Goal: Task Accomplishment & Management: Manage account settings

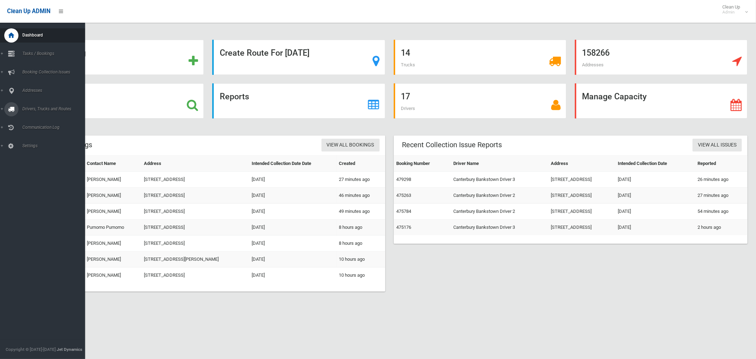
click at [51, 109] on span "Drivers, Trucks and Routes" at bounding box center [52, 108] width 65 height 5
click at [34, 142] on span "Driver Rostering / Shifts" at bounding box center [49, 141] width 59 height 5
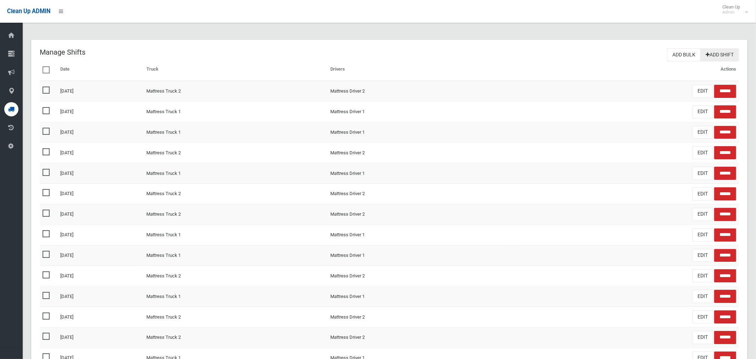
click at [727, 57] on link "Add Shift" at bounding box center [719, 54] width 39 height 13
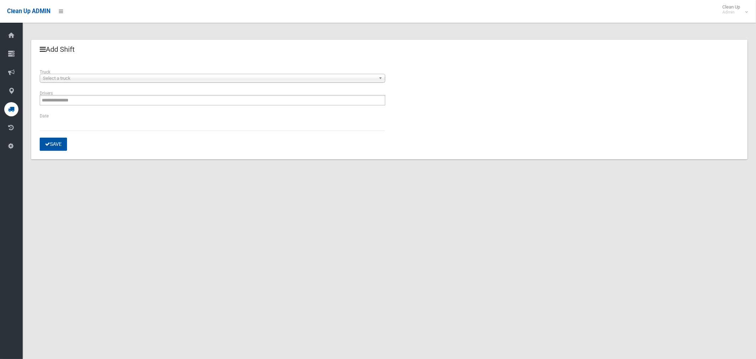
click at [109, 77] on span "Select a truck" at bounding box center [209, 78] width 333 height 9
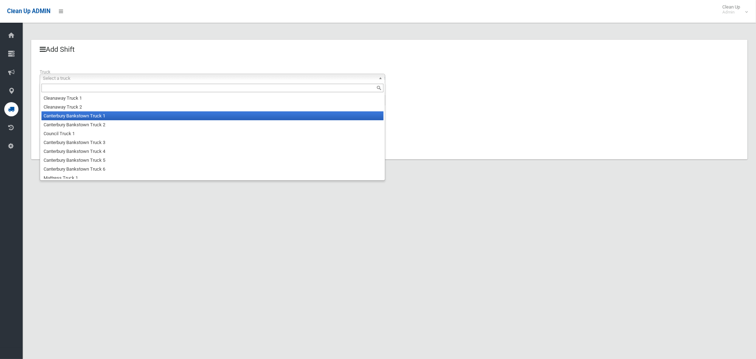
click at [97, 118] on li "Canterbury Bankstown Truck 1" at bounding box center [212, 115] width 342 height 9
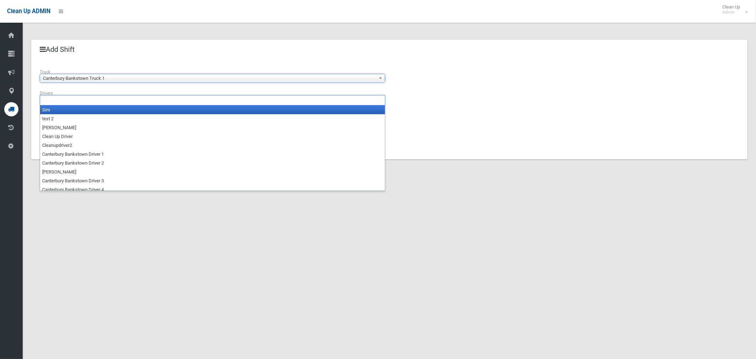
click at [67, 100] on input "text" at bounding box center [62, 100] width 40 height 9
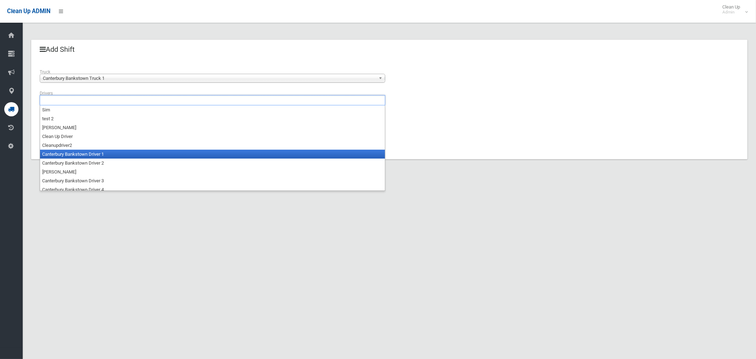
click at [73, 156] on li "Canterbury Bankstown Driver 1" at bounding box center [212, 154] width 345 height 9
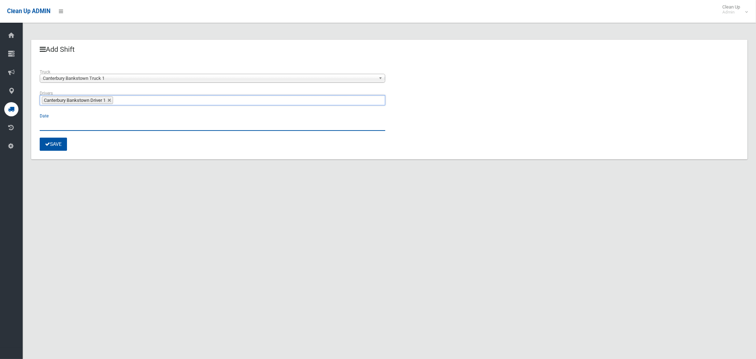
click at [56, 125] on input "text" at bounding box center [212, 124] width 345 height 13
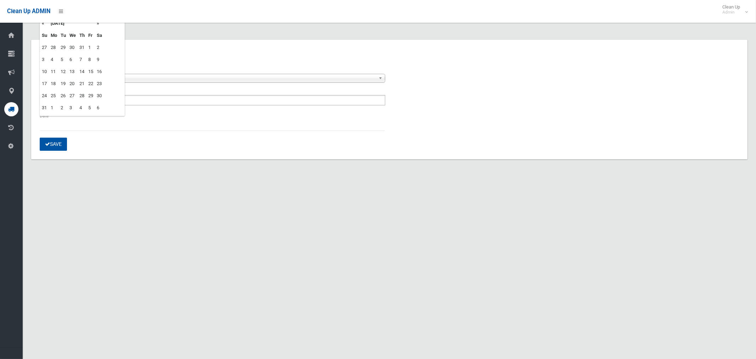
click at [54, 95] on td "25" at bounding box center [54, 96] width 10 height 12
type input "**********"
click at [58, 142] on button "Save" at bounding box center [53, 143] width 27 height 13
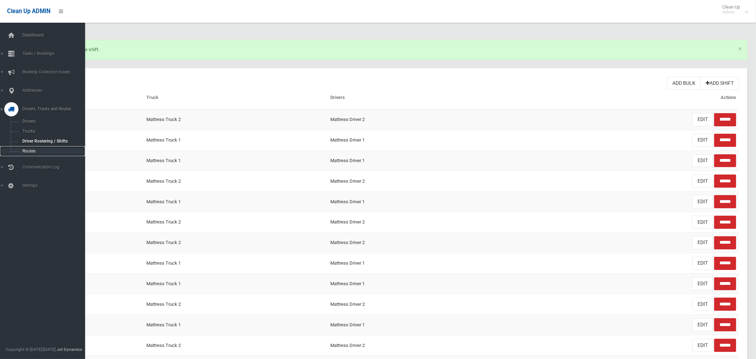
click at [31, 150] on span "Routes" at bounding box center [49, 150] width 59 height 5
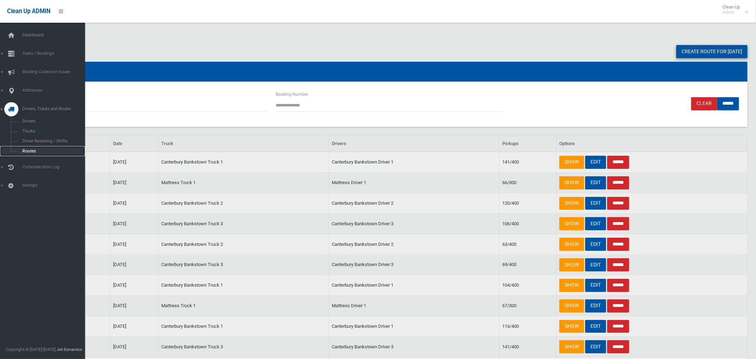
click at [29, 150] on span "Routes" at bounding box center [49, 150] width 59 height 5
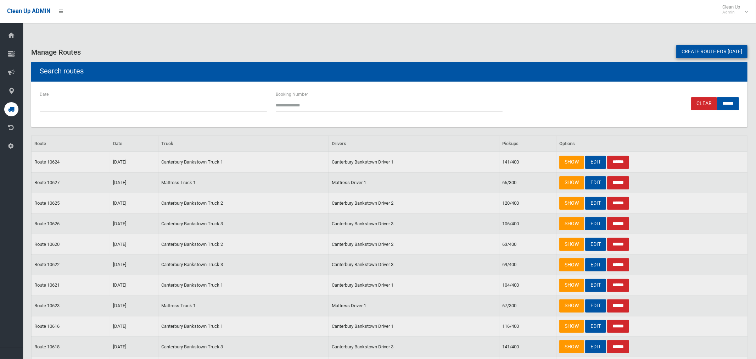
click at [709, 49] on link "Create route for [DATE]" at bounding box center [711, 51] width 71 height 13
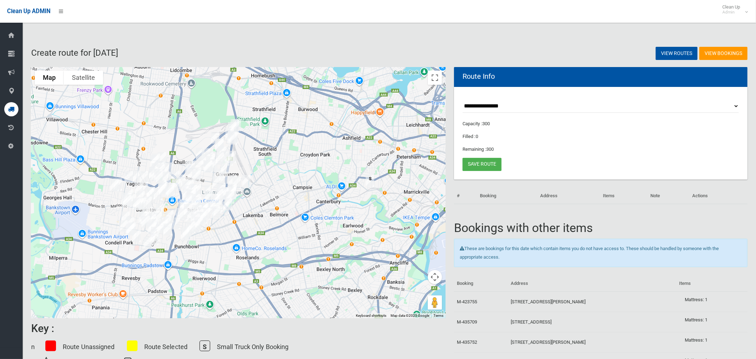
click at [488, 106] on select "**********" at bounding box center [600, 106] width 276 height 13
select select "*****"
click at [462, 100] on select "**********" at bounding box center [600, 106] width 276 height 13
click at [440, 80] on button "Toggle fullscreen view" at bounding box center [435, 78] width 14 height 14
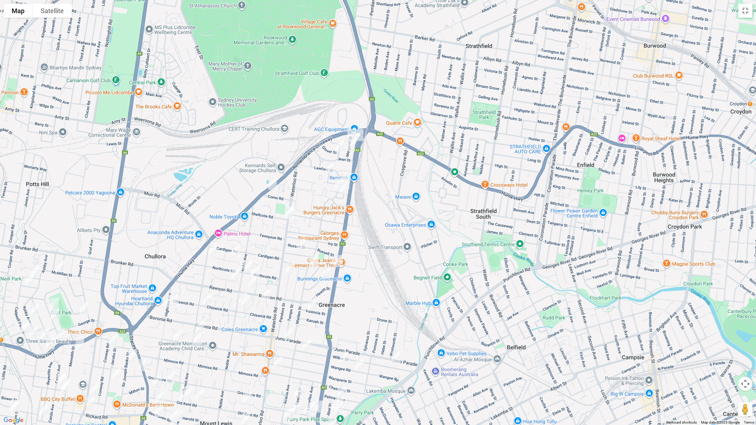
drag, startPoint x: 361, startPoint y: 136, endPoint x: 350, endPoint y: 136, distance: 11.3
click at [361, 136] on img "4 Roberts Road, GREENACRE NSW 2190" at bounding box center [359, 135] width 14 height 18
click at [348, 131] on img "9 Margaret Street, GREENACRE NSW 2190" at bounding box center [351, 135] width 14 height 18
drag, startPoint x: 361, startPoint y: 134, endPoint x: 356, endPoint y: 143, distance: 10.8
click at [361, 134] on img "4 Roberts Road, GREENACRE NSW 2190" at bounding box center [359, 135] width 14 height 18
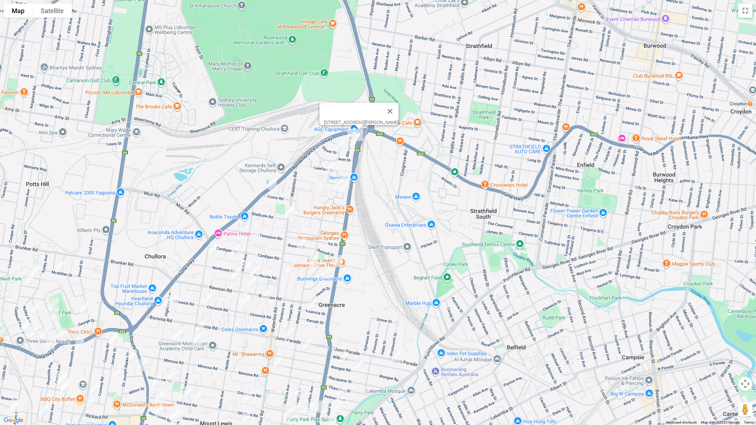
click at [351, 145] on img "25 Margaret Street, GREENACRE NSW 2190" at bounding box center [351, 146] width 14 height 18
click at [341, 145] on img "21 Wesley Street, GREENACRE NSW 2190" at bounding box center [339, 146] width 14 height 18
click at [328, 167] on img "6 Keira Avenue, GREENACRE NSW 2190" at bounding box center [330, 168] width 14 height 18
click at [350, 175] on img "20 Mc Donald Way, GREENACRE NSW 2190" at bounding box center [345, 183] width 14 height 18
click at [334, 179] on img "10 Mc Donald Way, GREENACRE NSW 2190" at bounding box center [339, 185] width 14 height 18
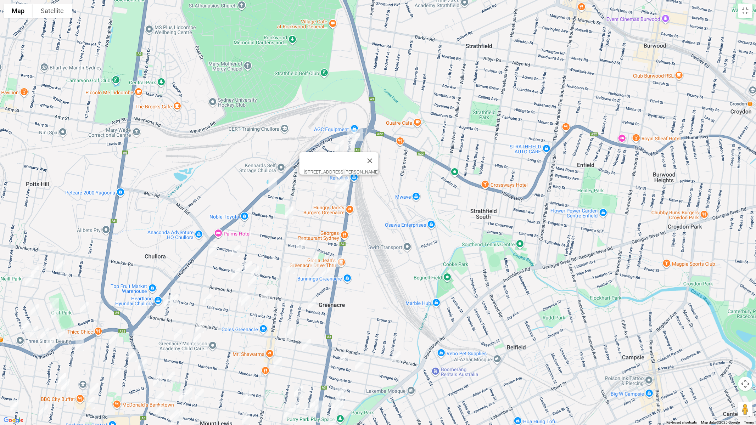
click at [344, 193] on img "4 Angophora Grove, GREENACRE NSW 2190" at bounding box center [344, 188] width 14 height 18
click at [272, 183] on img "99 Hume Highway, GREENACRE NSW 2190" at bounding box center [272, 184] width 14 height 18
click at [290, 213] on img "3/50 Waterloo Road, GREENACRE NSW 2190" at bounding box center [289, 213] width 14 height 18
click at [302, 243] on img "20 Buckland Street, GREENACRE NSW 2190" at bounding box center [301, 245] width 14 height 18
click at [342, 261] on img "136 Roberts Road, GREENACRE NSW 2190" at bounding box center [338, 261] width 14 height 18
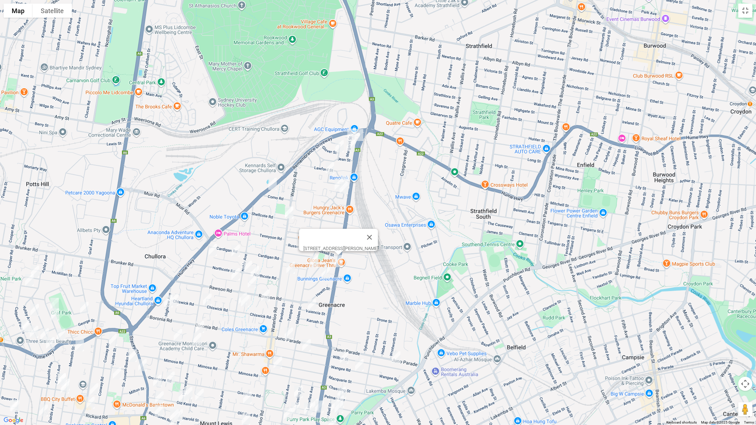
click at [316, 261] on img "49 Maiden Street, GREENACRE NSW 2190" at bounding box center [314, 262] width 14 height 18
click at [326, 274] on img "35 Rea Street, GREENACRE NSW 2190" at bounding box center [326, 273] width 14 height 18
drag, startPoint x: 291, startPoint y: 271, endPoint x: 272, endPoint y: 267, distance: 18.6
click at [290, 271] on img "14 Pandora Street, GREENACRE NSW 2190" at bounding box center [290, 268] width 14 height 18
click at [232, 254] on img "32 Riga Avenue, GREENACRE NSW 2190" at bounding box center [236, 251] width 14 height 18
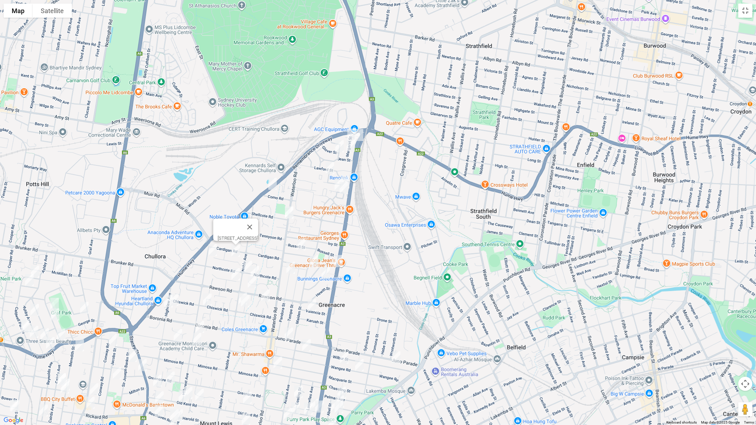
click at [215, 252] on img "15 Hillcrest Avenue, GREENACRE NSW 2190" at bounding box center [212, 250] width 14 height 18
drag, startPoint x: 248, startPoint y: 258, endPoint x: 259, endPoint y: 272, distance: 17.7
click at [248, 259] on img "48 Northcote Road, GREENACRE NSW 2190" at bounding box center [248, 267] width 14 height 18
click at [259, 269] on img "5A Merrett Crescent, GREENACRE NSW 2190" at bounding box center [255, 272] width 14 height 18
click at [236, 273] on img "10 Lauma Avenue, GREENACRE NSW 2190" at bounding box center [236, 274] width 14 height 18
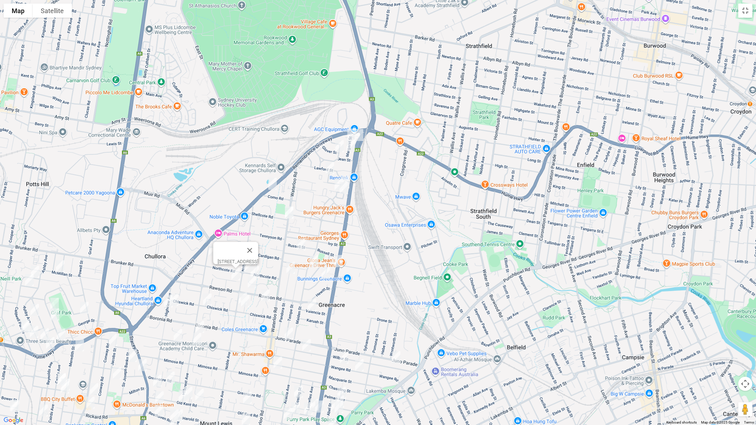
click at [236, 292] on img "173 Noble Avenue, GREENACRE NSW 2190" at bounding box center [243, 299] width 14 height 18
click at [247, 301] on img "45 Chiswick Road, GREENACRE NSW 2190" at bounding box center [245, 301] width 14 height 18
drag, startPoint x: 266, startPoint y: 298, endPoint x: 277, endPoint y: 304, distance: 11.6
click at [266, 298] on img "13A Jacqueline Crescent, GREENACRE NSW 2190" at bounding box center [265, 296] width 14 height 18
click at [309, 306] on img "29 Valencia Street, GREENACRE NSW 2190" at bounding box center [312, 306] width 14 height 18
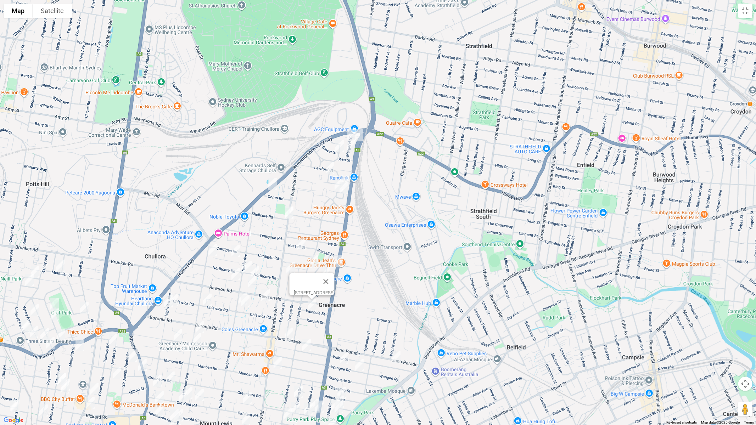
click at [255, 282] on img "64 Rawson Road, GREENACRE NSW 2190" at bounding box center [252, 283] width 14 height 18
click at [289, 335] on img "190 Juno Parade, GREENACRE NSW 2190" at bounding box center [289, 334] width 14 height 18
click at [305, 344] on img "147 Wilbur Street, GREENACRE NSW 2190" at bounding box center [306, 346] width 14 height 18
drag, startPoint x: 396, startPoint y: 356, endPoint x: 357, endPoint y: 358, distance: 39.0
click at [396, 357] on img "34 Wilbur Street, GREENACRE NSW 2190" at bounding box center [396, 358] width 14 height 18
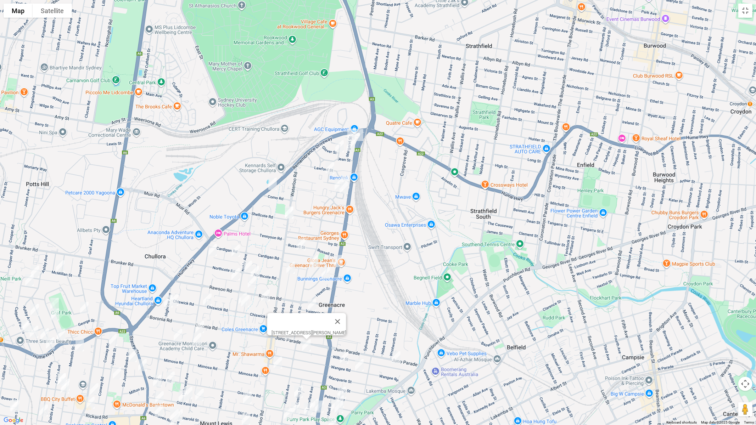
click at [345, 357] on img "185 Wangee Road, GREENACRE NSW 2190" at bounding box center [344, 358] width 14 height 18
click at [395, 358] on img "34 Wilbur Street, GREENACRE NSW 2190" at bounding box center [396, 358] width 14 height 18
click at [357, 358] on img "172 Wangee Road, GREENACRE NSW 2190" at bounding box center [359, 365] width 14 height 18
drag, startPoint x: 372, startPoint y: 377, endPoint x: 426, endPoint y: 293, distance: 99.5
click at [426, 293] on div "172 Wangee Road, GREENACRE NSW 2190" at bounding box center [378, 212] width 756 height 425
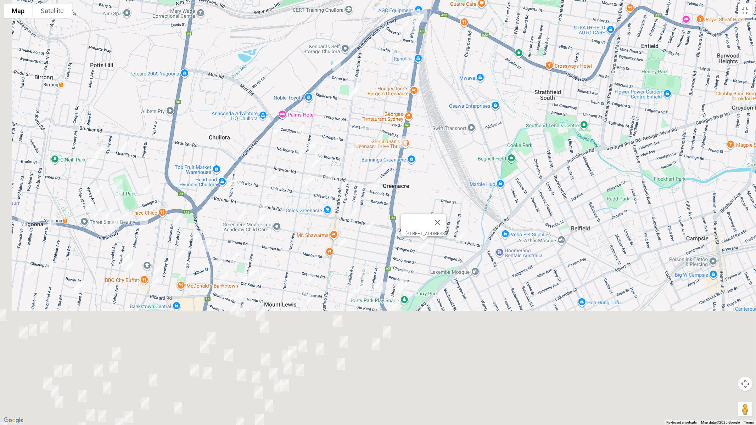
drag, startPoint x: 425, startPoint y: 295, endPoint x: 482, endPoint y: 171, distance: 136.7
click at [491, 171] on div "172 Wangee Road, GREENACRE NSW 2190" at bounding box center [378, 212] width 756 height 425
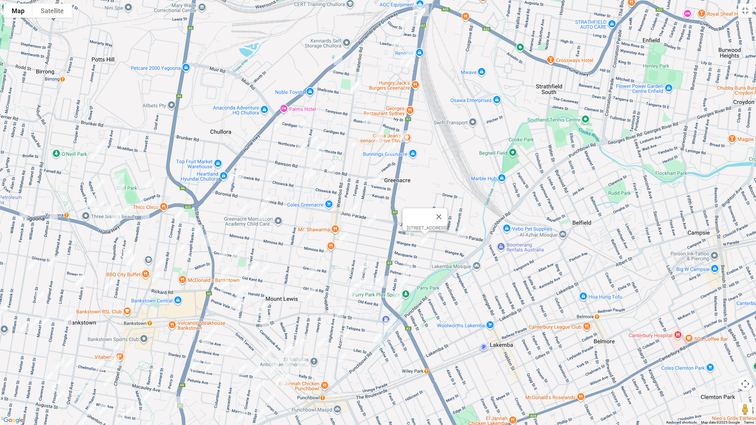
click at [246, 174] on img "81 Highview Avenue, GREENACRE NSW 2190" at bounding box center [239, 176] width 14 height 18
click at [230, 179] on img "94 Highview Avenue, GREENACRE NSW 2190" at bounding box center [234, 177] width 14 height 18
click at [275, 175] on img "94 Chiswick Road, GREENACRE NSW 2190" at bounding box center [273, 175] width 14 height 18
click at [267, 199] on img "99 Hillcrest Avenue, GREENACRE NSW 2190" at bounding box center [265, 202] width 14 height 18
click at [263, 218] on img "114 Banksia Road, GREENACRE NSW 2190" at bounding box center [262, 214] width 14 height 18
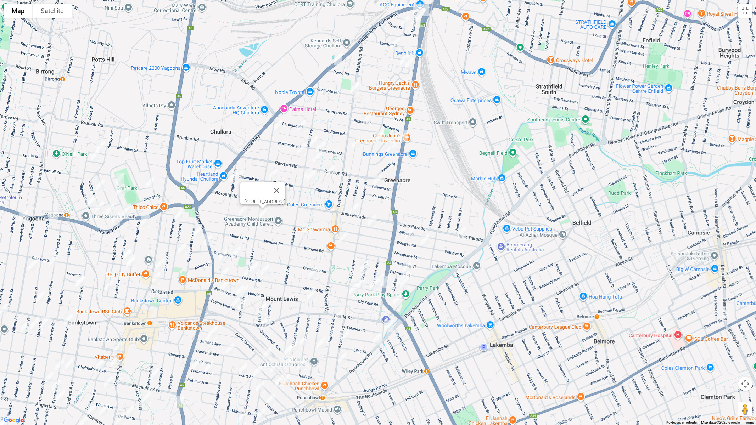
click at [239, 211] on img "144 Banksia Road, GREENACRE NSW 2190" at bounding box center [243, 211] width 14 height 18
click at [340, 236] on img "107 Chaseling Street, GREENACRE NSW 2190" at bounding box center [343, 238] width 14 height 18
drag, startPoint x: 407, startPoint y: 265, endPoint x: 411, endPoint y: 267, distance: 4.0
click at [408, 265] on img "3 Wales Street, GREENACRE NSW 2190" at bounding box center [407, 268] width 14 height 18
click at [411, 275] on img "19 Wales Street, GREENACRE NSW 2190" at bounding box center [405, 277] width 14 height 18
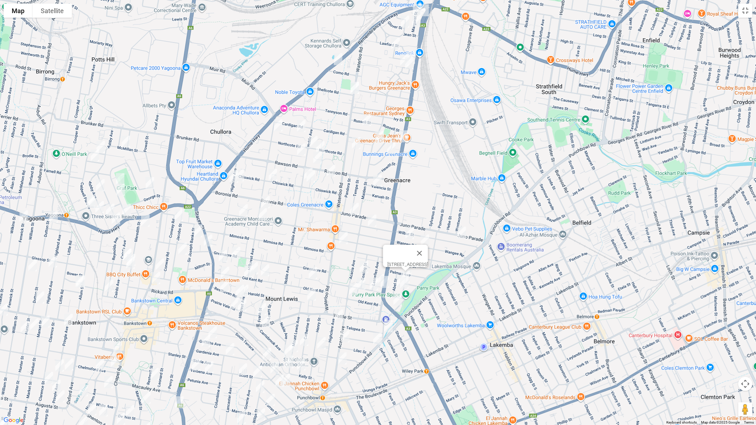
click at [395, 282] on img "7 Abel Street, GREENACRE NSW 2190" at bounding box center [401, 281] width 14 height 18
click at [406, 288] on img "27 Wales Street, GREENACRE NSW 2190" at bounding box center [404, 283] width 14 height 18
click at [399, 302] on img "32 Koala Road, GREENACRE NSW 2190" at bounding box center [397, 300] width 14 height 18
click at [420, 272] on button "Close" at bounding box center [411, 276] width 17 height 17
click at [365, 264] on img "12 Gosling Street, GREENACRE NSW 2190" at bounding box center [364, 267] width 14 height 18
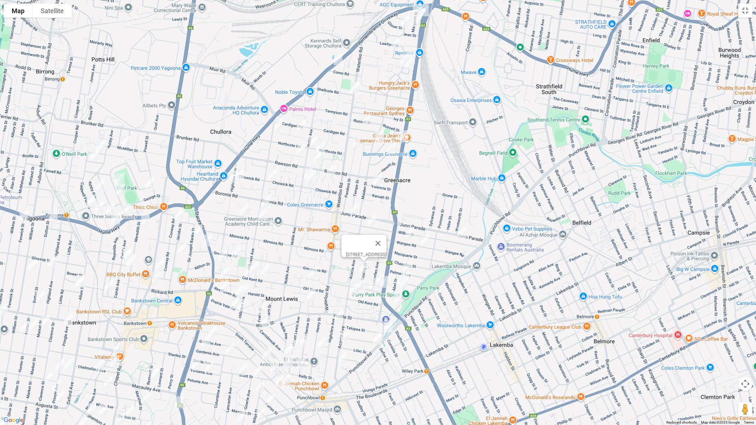
click at [379, 272] on img "11 Napoleon Road, GREENACRE NSW 2190" at bounding box center [380, 280] width 14 height 18
click at [386, 279] on img "3A Napoleon Road, GREENACRE NSW 2190" at bounding box center [385, 282] width 14 height 18
click at [373, 286] on img "20 Napoleon Road, GREENACRE NSW 2190" at bounding box center [374, 284] width 14 height 18
click at [360, 284] on img "109 Acacia Avenue, GREENACRE NSW 2190" at bounding box center [353, 290] width 14 height 18
click at [354, 289] on img "109 Acacia Avenue, GREENACRE NSW 2190" at bounding box center [353, 290] width 14 height 18
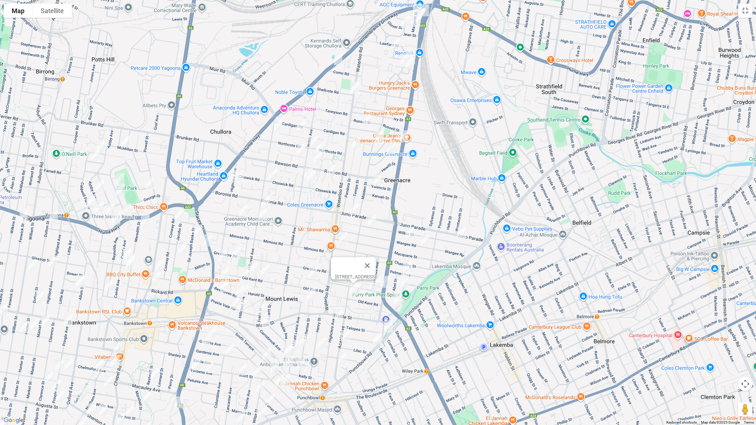
click at [361, 285] on img "42 Napoleon Road, GREENACRE NSW 2190" at bounding box center [361, 284] width 14 height 18
click at [744, 16] on button "Toggle fullscreen view" at bounding box center [745, 11] width 14 height 14
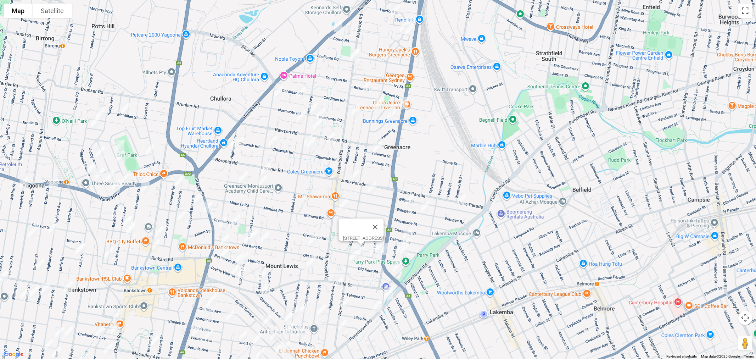
click at [346, 265] on img "109 Acacia Avenue, GREENACRE NSW 2190" at bounding box center [353, 256] width 14 height 18
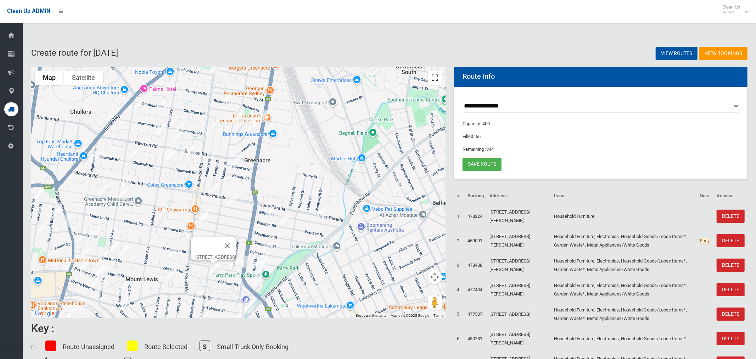
click at [433, 78] on button "Toggle fullscreen view" at bounding box center [435, 78] width 14 height 14
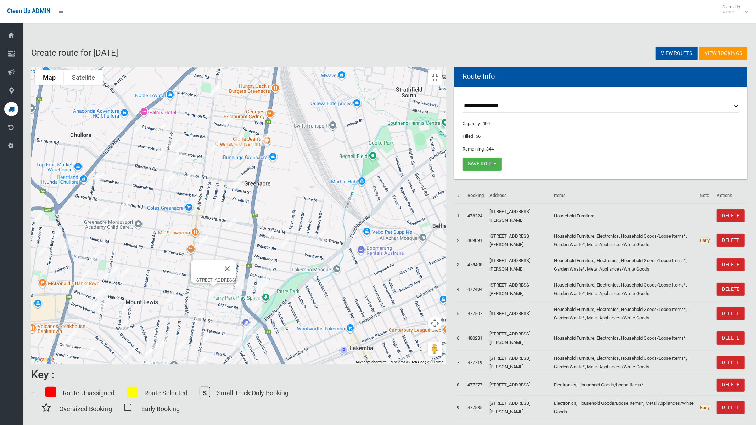
click at [206, 316] on img "2/151 Highclere Avenue, PUNCHBOWL NSW 2196" at bounding box center [199, 319] width 14 height 18
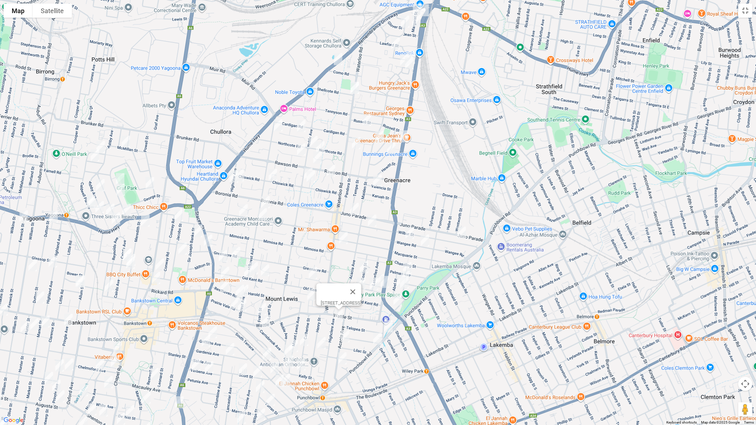
click at [385, 326] on img "5 Koala Road, PUNCHBOWL NSW 2196" at bounding box center [388, 326] width 14 height 18
click at [375, 341] on img "607 Punchbowl Road, PUNCHBOWL NSW 2196" at bounding box center [377, 339] width 14 height 18
click at [347, 338] on img "1/53 Acacia Avenue, PUNCHBOWL NSW 2196" at bounding box center [345, 337] width 14 height 18
click at [345, 358] on img "19 Acacia Avenue, PUNCHBOWL NSW 2196" at bounding box center [342, 359] width 14 height 18
click at [312, 272] on img "17 Buckwall Avenue, GREENACRE NSW 2190" at bounding box center [313, 273] width 14 height 18
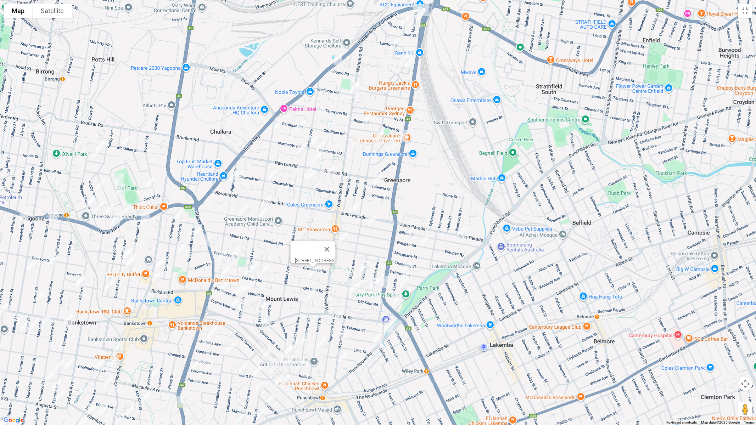
drag, startPoint x: 312, startPoint y: 296, endPoint x: 312, endPoint y: 301, distance: 5.0
click at [312, 295] on img "27 St Charbel Way, PUNCHBOWL NSW 2196" at bounding box center [311, 295] width 14 height 18
click at [311, 298] on img "27 St Charbel Way, PUNCHBOWL NSW 2196" at bounding box center [311, 295] width 14 height 18
click at [233, 248] on img "1/136 Greenacre Road, GREENACRE NSW 2190" at bounding box center [236, 253] width 14 height 18
click at [253, 257] on div "[STREET_ADDRESS]" at bounding box center [378, 212] width 756 height 425
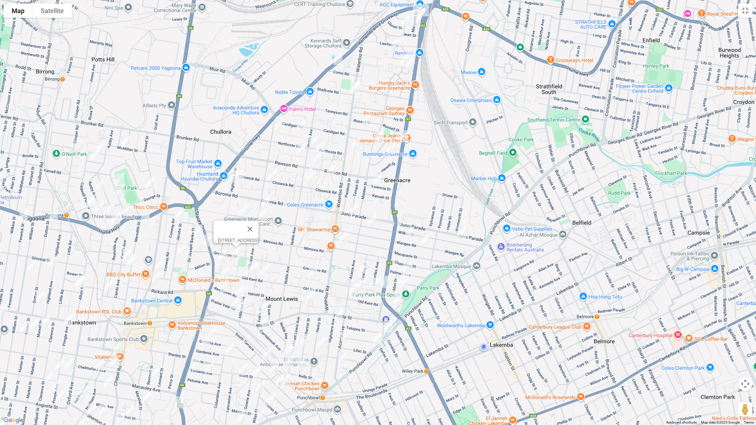
click at [255, 262] on img "165 Hillcrest Avenue, GREENACRE NSW 2190" at bounding box center [254, 268] width 14 height 18
click at [265, 268] on img "161 Old Kent Road, GREENACRE NSW 2190" at bounding box center [265, 270] width 14 height 18
click at [248, 274] on img "190 Old Kent Road, GREENACRE NSW 2190" at bounding box center [248, 272] width 14 height 18
click at [223, 275] on img "224 Old Kent Road, GREENACRE NSW 2190" at bounding box center [225, 273] width 14 height 18
click at [225, 288] on img "3/7 Resthaven Road, BANKSTOWN NSW 2200" at bounding box center [224, 286] width 14 height 18
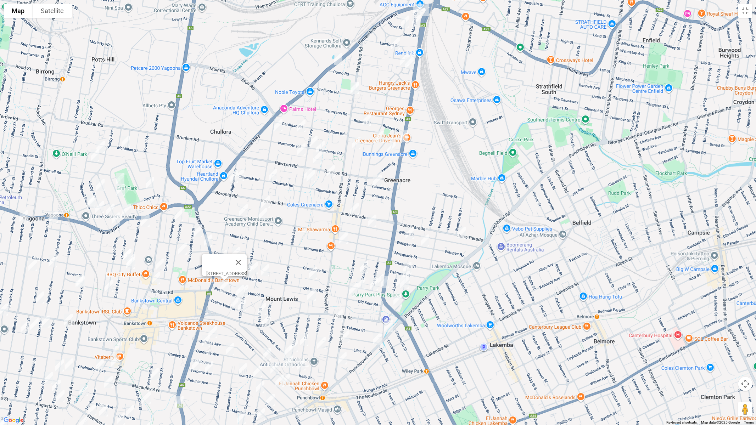
click at [234, 289] on img "25 Resthaven Road, BANKSTOWN NSW 2200" at bounding box center [240, 291] width 14 height 18
click at [250, 289] on img "176 Hillcrest Avenue, MOUNT LEWIS NSW 2190" at bounding box center [244, 291] width 14 height 18
click at [229, 301] on img "3/35 Prairie Vale Road, BANKSTOWN NSW 2200" at bounding box center [235, 303] width 14 height 18
click at [244, 310] on img "194 Hillcrest Avenue, MOUNT LEWIS NSW 2190" at bounding box center [242, 306] width 14 height 18
click at [259, 306] on img "65 Prairie Vale Road, MOUNT LEWIS NSW 2190" at bounding box center [262, 309] width 14 height 18
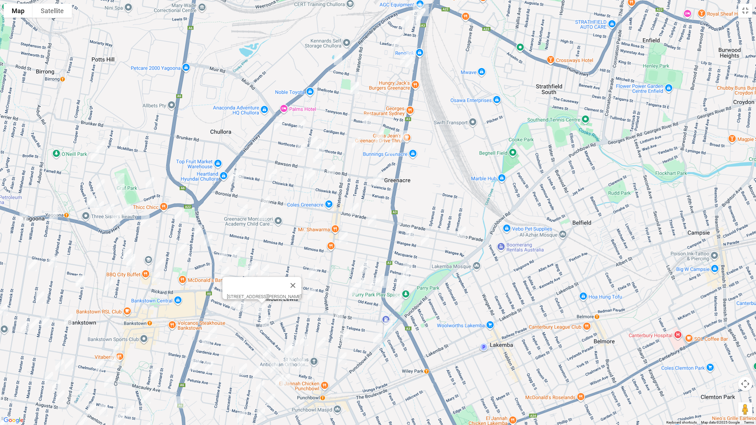
click at [265, 319] on img "53 Carrisbrook Avenue, PUNCHBOWL NSW 2196" at bounding box center [266, 321] width 14 height 18
click at [303, 337] on img "40 Catherine Street, PUNCHBOWL NSW 2196" at bounding box center [304, 340] width 14 height 18
click at [319, 344] on img "35 Henry Street, PUNCHBOWL NSW 2196" at bounding box center [321, 343] width 14 height 18
click at [297, 345] on img "8 Mount Lewis Avenue, PUNCHBOWL NSW 2196" at bounding box center [294, 346] width 14 height 18
click at [289, 350] on img "16 Carrisbrook Avenue, PUNCHBOWL NSW 2196" at bounding box center [288, 351] width 14 height 18
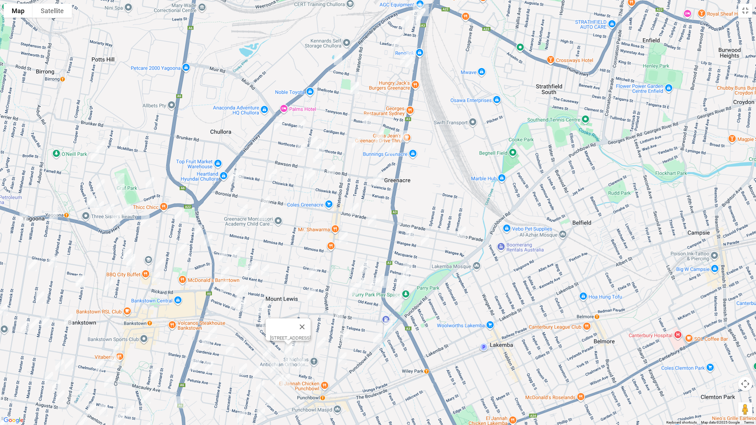
click at [263, 351] on img "2/96 South Terrace, BANKSTOWN NSW 2200" at bounding box center [267, 354] width 14 height 18
click at [289, 358] on img "104 Stansfield Avenue, BANKSTOWN NSW 2200" at bounding box center [289, 363] width 14 height 18
click at [302, 358] on img "59 Kelly Street, PUNCHBOWL NSW 2196" at bounding box center [301, 365] width 14 height 18
click at [275, 358] on img "57 Griffiths Avenue, BANKSTOWN NSW 2200" at bounding box center [275, 368] width 14 height 18
drag, startPoint x: 280, startPoint y: 383, endPoint x: 287, endPoint y: 382, distance: 7.5
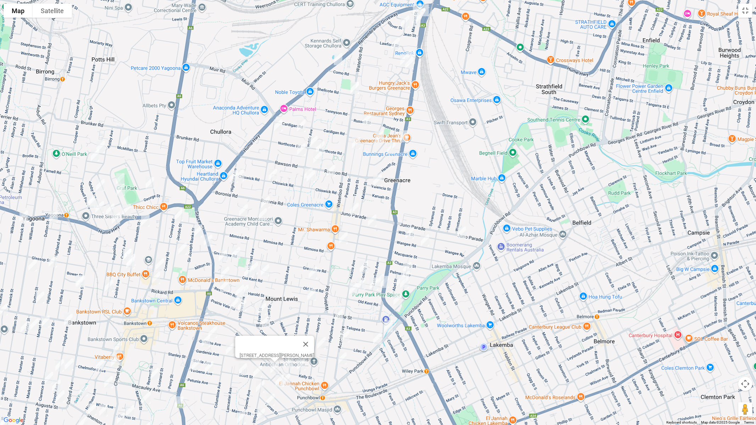
click at [280, 358] on img "42 Griffiths Avenue, PUNCHBOWL NSW 2196" at bounding box center [279, 381] width 14 height 18
click at [286, 358] on img "35 Griffiths Avenue, PUNCHBOWL NSW 2196" at bounding box center [286, 380] width 14 height 18
click at [280, 358] on img "42 Griffiths Avenue, PUNCHBOWL NSW 2196" at bounding box center [279, 381] width 14 height 18
click at [214, 332] on img "165 Griffiths Avenue, BANKSTOWN NSW 2200" at bounding box center [212, 332] width 14 height 18
click at [205, 341] on img "79 Gardenia Avenue, BANKSTOWN NSW 2200" at bounding box center [206, 341] width 14 height 18
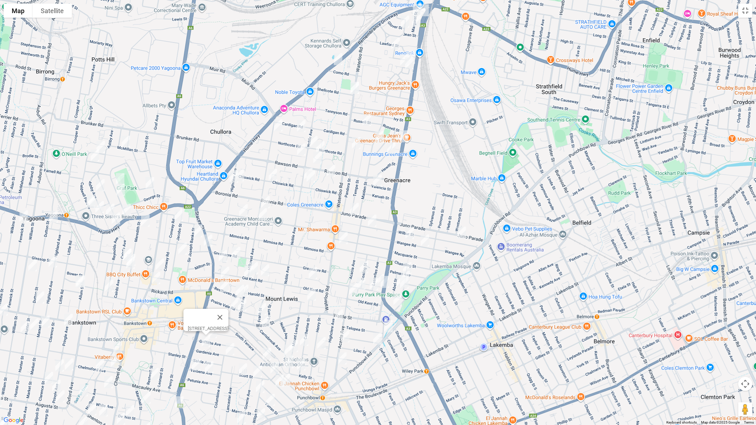
click at [230, 351] on img "2 Columbine Avenue, BANKSTOWN NSW 2200" at bounding box center [230, 349] width 14 height 18
click at [242, 358] on img "34A Scott Street, PUNCHBOWL NSW 2196" at bounding box center [243, 370] width 14 height 18
click at [255, 358] on img "12 Scott Street, PUNCHBOWL NSW 2196" at bounding box center [257, 372] width 14 height 18
click at [259, 358] on img "27 Wilga Street, PUNCHBOWL NSW 2196" at bounding box center [260, 387] width 14 height 18
click at [269, 358] on img "12A Yarran Street, PUNCHBOWL NSW 2196" at bounding box center [270, 400] width 14 height 18
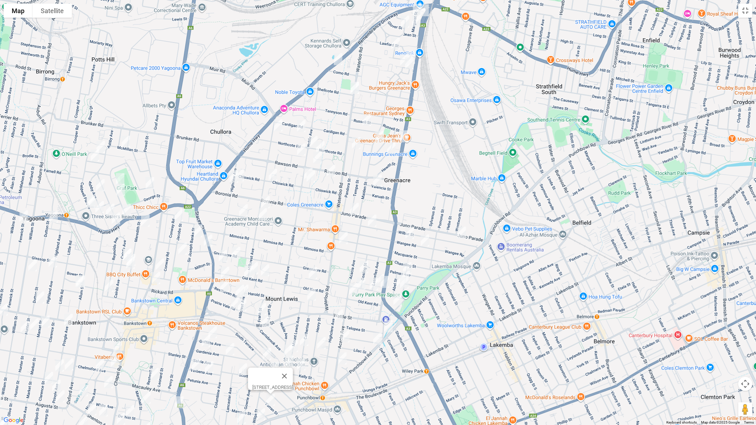
click at [262, 358] on img "875 Punchbowl Road, PUNCHBOWL NSW 2196" at bounding box center [261, 415] width 14 height 18
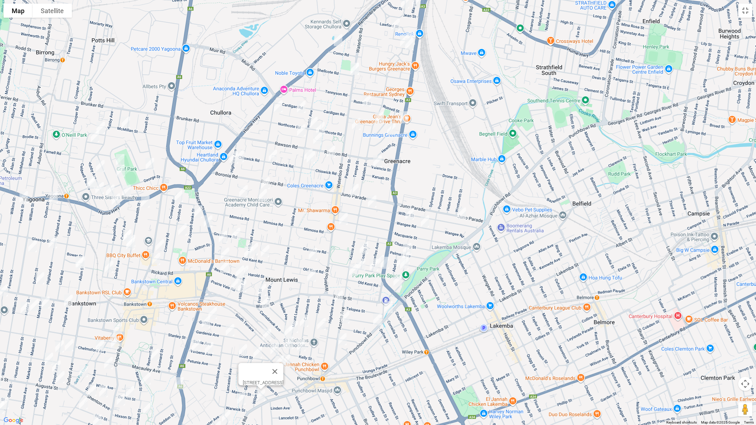
click at [241, 358] on img "3 Warwick Street, PUNCHBOWL NSW 2196" at bounding box center [241, 399] width 14 height 18
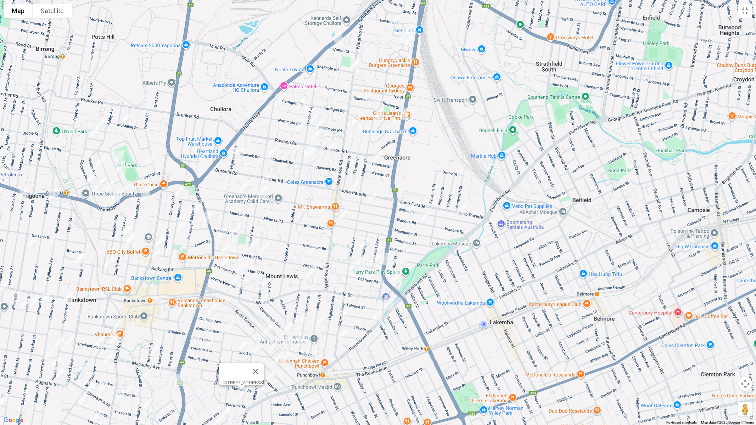
click at [195, 341] on img "38 Verbena Avenue, BANKSTOWN NSW 2200" at bounding box center [196, 342] width 14 height 18
click at [210, 344] on img "16 Verbena Avenue, BANKSTOWN NSW 2200" at bounding box center [209, 345] width 14 height 18
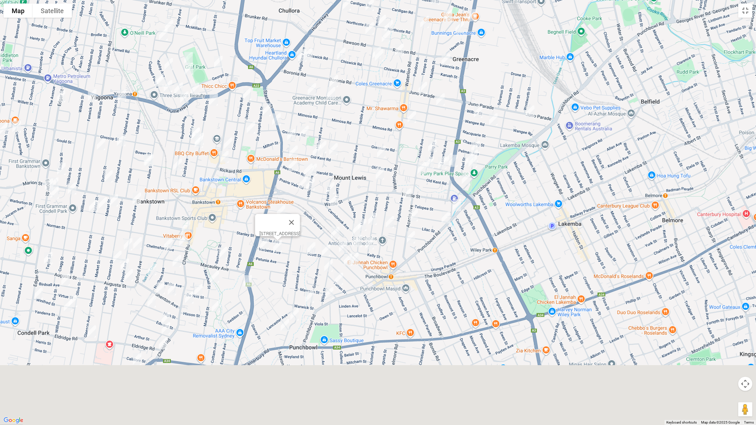
drag, startPoint x: 242, startPoint y: 351, endPoint x: 300, endPoint y: 289, distance: 85.2
click at [298, 269] on div "16 Verbena Avenue, BANKSTOWN NSW 2200" at bounding box center [378, 212] width 756 height 425
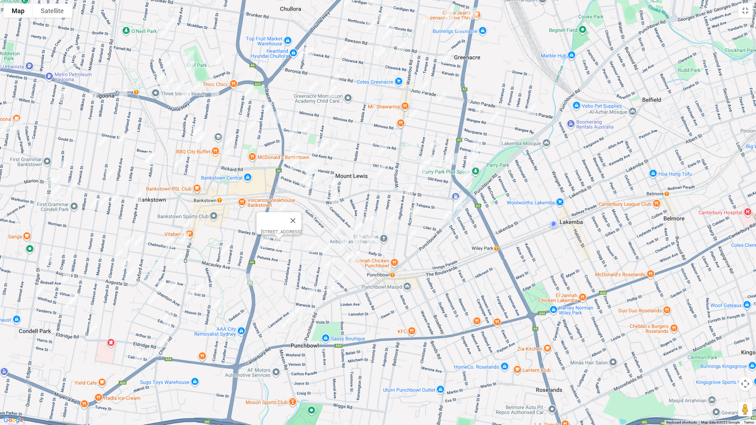
click at [295, 314] on img "17 Sunny Crescent, PUNCHBOWL NSW 2196" at bounding box center [296, 313] width 14 height 18
click at [285, 324] on img "22 James Street, PUNCHBOWL NSW 2196" at bounding box center [286, 324] width 14 height 18
click at [247, 273] on img "11 Marcella Street, BANKSTOWN NSW 2200" at bounding box center [249, 280] width 14 height 18
click at [216, 305] on img "56 Marshall Street, BANKSTOWN NSW 2200" at bounding box center [217, 305] width 14 height 18
click at [168, 341] on img "14 Chapel Road, BANKSTOWN NSW 2200" at bounding box center [164, 342] width 14 height 18
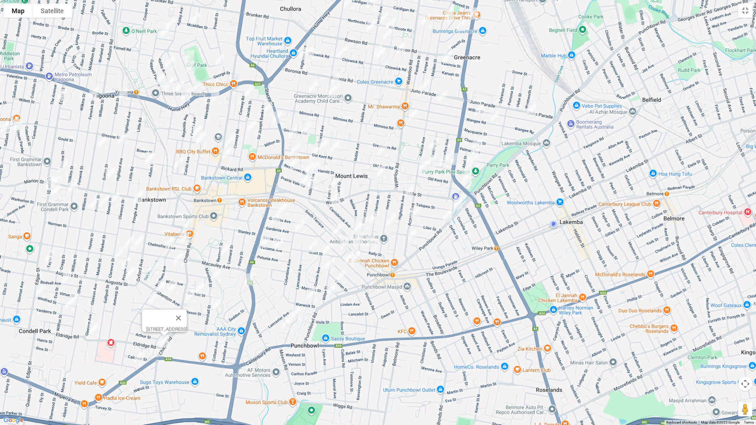
click at [136, 358] on img "3 Claribel Street, BANKSTOWN NSW 2200" at bounding box center [138, 358] width 14 height 18
click at [224, 248] on img "116 Restwell Street, BANKSTOWN NSW 2200" at bounding box center [224, 251] width 14 height 18
click at [214, 273] on img "18 Marshall Street, BANKSTOWN NSW 2200" at bounding box center [216, 275] width 14 height 18
click at [199, 290] on img "5/9 De Witt Street, BANKSTOWN NSW 2200" at bounding box center [200, 289] width 14 height 18
click at [192, 297] on img "117 Chapel Road, BANKSTOWN NSW 2200" at bounding box center [191, 296] width 14 height 18
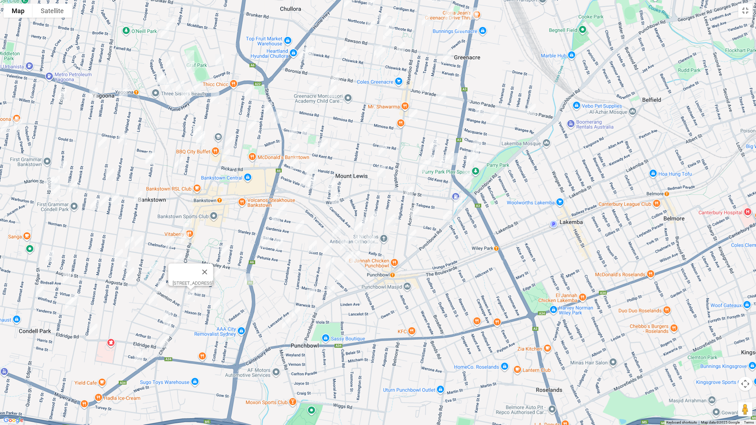
click at [166, 312] on img "14 Edward Street, BANKSTOWN NSW 2200" at bounding box center [167, 317] width 14 height 18
click at [169, 328] on img "6 Irvine Street, BANKSTOWN NSW 2200" at bounding box center [167, 327] width 14 height 18
click at [189, 223] on img "3/50 Northam Avenue, BANKSTOWN NSW 2200" at bounding box center [187, 225] width 14 height 18
click at [167, 238] on img "4/83 Northam Avenue, BANKSTOWN NSW 2200" at bounding box center [170, 242] width 14 height 18
click at [184, 238] on img "11 Chelmsford Avenue, BANKSTOWN NSW 2200" at bounding box center [185, 239] width 14 height 18
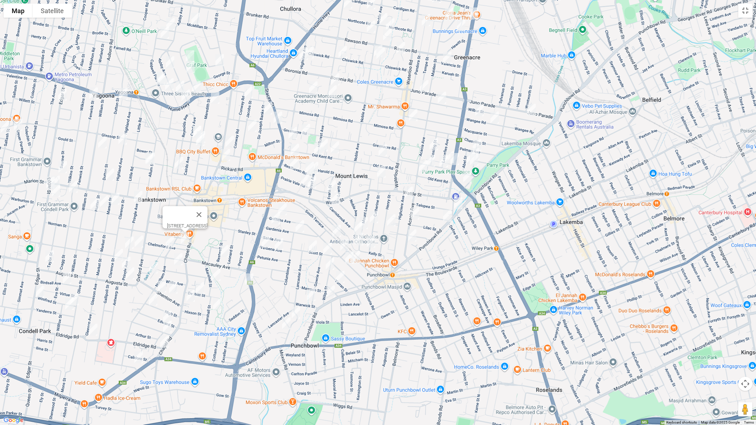
click at [176, 258] on img "7 Dudley Avenue, BANKSTOWN NSW 2200" at bounding box center [178, 259] width 14 height 18
click at [163, 284] on img "38 Shenton Avenue, BANKSTOWN NSW 2200" at bounding box center [162, 287] width 14 height 18
click at [174, 285] on img "3/15 Shenton Avenue, BANKSTOWN NSW 2200" at bounding box center [173, 288] width 14 height 18
click at [149, 301] on img "50 High Street, BANKSTOWN NSW 2200" at bounding box center [153, 300] width 14 height 18
click at [141, 238] on img "49 Chertsey Avenue, BANKSTOWN NSW 2200" at bounding box center [139, 242] width 14 height 18
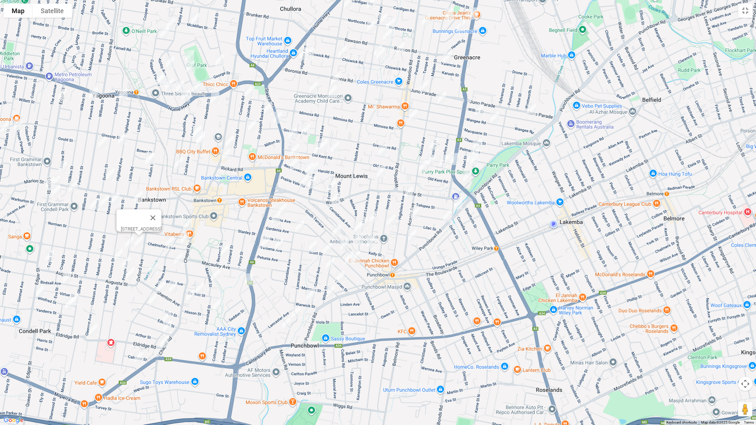
click at [129, 243] on img "75 Pringle Avenue, BANKSTOWN NSW 2200" at bounding box center [129, 243] width 14 height 18
click at [118, 249] on img "98 Clarence Street, CONDELL PARK NSW 2200" at bounding box center [119, 255] width 14 height 18
click at [124, 259] on img "93 Pringle Avenue, BANKSTOWN NSW 2200" at bounding box center [126, 263] width 14 height 18
drag, startPoint x: 128, startPoint y: 272, endPoint x: 146, endPoint y: 273, distance: 17.4
click at [129, 272] on img "11 Augusta Street, BANKSTOWN NSW 2200" at bounding box center [130, 274] width 14 height 18
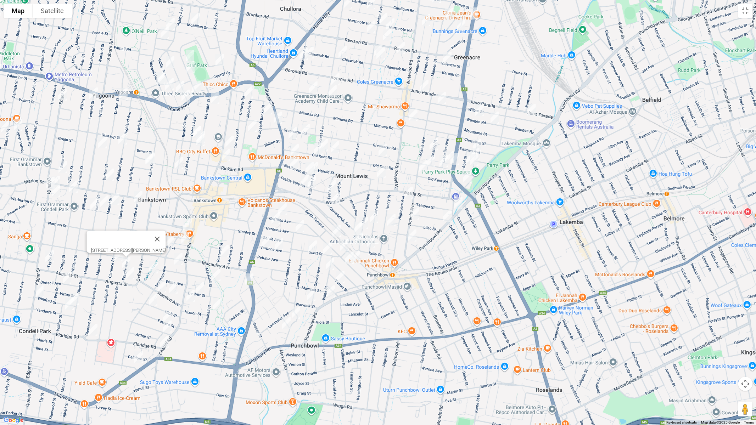
click at [149, 269] on img "14 Ogmore Court, BANKSTOWN NSW 2200" at bounding box center [153, 268] width 14 height 18
click at [130, 277] on img "11 Augusta Street, BANKSTOWN NSW 2200" at bounding box center [130, 274] width 14 height 18
click at [48, 257] on img "1/115 Taylor Street, CONDELL PARK NSW 2200" at bounding box center [50, 257] width 14 height 18
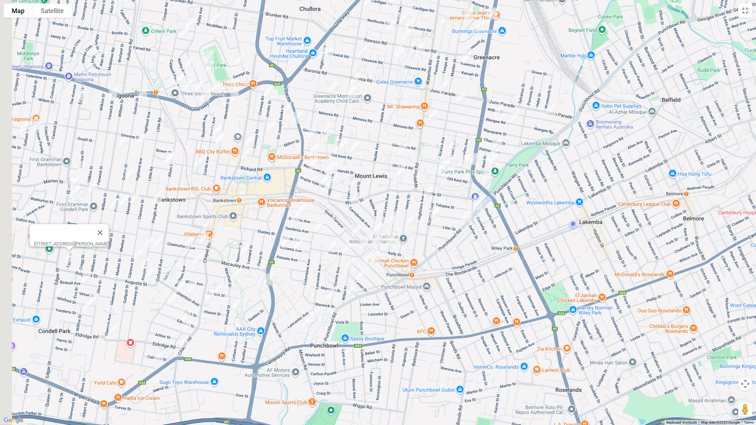
click at [66, 276] on div "1/115 Taylor Street, CONDELL PARK NSW 2200" at bounding box center [378, 212] width 756 height 425
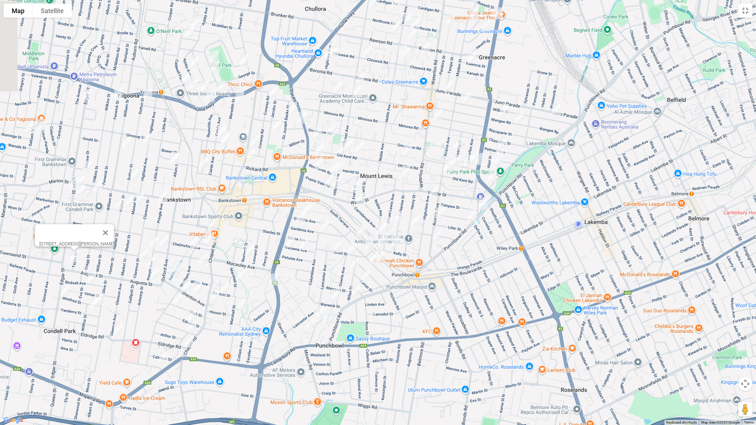
click at [66, 292] on img "231 Edgar Street, CONDELL PARK NSW 2200" at bounding box center [65, 292] width 14 height 18
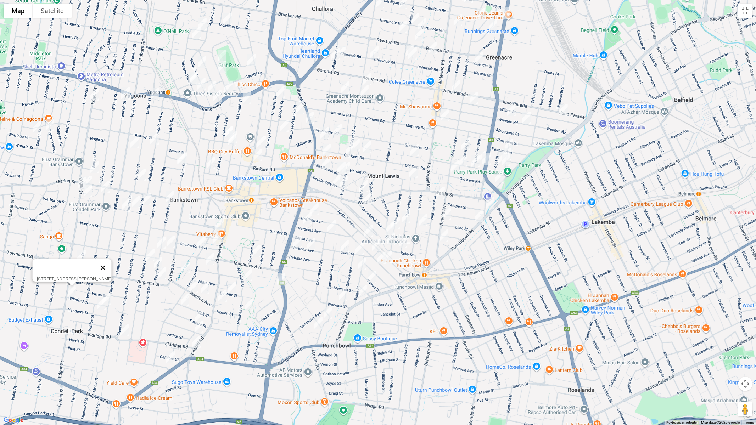
click at [110, 266] on button "Close" at bounding box center [102, 267] width 17 height 17
click at [99, 277] on img "23 Birdsall Avenue, CONDELL PARK NSW 2200" at bounding box center [99, 278] width 14 height 18
click at [111, 295] on img "7 Winifred Street, CONDELL PARK NSW 2200" at bounding box center [106, 300] width 14 height 18
click at [98, 307] on img "14 Yanderra Street, CONDELL PARK NSW 2200" at bounding box center [101, 304] width 14 height 18
click at [126, 332] on img "71 Eldridge Road, CONDELL PARK NSW 2200" at bounding box center [125, 330] width 14 height 18
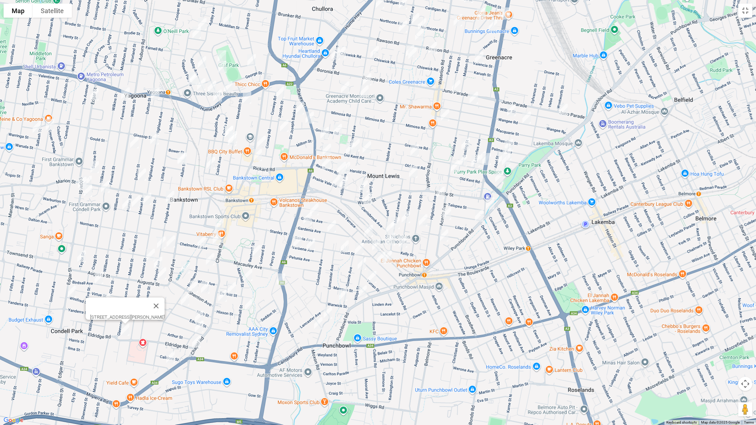
click at [50, 123] on img "54 Dargan Street, YAGOONA NSW 2199" at bounding box center [50, 125] width 14 height 18
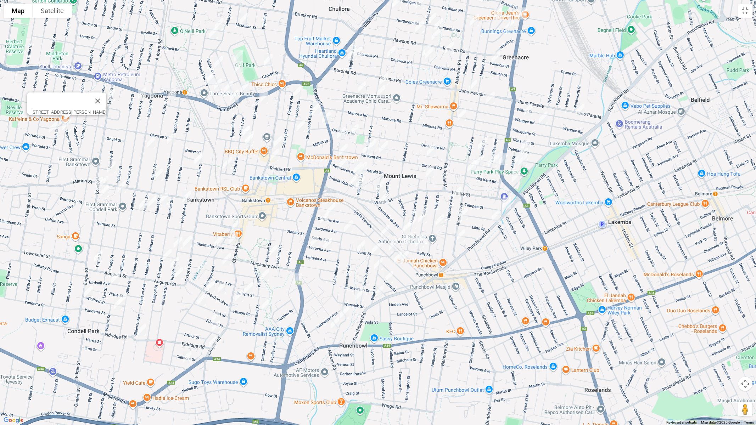
click at [52, 127] on img "2 Warringa Street, YAGOONA NSW 2199" at bounding box center [53, 127] width 14 height 18
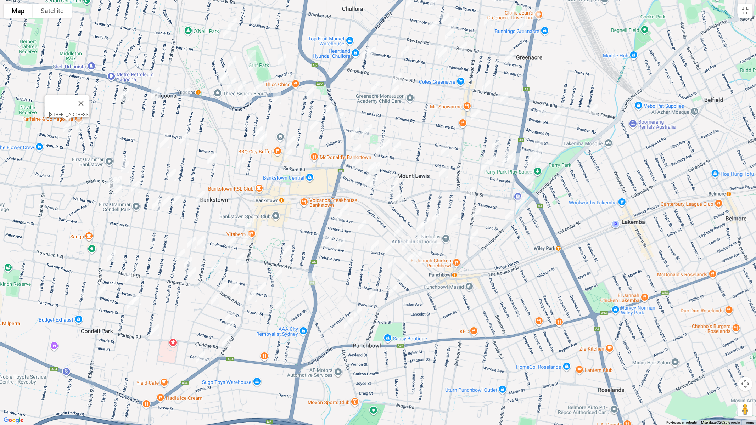
click at [122, 164] on img "3 Belrose Court, BANKSTOWN NSW 2200" at bounding box center [125, 167] width 14 height 18
click at [120, 176] on img "1/129 Edgar Street, CONDELL PARK NSW 2200" at bounding box center [118, 182] width 14 height 18
click at [109, 182] on img "140a Edgar Street, CONDELL PARK NSW 2200" at bounding box center [112, 183] width 14 height 18
click at [118, 193] on img "133 Edgar Street, CONDELL PARK NSW 2200" at bounding box center [118, 191] width 14 height 18
click at [136, 188] on img "7 Cragg Street, CONDELL PARK NSW 2200" at bounding box center [135, 187] width 14 height 18
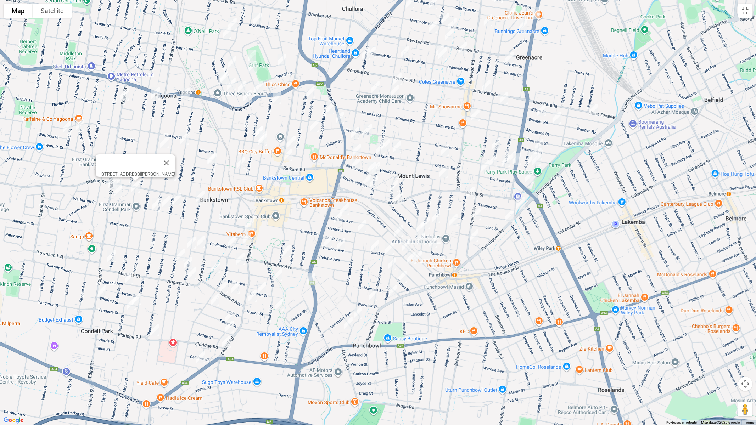
click at [152, 206] on img "11 York Street, CONDELL PARK NSW 2200" at bounding box center [157, 204] width 14 height 18
click at [167, 202] on img "26A York Street, CONDELL PARK NSW 2200" at bounding box center [166, 202] width 14 height 18
click at [176, 202] on img "16 Market Street, CONDELL PARK NSW 2200" at bounding box center [177, 199] width 14 height 18
click at [201, 199] on img "3 Pringle Avenue, BANKSTOWN NSW 2200" at bounding box center [200, 197] width 14 height 18
click at [125, 94] on img "24 Edgar Street, YAGOONA NSW 2199" at bounding box center [124, 95] width 14 height 18
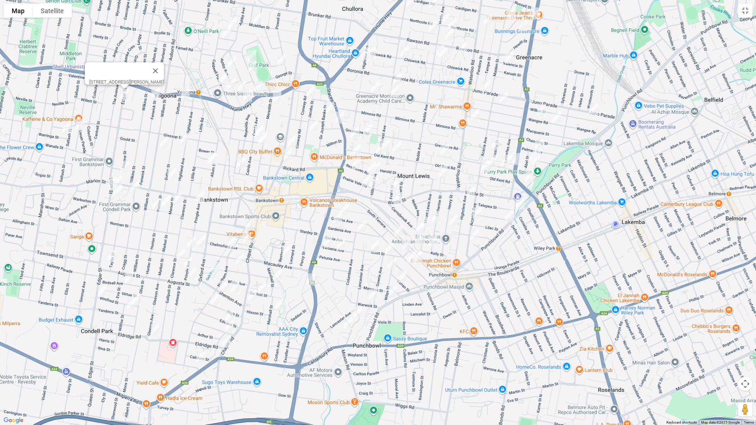
click at [155, 95] on img "6A Fenwick Street, YAGOONA NSW 2199" at bounding box center [155, 94] width 14 height 18
click at [187, 93] on img "124 Dutton Street, YAGOONA NSW 2199" at bounding box center [185, 94] width 14 height 18
click at [187, 135] on img "58A Highland Avenue, BANKSTOWN NSW 2200" at bounding box center [185, 139] width 14 height 18
click at [163, 141] on img "179 William Street, BANKSTOWN NSW 2200" at bounding box center [164, 143] width 14 height 18
click at [204, 154] on img "4 Mitcham Road, BANKSTOWN NSW 2200" at bounding box center [211, 159] width 14 height 18
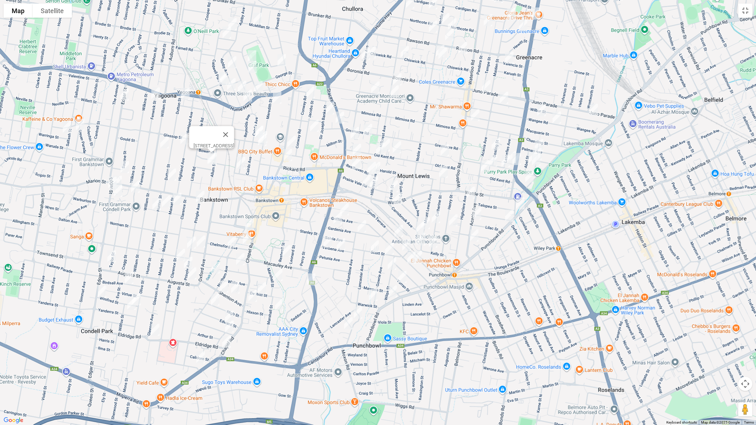
click at [216, 161] on img "2 Mitcham Road, BANKSTOWN NSW 2200" at bounding box center [212, 159] width 14 height 18
click at [176, 175] on img "16 Dutton Street, BANKSTOWN NSW 2200" at bounding box center [172, 175] width 14 height 18
click at [252, 125] on img "45 Cairds Avenue, BANKSTOWN NSW 2200" at bounding box center [259, 132] width 14 height 18
click at [266, 128] on img "76 Meredith Street, BANKSTOWN NSW 2200" at bounding box center [263, 137] width 14 height 18
click at [262, 142] on img "72 Meredith Street, BANKSTOWN NSW 2200" at bounding box center [262, 140] width 14 height 18
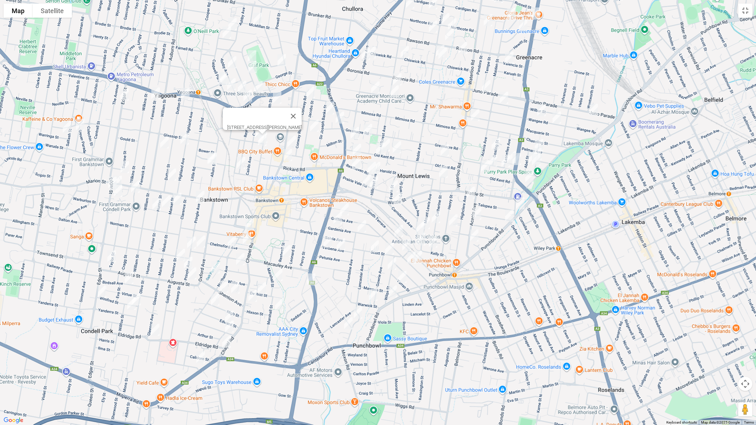
click at [237, 161] on img "13 Gordon Street, BANKSTOWN NSW 2200" at bounding box center [241, 163] width 14 height 18
drag, startPoint x: 293, startPoint y: 139, endPoint x: 292, endPoint y: 145, distance: 6.5
click at [294, 139] on img "465 Chapel Road, BANKSTOWN NSW 2200" at bounding box center [292, 142] width 14 height 18
click at [287, 156] on img "443 Chapel Road, BANKSTOWN NSW 2200" at bounding box center [288, 155] width 14 height 18
click at [327, 107] on img "67 Sir Joseph Banks Street, BANKSTOWN NSW 2200" at bounding box center [330, 109] width 14 height 18
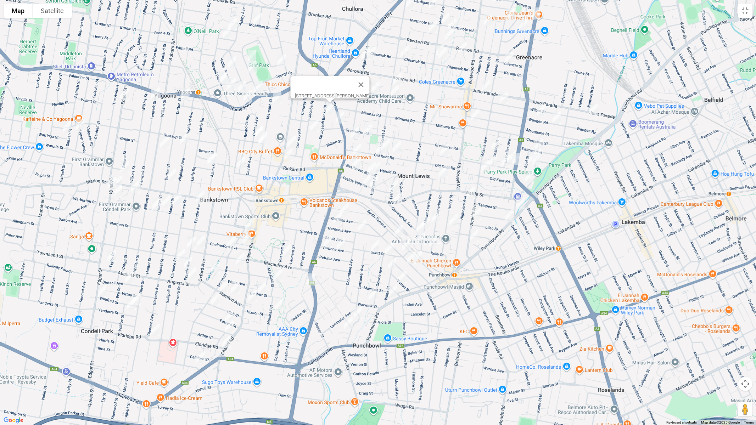
click at [339, 119] on img "179 Greenacre Road, BANKSTOWN NSW 2200" at bounding box center [340, 118] width 14 height 18
drag, startPoint x: 355, startPoint y: 131, endPoint x: 322, endPoint y: 132, distance: 32.6
click at [355, 132] on img "221 Old Kent Road, GREENACRE NSW 2190" at bounding box center [355, 133] width 14 height 18
drag, startPoint x: 314, startPoint y: 130, endPoint x: 316, endPoint y: 124, distance: 5.9
click at [314, 129] on img "49 Jacobs Street, BANKSTOWN NSW 2200" at bounding box center [314, 126] width 14 height 18
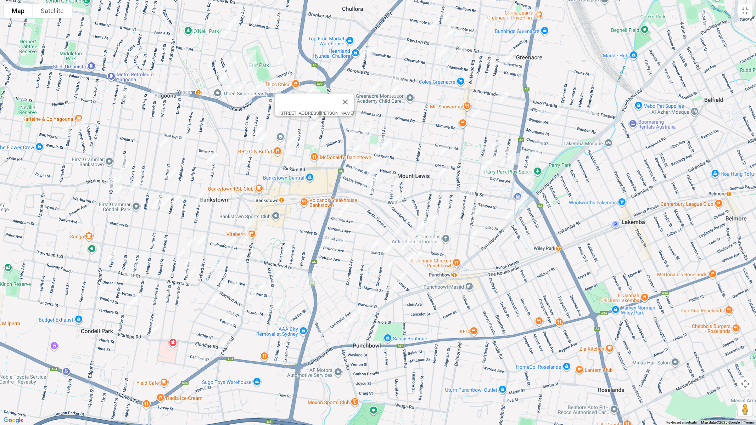
click at [282, 60] on img "38 Emery Avenue, YAGOONA NSW 2199" at bounding box center [282, 60] width 14 height 18
click at [311, 92] on img "65 Conway Road, BANKSTOWN NSW 2200" at bounding box center [310, 93] width 14 height 18
click at [276, 101] on img "125 Meredith Street, BANKSTOWN NSW 2200" at bounding box center [277, 98] width 14 height 18
click at [257, 21] on img "55 Mc Millan Street, YAGOONA NSW 2199" at bounding box center [257, 19] width 14 height 18
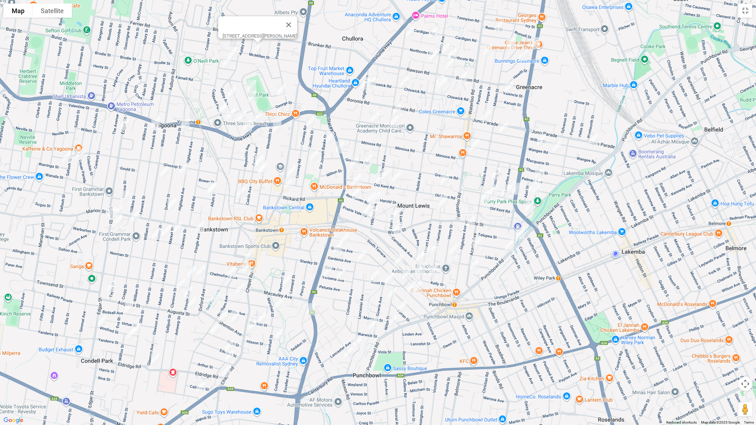
click at [236, 25] on div at bounding box center [251, 24] width 58 height 17
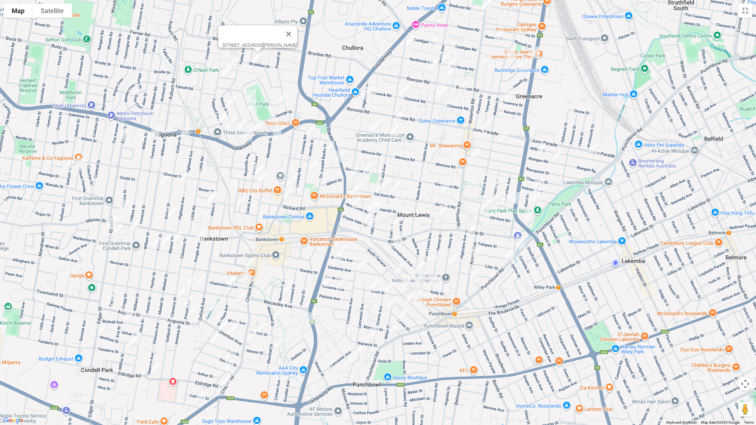
click at [233, 61] on img "39 Bowden Boulevard, YAGOONA NSW 2199" at bounding box center [232, 63] width 14 height 18
click at [225, 75] on img "13 Charlton Street, YAGOONA NSW 2199" at bounding box center [227, 72] width 14 height 18
click at [253, 89] on img "45 Avoca Street, YAGOONA NSW 2199" at bounding box center [252, 95] width 14 height 18
drag, startPoint x: 234, startPoint y: 95, endPoint x: 231, endPoint y: 98, distance: 4.8
click at [234, 95] on img "73 Ashby Avenue, YAGOONA NSW 2199" at bounding box center [232, 101] width 14 height 18
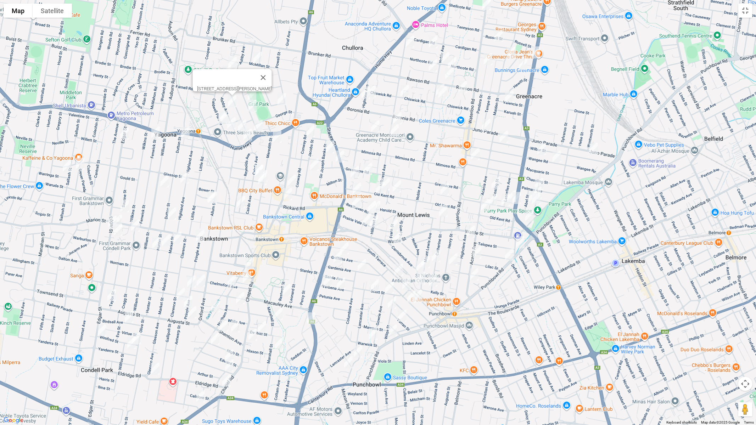
click at [216, 108] on img "100 Caldwell Parade, YAGOONA NSW 2199" at bounding box center [222, 117] width 14 height 18
click at [220, 119] on img "102 Caldwell Parade, YAGOONA NSW 2199" at bounding box center [223, 118] width 14 height 18
click at [233, 123] on img "69 Caldwell Parade, YAGOONA NSW 2199" at bounding box center [231, 123] width 14 height 18
click at [242, 124] on img "1/117 Ashby Avenue, YAGOONA NSW 2199" at bounding box center [242, 126] width 14 height 18
click at [254, 126] on img "404 Hume Highway, YAGOONA NSW 2199" at bounding box center [248, 135] width 14 height 18
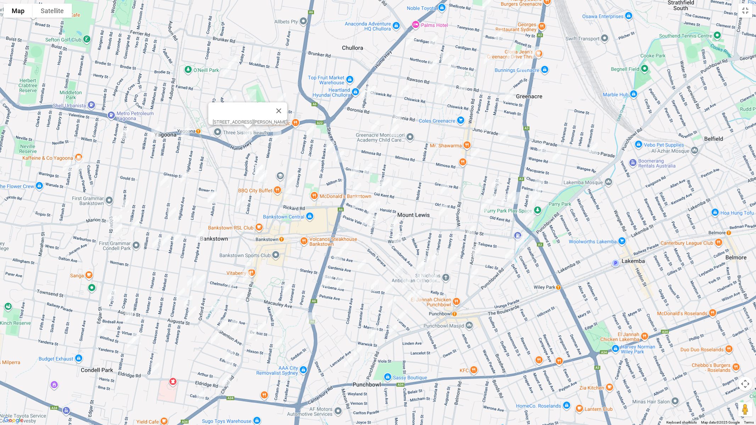
click at [247, 131] on img "404 Hume Highway, YAGOONA NSW 2199" at bounding box center [248, 135] width 14 height 18
click at [287, 108] on button "Close" at bounding box center [278, 110] width 17 height 17
click at [262, 127] on img "384 Hume Highway, BANKSTOWN NSW 2200" at bounding box center [258, 126] width 14 height 18
drag, startPoint x: 300, startPoint y: 97, endPoint x: 274, endPoint y: 102, distance: 26.4
click at [298, 98] on button "Close" at bounding box center [289, 102] width 17 height 17
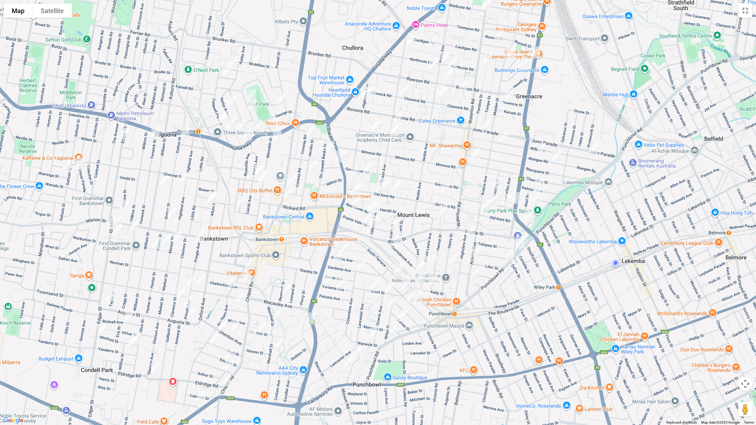
click at [251, 107] on img "30 Avoca Street, YAGOONA NSW 2199" at bounding box center [252, 106] width 14 height 18
click at [748, 12] on button "Toggle fullscreen view" at bounding box center [745, 11] width 14 height 14
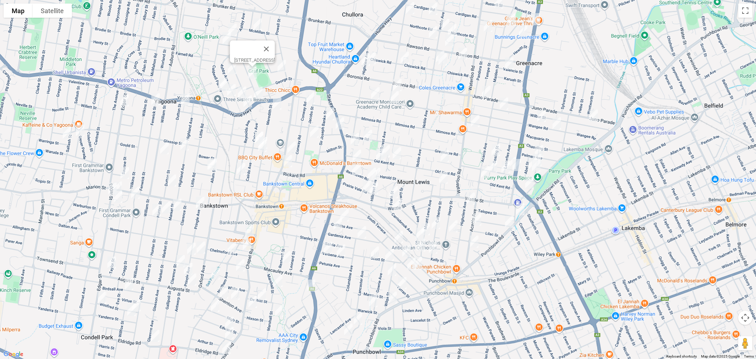
click at [241, 110] on img "404 Hume Highway, YAGOONA NSW 2199" at bounding box center [248, 101] width 14 height 18
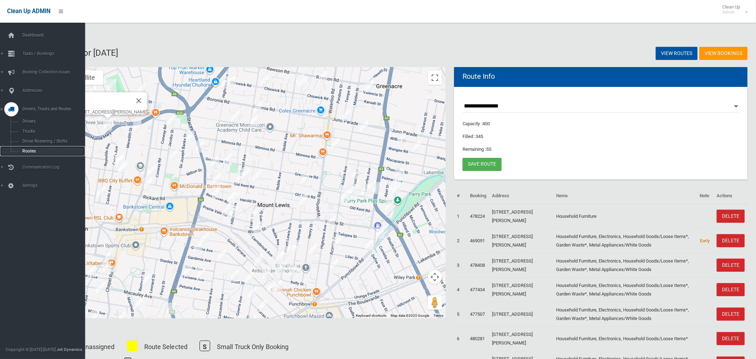
click at [32, 153] on span "Routes" at bounding box center [49, 150] width 59 height 5
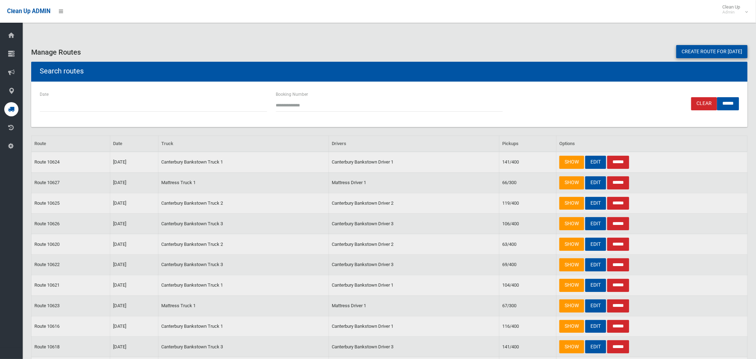
click at [685, 52] on link "Create route for tomorrow" at bounding box center [711, 51] width 71 height 13
click at [685, 52] on link "Create route for [DATE]" at bounding box center [711, 51] width 71 height 13
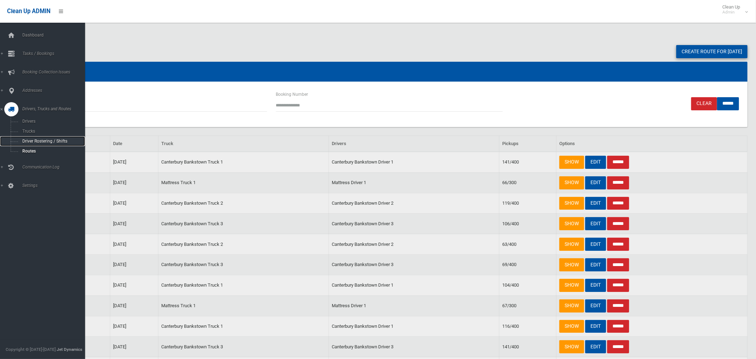
click at [35, 141] on span "Driver Rostering / Shifts" at bounding box center [49, 141] width 59 height 5
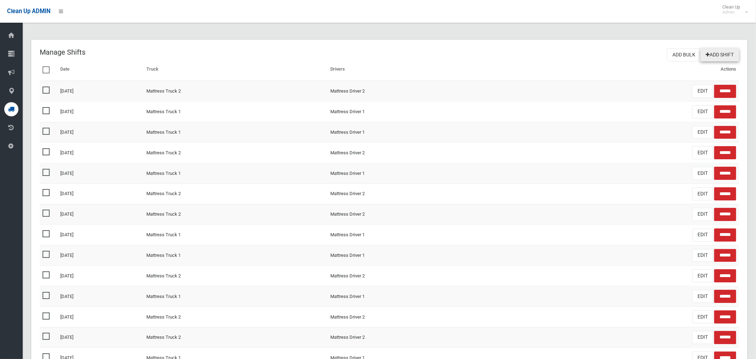
click at [714, 52] on link "Add Shift" at bounding box center [719, 54] width 39 height 13
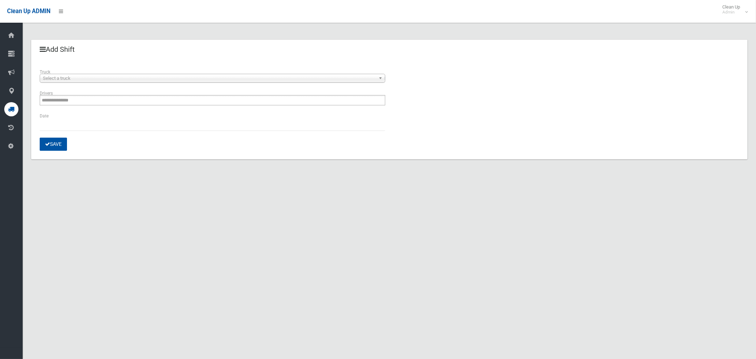
click at [114, 76] on span "Select a truck" at bounding box center [209, 78] width 333 height 9
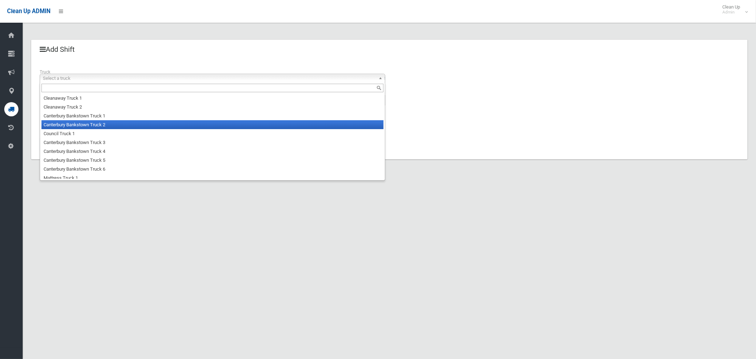
click at [103, 125] on li "Canterbury Bankstown Truck 2" at bounding box center [212, 124] width 342 height 9
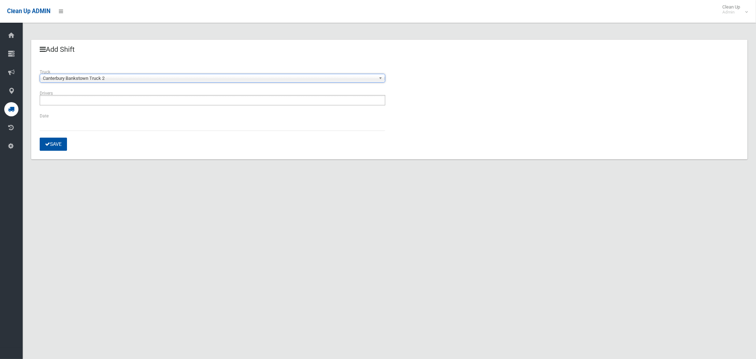
click at [82, 102] on ul at bounding box center [212, 100] width 345 height 10
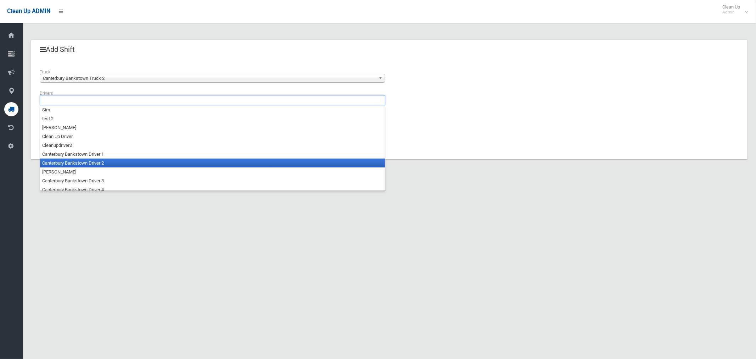
click at [87, 165] on li "Canterbury Bankstown Driver 2" at bounding box center [212, 162] width 345 height 9
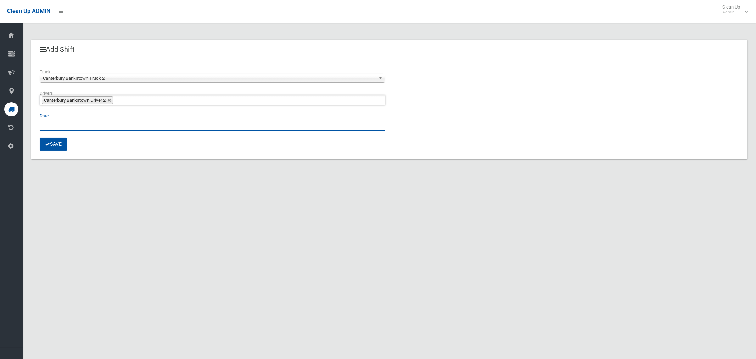
click at [45, 125] on input "text" at bounding box center [212, 124] width 345 height 13
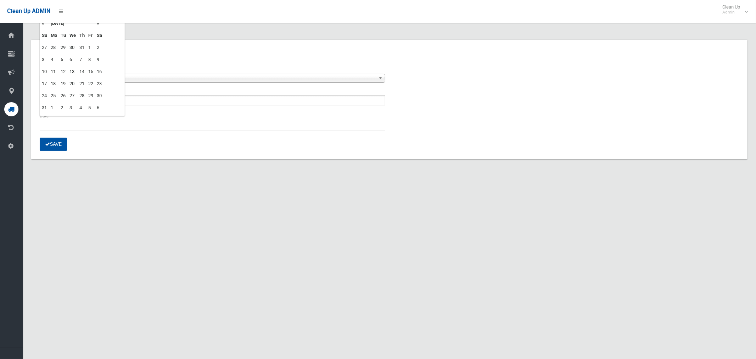
click at [53, 95] on td "25" at bounding box center [54, 96] width 10 height 12
type input "**********"
click at [52, 142] on button "Save" at bounding box center [53, 143] width 27 height 13
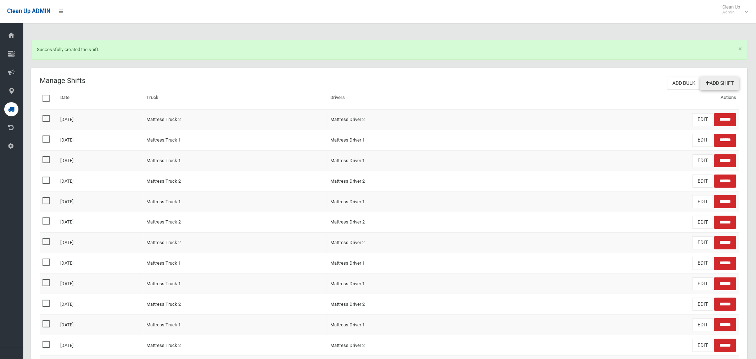
click at [716, 84] on link "Add Shift" at bounding box center [719, 83] width 39 height 13
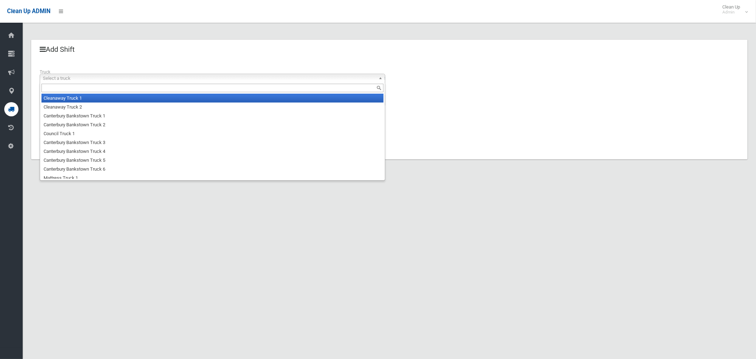
click at [138, 81] on span "Select a truck" at bounding box center [209, 78] width 333 height 9
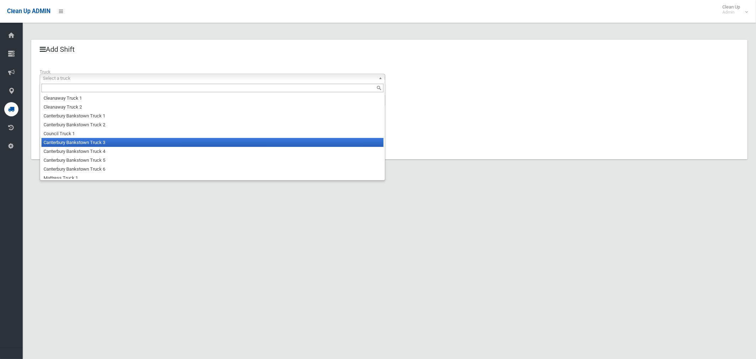
click at [128, 141] on li "Canterbury Bankstown Truck 3" at bounding box center [212, 142] width 342 height 9
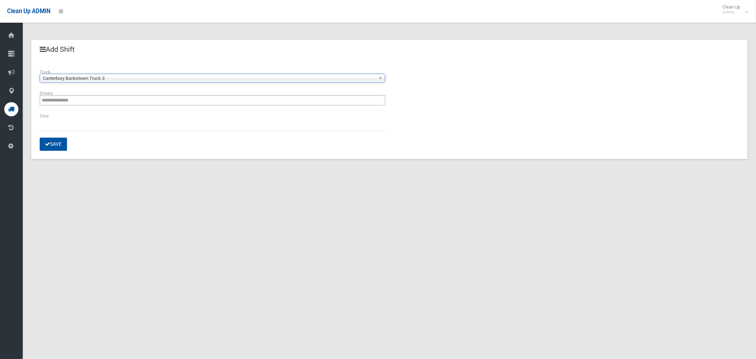
click at [78, 103] on input "**********" at bounding box center [62, 100] width 40 height 9
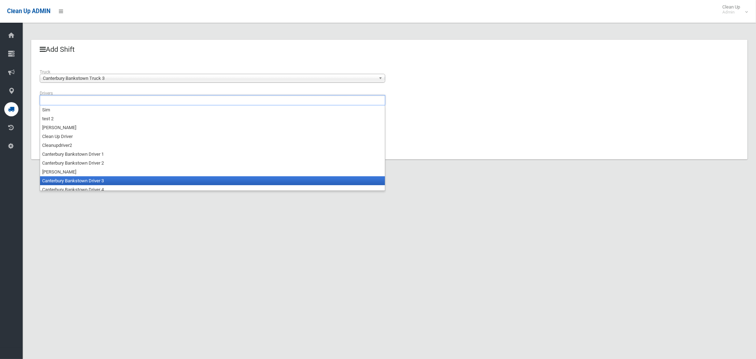
click at [89, 177] on li "Canterbury Bankstown Driver 3" at bounding box center [212, 180] width 345 height 9
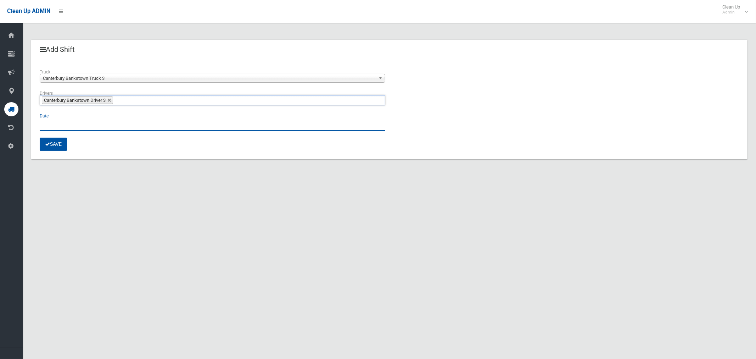
click at [53, 122] on input "text" at bounding box center [212, 124] width 345 height 13
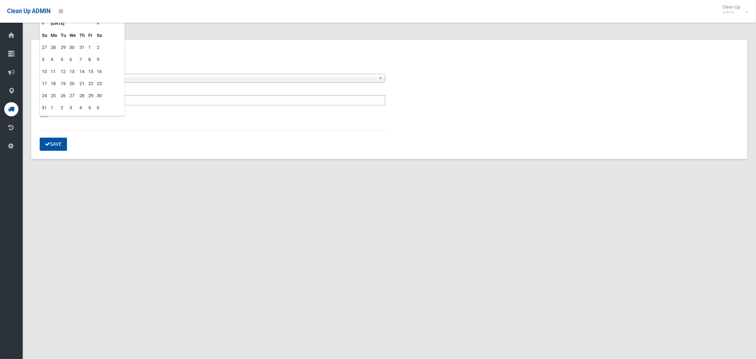
click at [52, 93] on td "25" at bounding box center [54, 96] width 10 height 12
type input "**********"
click at [50, 144] on button "Save" at bounding box center [53, 143] width 27 height 13
click at [96, 78] on span "Select a truck" at bounding box center [209, 78] width 333 height 9
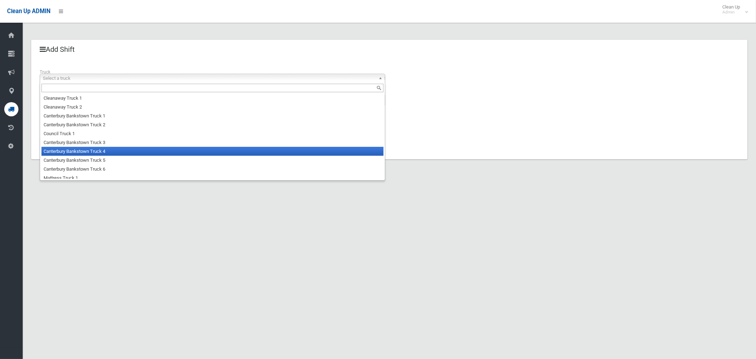
click at [96, 153] on li "Canterbury Bankstown Truck 4" at bounding box center [212, 151] width 342 height 9
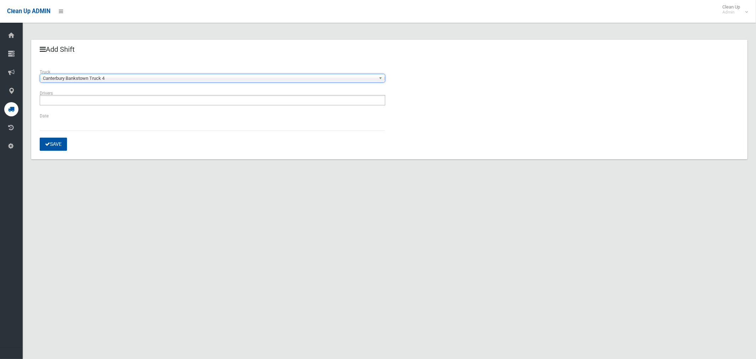
click at [63, 98] on input "text" at bounding box center [62, 100] width 40 height 9
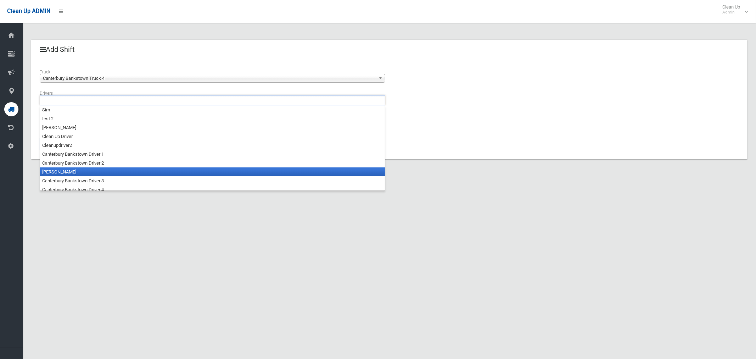
scroll to position [4, 0]
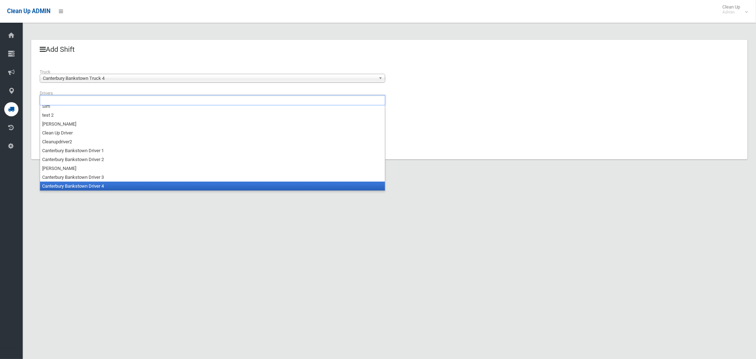
click at [96, 185] on li "Canterbury Bankstown Driver 4" at bounding box center [212, 185] width 345 height 9
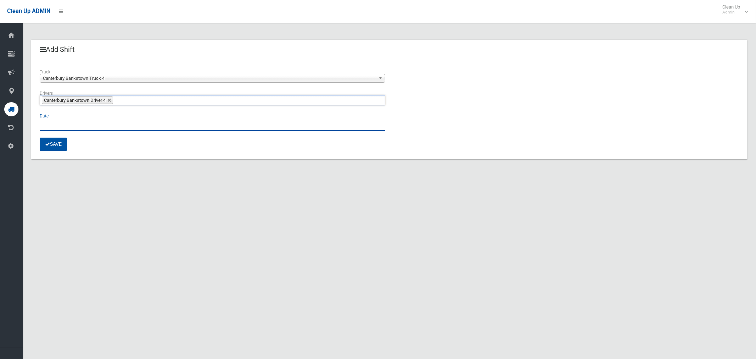
click at [53, 127] on input "text" at bounding box center [212, 124] width 345 height 13
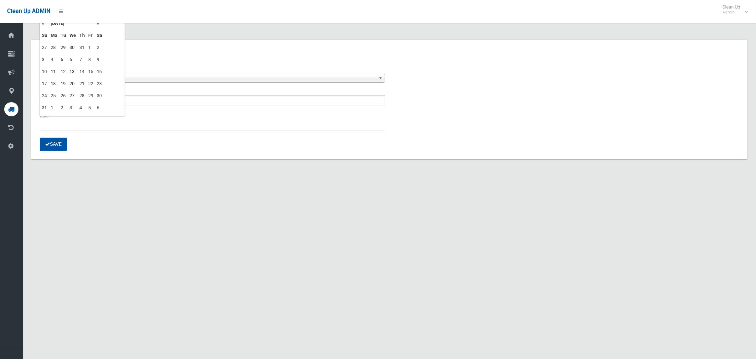
click at [53, 96] on td "25" at bounding box center [54, 96] width 10 height 12
type input "**********"
click at [91, 165] on section "**********" at bounding box center [389, 108] width 733 height 136
click at [55, 143] on button "Save" at bounding box center [53, 143] width 27 height 13
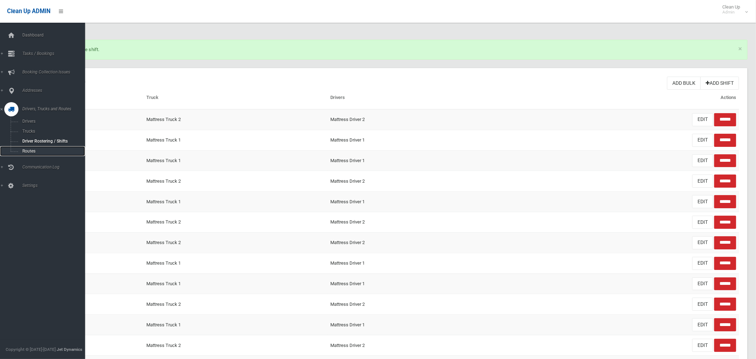
click at [29, 152] on span "Routes" at bounding box center [49, 150] width 59 height 5
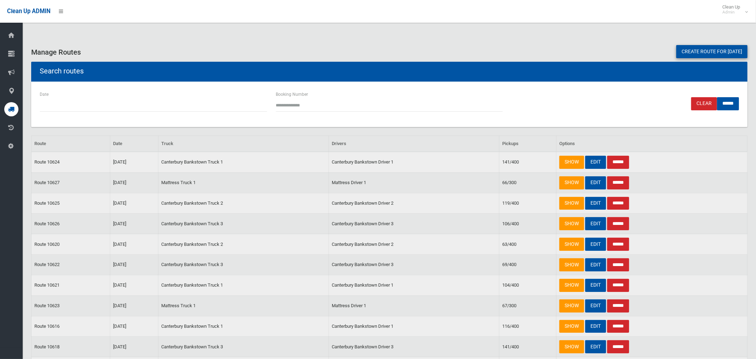
click at [703, 53] on link "Create route for [DATE]" at bounding box center [711, 51] width 71 height 13
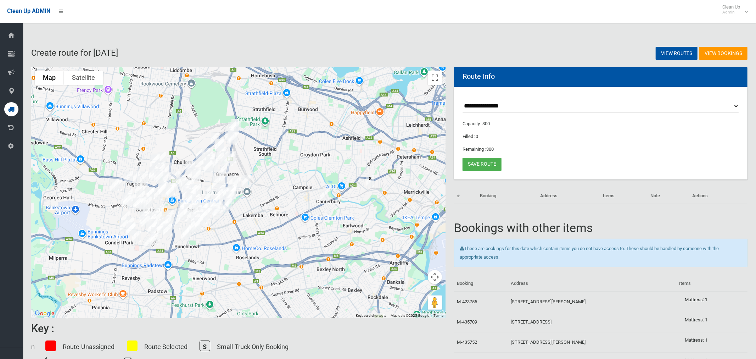
click at [482, 105] on select "**********" at bounding box center [600, 106] width 276 height 13
select select "*****"
click at [462, 100] on select "**********" at bounding box center [600, 106] width 276 height 13
click at [432, 79] on button "Toggle fullscreen view" at bounding box center [435, 78] width 14 height 14
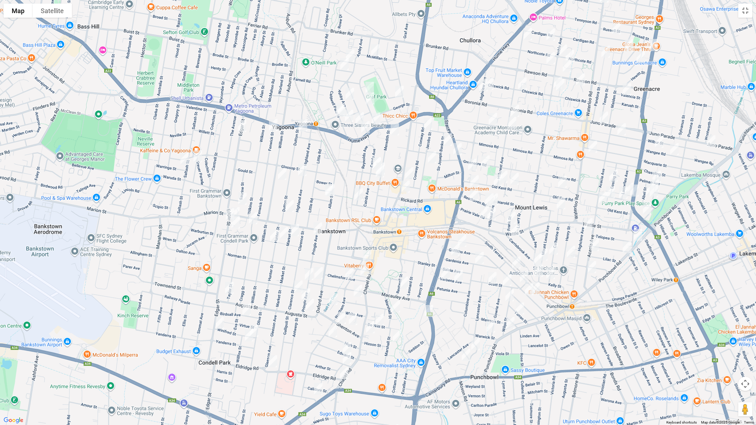
click at [243, 126] on img "24 Edgar Street, YAGOONA NSW 2199" at bounding box center [242, 126] width 14 height 18
click at [227, 210] on img "140a Edgar Street, CONDELL PARK NSW 2200" at bounding box center [230, 214] width 14 height 18
click at [241, 209] on img "1/129 Edgar Street, CONDELL PARK NSW 2200" at bounding box center [235, 213] width 14 height 18
click at [237, 225] on img "133 Edgar Street, CONDELL PARK NSW 2200" at bounding box center [236, 223] width 14 height 18
click at [219, 324] on img "231 Edgar Street, CONDELL PARK NSW 2200" at bounding box center [220, 323] width 14 height 18
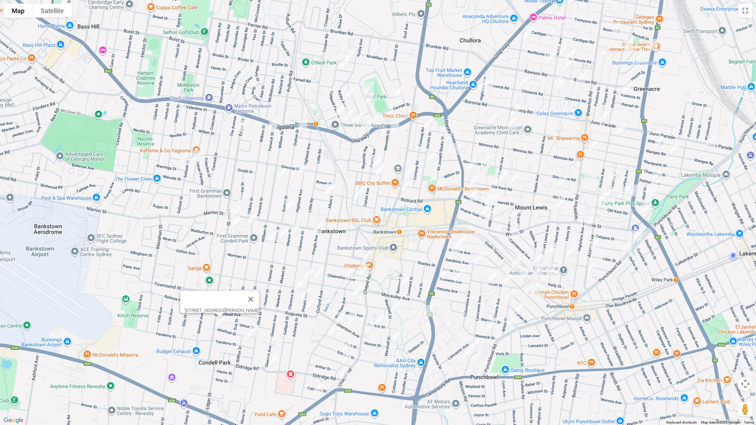
click at [271, 358] on img "71 Eldridge Road, CONDELL PARK NSW 2200" at bounding box center [273, 362] width 14 height 18
click at [345, 358] on img "14 Chapel Road, BANKSTOWN NSW 2200" at bounding box center [344, 374] width 14 height 18
click at [385, 160] on img "76 Meredith Street, BANKSTOWN NSW 2200" at bounding box center [380, 169] width 14 height 18
click at [381, 176] on img "72 Meredith Street, BANKSTOWN NSW 2200" at bounding box center [380, 172] width 14 height 18
click at [374, 116] on img "384 Hume Highway, BANKSTOWN NSW 2200" at bounding box center [376, 119] width 14 height 18
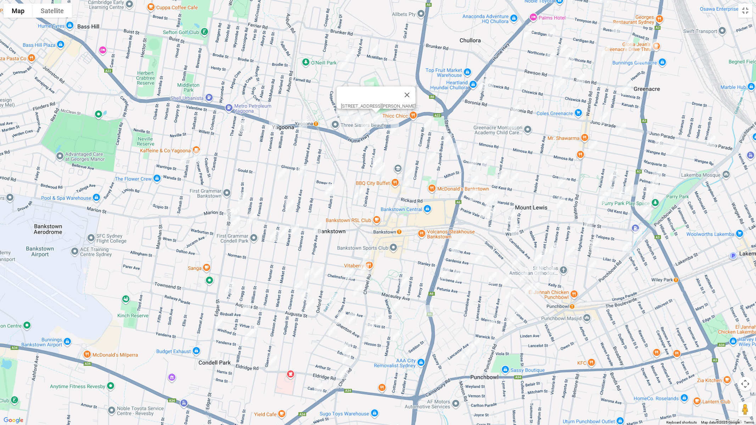
click at [363, 126] on img "404 Hume Highway, YAGOONA NSW 2199" at bounding box center [365, 127] width 14 height 18
click at [393, 129] on img "125 Meredith Street, BANKSTOWN NSW 2200" at bounding box center [395, 129] width 14 height 18
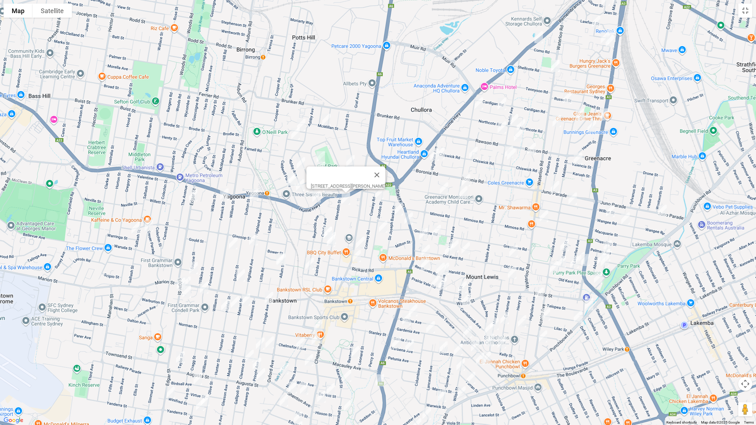
drag, startPoint x: 408, startPoint y: 147, endPoint x: 359, endPoint y: 217, distance: 85.7
click at [359, 217] on div "125 Meredith Street, BANKSTOWN NSW 2200" at bounding box center [378, 212] width 756 height 425
click at [326, 119] on img "55 Mc Millan Street, YAGOONA NSW 2199" at bounding box center [326, 120] width 14 height 18
click at [303, 120] on img "39 Bowden Boulevard, YAGOONA NSW 2199" at bounding box center [301, 125] width 14 height 18
click at [293, 133] on img "13 Charlton Street, YAGOONA NSW 2199" at bounding box center [295, 134] width 14 height 18
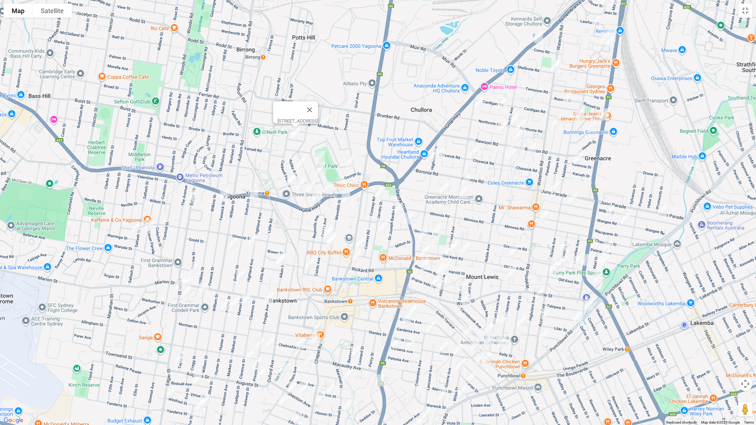
click at [287, 170] on img "100 Caldwell Parade, YAGOONA NSW 2199" at bounding box center [291, 179] width 14 height 18
click at [292, 181] on img "102 Caldwell Parade, YAGOONA NSW 2199" at bounding box center [292, 180] width 14 height 18
click at [299, 186] on img "69 Caldwell Parade, YAGOONA NSW 2199" at bounding box center [300, 185] width 14 height 18
click at [309, 186] on img "1/117 Ashby Avenue, YAGOONA NSW 2199" at bounding box center [311, 188] width 14 height 18
click at [350, 158] on button "Close" at bounding box center [341, 164] width 17 height 17
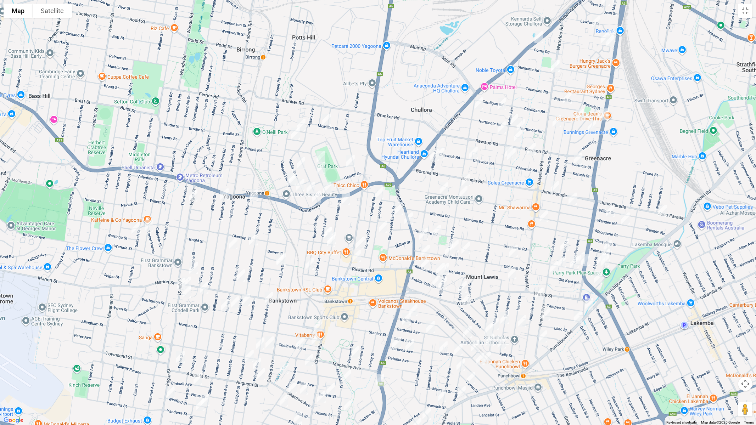
drag, startPoint x: 321, startPoint y: 153, endPoint x: 309, endPoint y: 159, distance: 12.7
click at [320, 153] on img "45 Avoca Street, YAGOONA NSW 2199" at bounding box center [321, 157] width 14 height 18
click at [298, 163] on img "73 Ashby Avenue, YAGOONA NSW 2199" at bounding box center [301, 163] width 14 height 18
click at [320, 168] on img "30 Avoca Street, YAGOONA NSW 2199" at bounding box center [321, 168] width 14 height 18
click at [351, 165] on img "38 Emery Avenue, YAGOONA NSW 2199" at bounding box center [350, 161] width 14 height 18
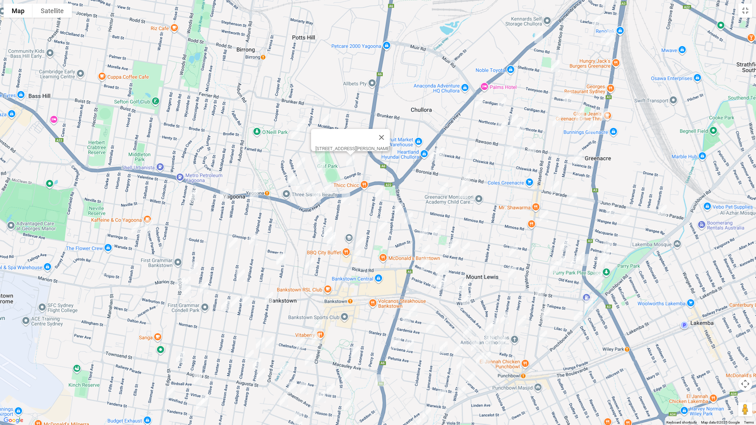
click at [253, 197] on img "124 Dutton Street, YAGOONA NSW 2199" at bounding box center [254, 195] width 14 height 18
click at [225, 198] on img "6A Fenwick Street, YAGOONA NSW 2199" at bounding box center [224, 195] width 14 height 18
click at [150, 229] on img "54 Dargan Street, YAGOONA NSW 2199" at bounding box center [149, 226] width 14 height 18
click at [134, 229] on img "2 Warringa Street, YAGOONA NSW 2199" at bounding box center [136, 228] width 14 height 18
click at [379, 195] on img "65 Conway Road, BANKSTOWN NSW 2200" at bounding box center [379, 194] width 14 height 18
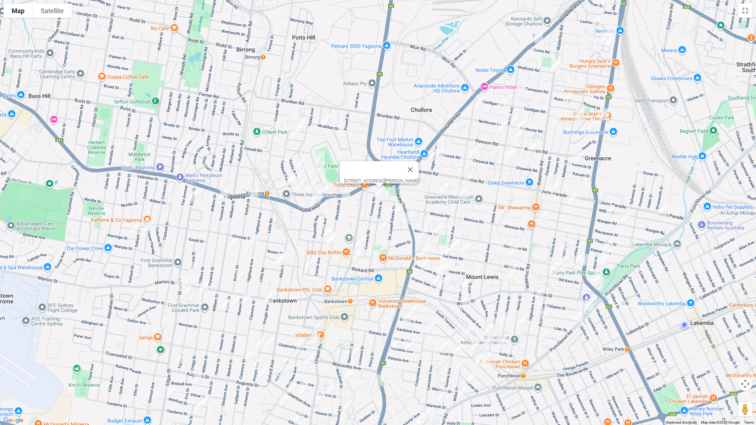
click at [321, 226] on img "45 Cairds Avenue, BANKSTOWN NSW 2200" at bounding box center [328, 233] width 14 height 18
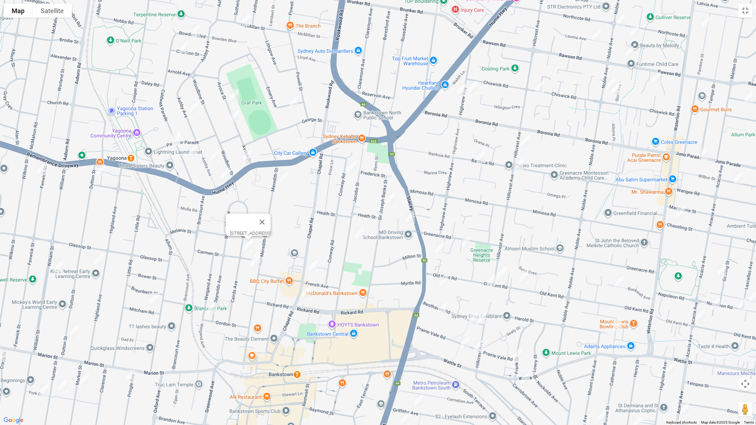
click at [390, 199] on img "67 Sir Joseph Banks Street, BANKSTOWN NSW 2200" at bounding box center [390, 199] width 14 height 18
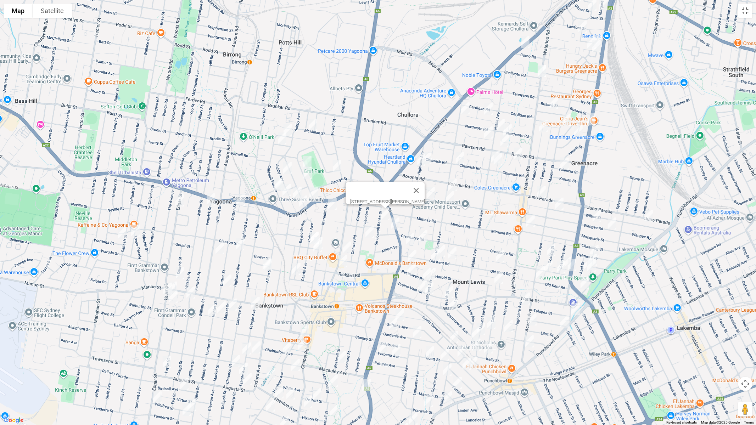
click at [748, 15] on button "Toggle fullscreen view" at bounding box center [745, 11] width 14 height 14
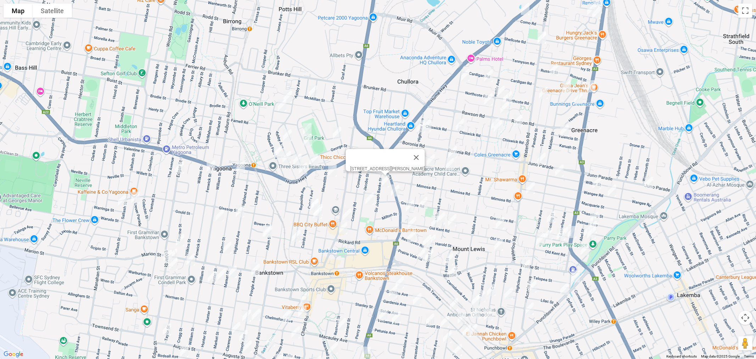
click at [26, 151] on span "Routes" at bounding box center [49, 150] width 59 height 5
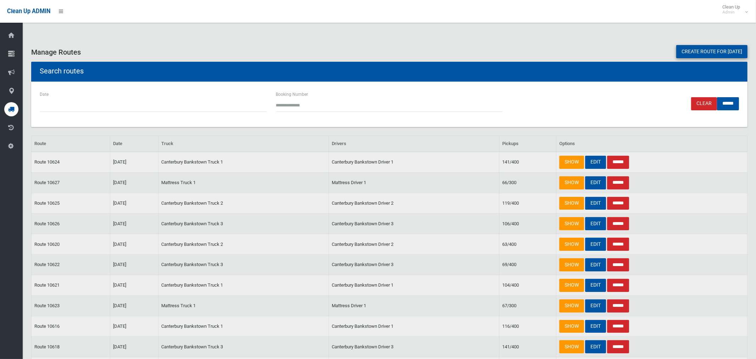
click at [717, 51] on link "Create route for tomorrow" at bounding box center [711, 51] width 71 height 13
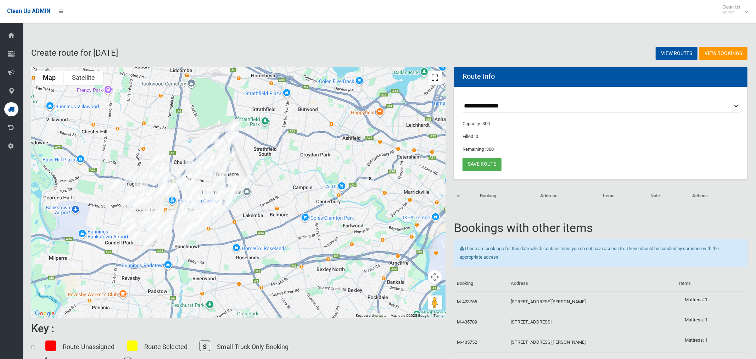
click at [434, 74] on button "Toggle fullscreen view" at bounding box center [435, 78] width 14 height 14
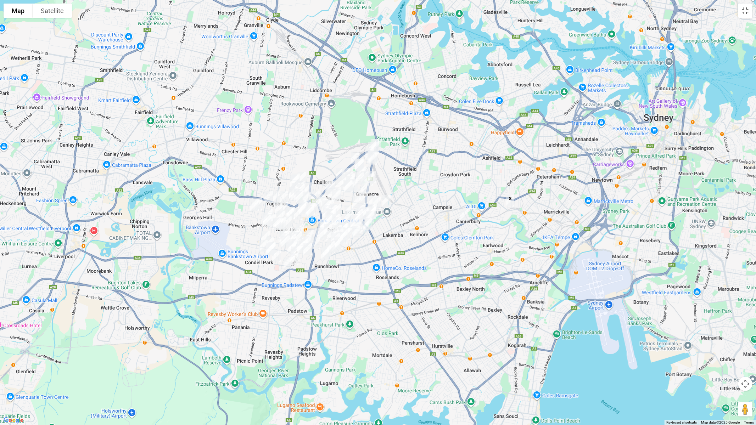
click at [748, 16] on button "Toggle fullscreen view" at bounding box center [745, 11] width 14 height 14
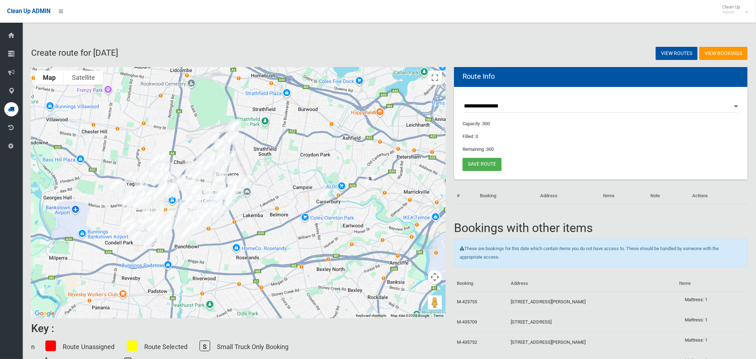
click at [497, 106] on select "**********" at bounding box center [600, 106] width 276 height 13
select select "*****"
click at [462, 100] on select "**********" at bounding box center [600, 106] width 276 height 13
drag, startPoint x: 435, startPoint y: 81, endPoint x: 433, endPoint y: 129, distance: 47.2
click at [435, 81] on button "Toggle fullscreen view" at bounding box center [435, 78] width 14 height 14
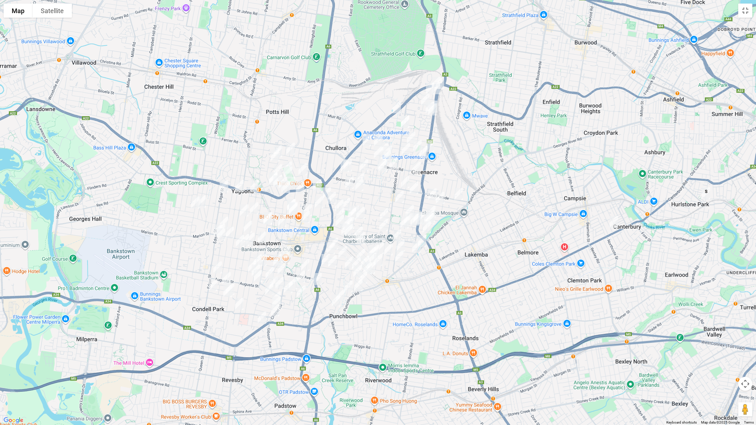
drag, startPoint x: 249, startPoint y: 197, endPoint x: 344, endPoint y: 175, distance: 97.5
click at [324, 176] on img "65 Conway Road, BANKSTOWN NSW 2200" at bounding box center [317, 185] width 14 height 18
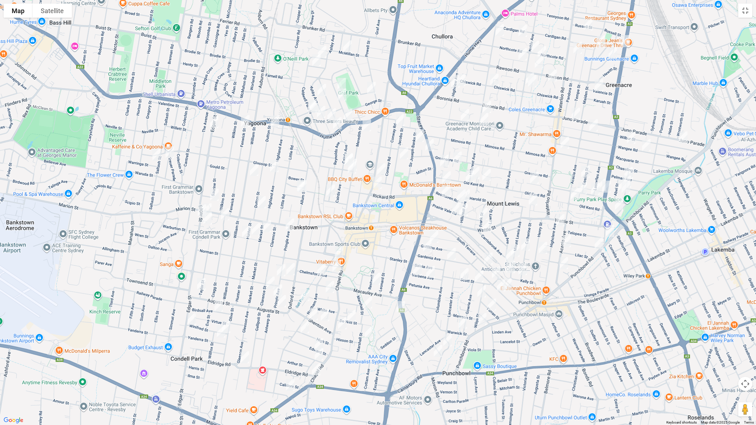
click at [346, 112] on img "384 Hume Highway, BANKSTOWN NSW 2200" at bounding box center [348, 115] width 14 height 18
click at [337, 123] on img "404 Hume Highway, YAGOONA NSW 2199" at bounding box center [337, 123] width 14 height 18
click at [367, 128] on img "125 Meredith Street, BANKSTOWN NSW 2200" at bounding box center [367, 126] width 14 height 18
click at [428, 146] on img "179 Greenacre Road, BANKSTOWN NSW 2200" at bounding box center [429, 145] width 14 height 18
click at [359, 159] on img "76 Meredith Street, BANKSTOWN NSW 2200" at bounding box center [352, 165] width 14 height 18
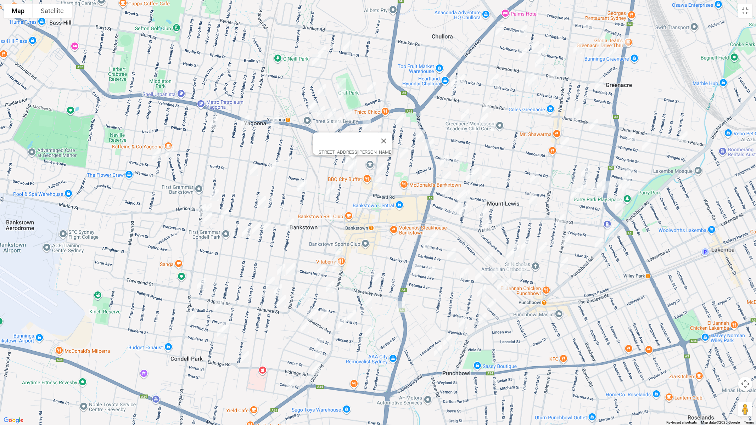
click at [354, 171] on img "72 Meredith Street, BANKSTOWN NSW 2200" at bounding box center [352, 168] width 14 height 18
click at [215, 120] on img "24 Edgar Street, YAGOONA NSW 2199" at bounding box center [214, 122] width 14 height 18
click at [199, 206] on img "140a Edgar Street, CONDELL PARK NSW 2200" at bounding box center [202, 211] width 14 height 18
click at [213, 207] on img "1/129 Edgar Street, CONDELL PARK NSW 2200" at bounding box center [207, 210] width 14 height 18
click at [211, 220] on img "133 Edgar Street, CONDELL PARK NSW 2200" at bounding box center [208, 219] width 14 height 18
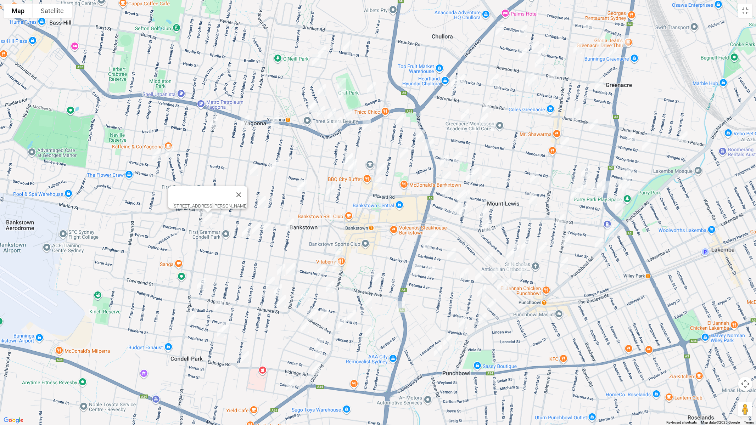
click at [347, 45] on img "55 Mc Millan Street, YAGOONA NSW 2199" at bounding box center [347, 47] width 14 height 18
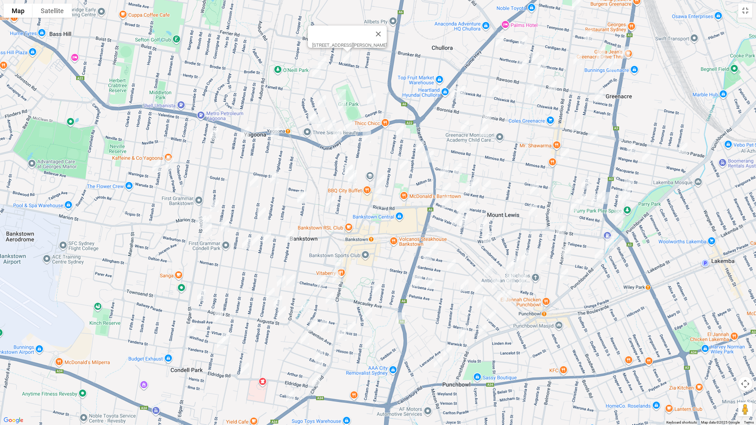
click at [321, 49] on div "55 Mc Millan Street, YAGOONA NSW 2199" at bounding box center [378, 212] width 756 height 425
click at [324, 61] on img "39 Bowden Boulevard, YAGOONA NSW 2199" at bounding box center [322, 63] width 14 height 18
click at [315, 73] on img "13 Charlton Street, YAGOONA NSW 2199" at bounding box center [316, 72] width 14 height 18
drag, startPoint x: 342, startPoint y: 89, endPoint x: 334, endPoint y: 90, distance: 8.3
click at [343, 89] on img "45 Avoca Street, YAGOONA NSW 2199" at bounding box center [341, 95] width 14 height 18
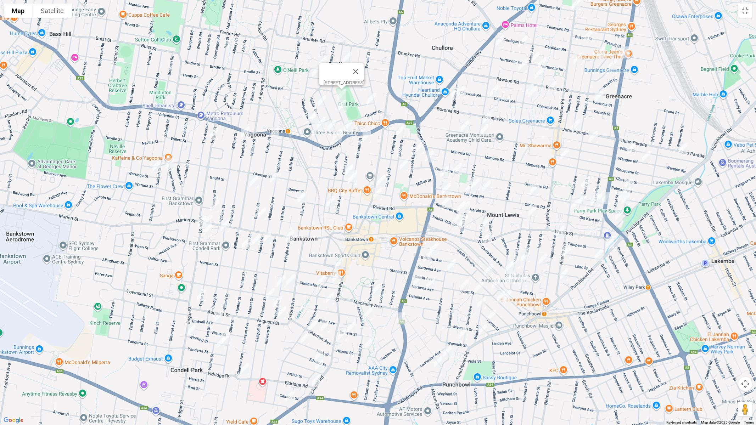
click at [319, 96] on img "73 Ashby Avenue, YAGOONA NSW 2199" at bounding box center [322, 101] width 14 height 18
click at [305, 111] on img "102 Caldwell Parade, YAGOONA NSW 2199" at bounding box center [312, 118] width 14 height 18
click at [322, 123] on img "69 Caldwell Parade, YAGOONA NSW 2199" at bounding box center [321, 123] width 14 height 18
click at [330, 123] on img "1/117 Ashby Avenue, YAGOONA NSW 2199" at bounding box center [332, 126] width 14 height 18
click at [371, 97] on button "Close" at bounding box center [362, 102] width 17 height 17
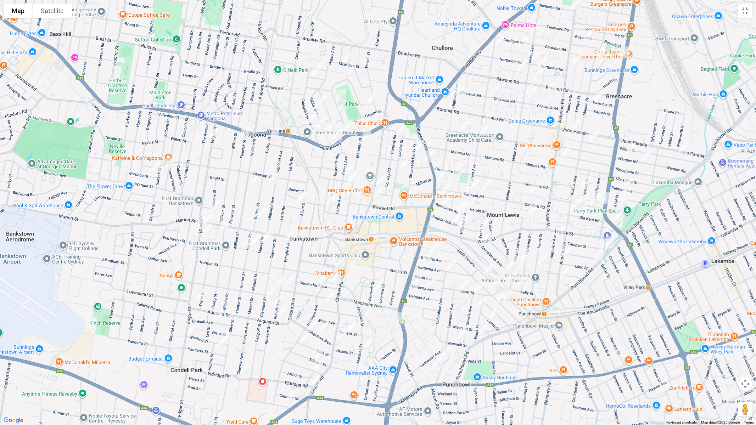
drag, startPoint x: 373, startPoint y: 100, endPoint x: 349, endPoint y: 108, distance: 26.2
click at [372, 100] on img "38 Emery Avenue, YAGOONA NSW 2199" at bounding box center [371, 99] width 14 height 18
click at [372, 97] on img "38 Emery Avenue, YAGOONA NSW 2199" at bounding box center [371, 99] width 14 height 18
click at [343, 106] on img "30 Avoca Street, YAGOONA NSW 2199" at bounding box center [341, 106] width 14 height 18
click at [364, 77] on button "Close" at bounding box center [355, 82] width 17 height 17
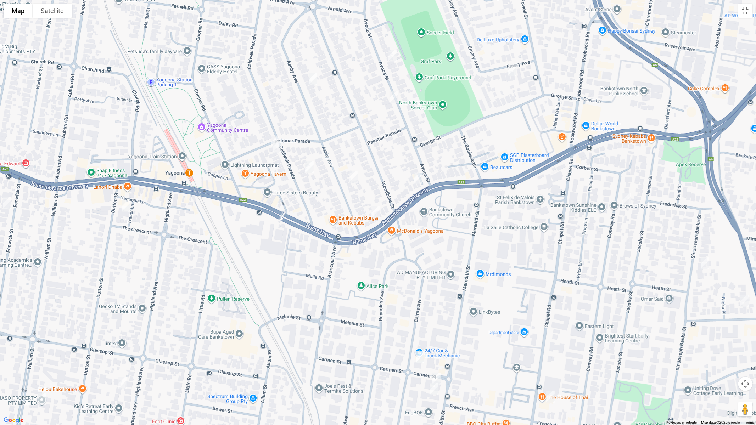
click at [270, 132] on div "To navigate, press the arrow keys." at bounding box center [378, 212] width 756 height 425
click at [271, 133] on img "100 Caldwell Parade, YAGOONA NSW 2199" at bounding box center [275, 142] width 14 height 18
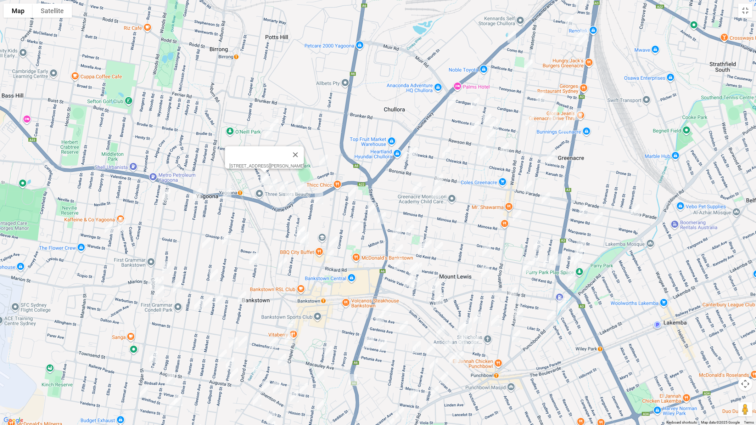
click at [228, 195] on img "124 Dutton Street, YAGOONA NSW 2199" at bounding box center [227, 195] width 14 height 18
click at [198, 198] on img "6A Fenwick Street, YAGOONA NSW 2199" at bounding box center [197, 194] width 14 height 18
click at [122, 225] on img "54 Dargan Street, YAGOONA NSW 2199" at bounding box center [122, 225] width 14 height 18
click at [107, 229] on img "2 Warringa Street, YAGOONA NSW 2199" at bounding box center [109, 228] width 14 height 18
click at [351, 193] on img "65 Conway Road, BANKSTOWN NSW 2200" at bounding box center [352, 193] width 14 height 18
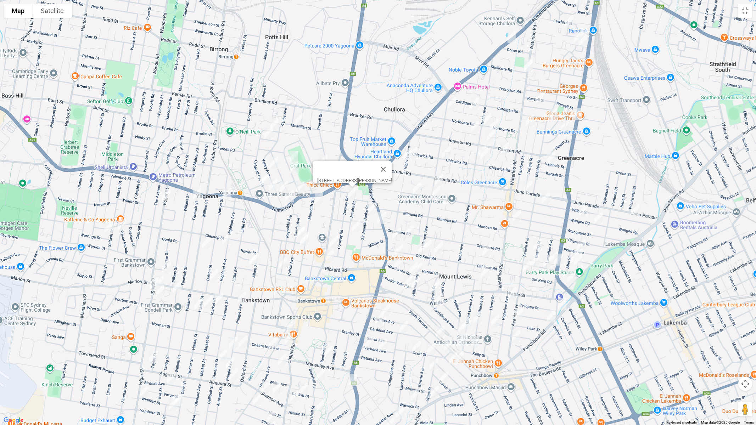
click at [371, 207] on img "67 Sir Joseph Banks Street, BANKSTOWN NSW 2200" at bounding box center [372, 209] width 14 height 18
click at [297, 227] on img "45 Cairds Avenue, BANKSTOWN NSW 2200" at bounding box center [301, 233] width 14 height 18
click at [353, 227] on img "49 Jacobs Street, BANKSTOWN NSW 2200" at bounding box center [356, 227] width 14 height 18
drag, startPoint x: 334, startPoint y: 238, endPoint x: 332, endPoint y: 244, distance: 6.1
click at [334, 239] on img "465 Chapel Road, BANKSTOWN NSW 2200" at bounding box center [333, 242] width 14 height 18
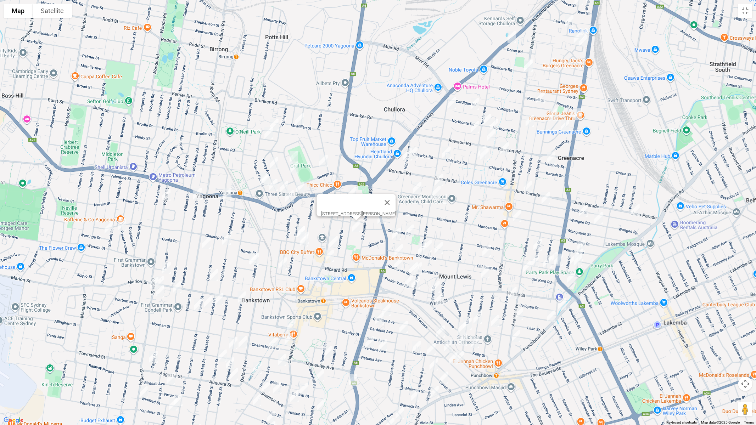
click at [330, 242] on img "465 Chapel Road, BANKSTOWN NSW 2200" at bounding box center [333, 242] width 14 height 18
click at [331, 255] on img "443 Chapel Road, BANKSTOWN NSW 2200" at bounding box center [329, 256] width 14 height 18
click at [225, 239] on img "58A Highland Avenue, BANKSTOWN NSW 2200" at bounding box center [226, 239] width 14 height 18
click at [206, 244] on img "179 William Street, BANKSTOWN NSW 2200" at bounding box center [206, 243] width 14 height 18
click at [167, 268] on img "3 Belrose Court, BANKSTOWN NSW 2200" at bounding box center [166, 268] width 14 height 18
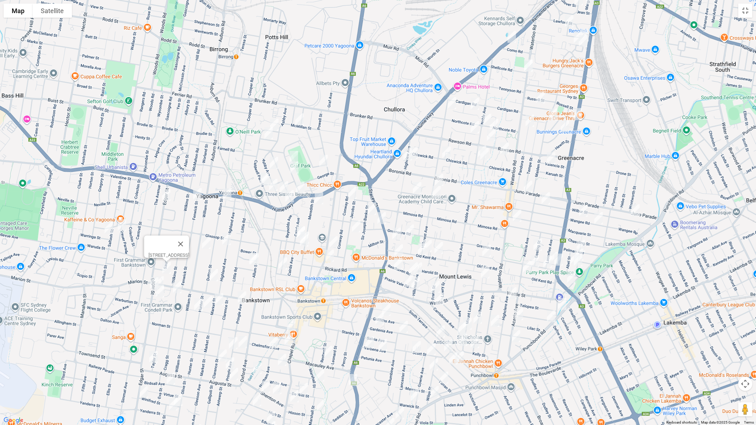
click at [246, 258] on img "4 Mitcham Road, BANKSTOWN NSW 2200" at bounding box center [253, 259] width 14 height 18
click at [257, 260] on img "2 Mitcham Road, BANKSTOWN NSW 2200" at bounding box center [254, 259] width 14 height 18
click at [283, 266] on img "13 Gordon Street, BANKSTOWN NSW 2200" at bounding box center [283, 264] width 14 height 18
click at [212, 274] on img "16 Dutton Street, BANKSTOWN NSW 2200" at bounding box center [214, 275] width 14 height 18
click at [177, 286] on img "7 Cragg Street, CONDELL PARK NSW 2200" at bounding box center [177, 287] width 14 height 18
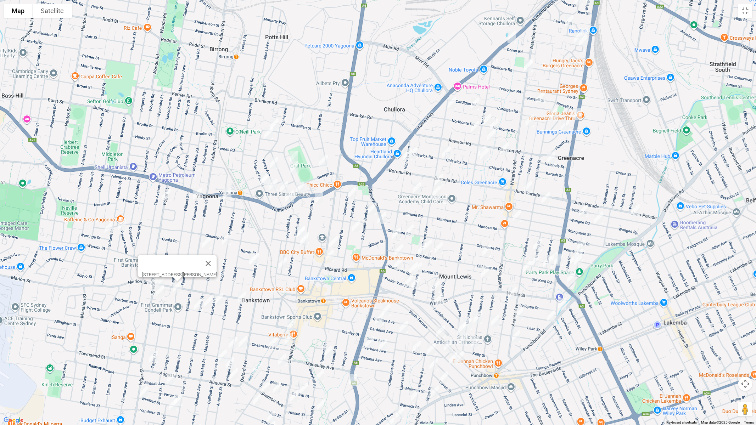
click at [198, 302] on img "11 York Street, CONDELL PARK NSW 2200" at bounding box center [198, 305] width 14 height 18
click at [210, 303] on img "26A York Street, CONDELL PARK NSW 2200" at bounding box center [208, 302] width 14 height 18
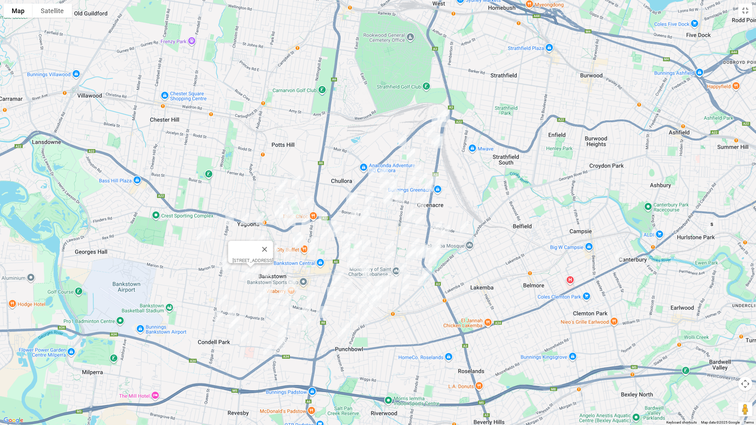
drag, startPoint x: 321, startPoint y: 297, endPoint x: 324, endPoint y: 267, distance: 30.2
click at [324, 267] on div "26A York Street, CONDELL PARK NSW 2200" at bounding box center [378, 212] width 756 height 425
click at [744, 13] on button "Toggle fullscreen view" at bounding box center [745, 11] width 14 height 14
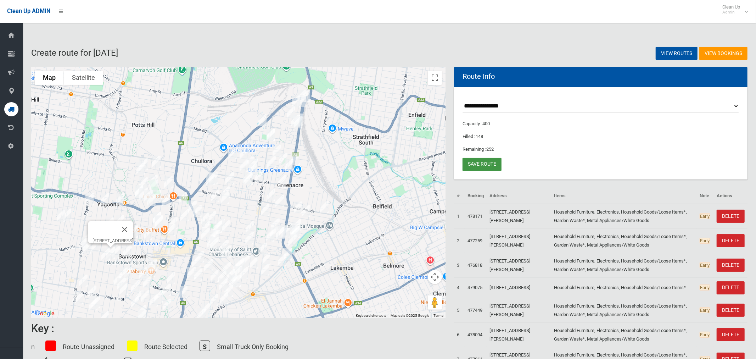
click at [485, 164] on link "Save route" at bounding box center [481, 164] width 39 height 13
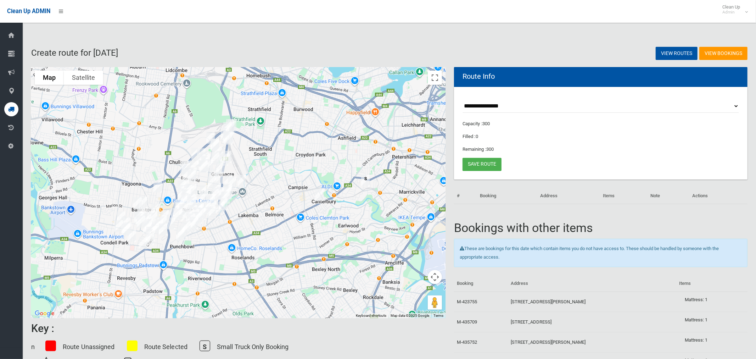
click at [484, 106] on select "**********" at bounding box center [600, 106] width 276 height 13
select select "*****"
click at [462, 100] on select "**********" at bounding box center [600, 106] width 276 height 13
drag, startPoint x: 436, startPoint y: 78, endPoint x: 414, endPoint y: 164, distance: 88.9
click at [436, 78] on button "Toggle fullscreen view" at bounding box center [435, 78] width 14 height 14
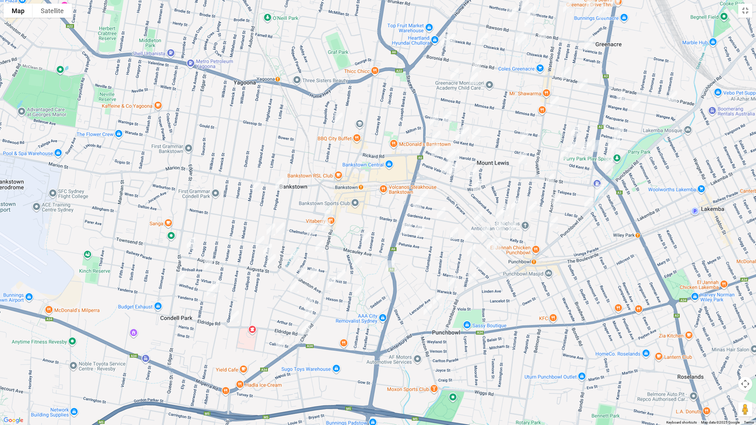
click at [180, 279] on img "231 Edgar Street, CONDELL PARK NSW 2200" at bounding box center [181, 279] width 14 height 18
click at [234, 316] on img "71 Eldridge Road, CONDELL PARK NSW 2200" at bounding box center [234, 317] width 14 height 18
click at [302, 335] on img "14 Chapel Road, BANKSTOWN NSW 2200" at bounding box center [306, 329] width 14 height 18
click at [471, 278] on img "875 Punchbowl Road, PUNCHBOWL NSW 2196" at bounding box center [472, 279] width 14 height 18
click at [477, 214] on img "2/96 South Terrace, BANKSTOWN NSW 2200" at bounding box center [478, 218] width 14 height 18
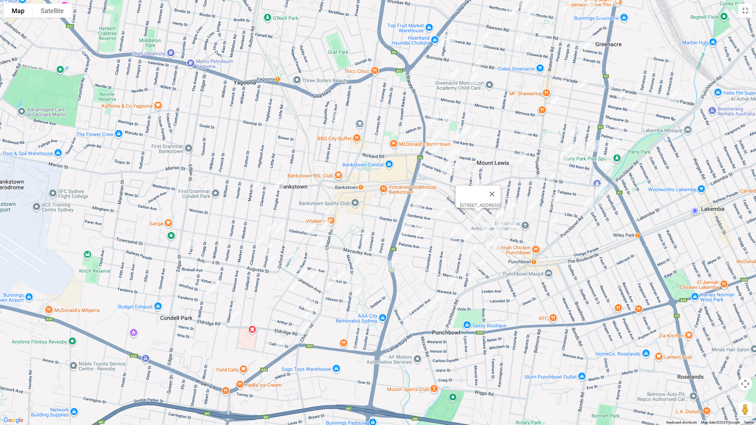
click at [549, 180] on img "2/151 Highclere Avenue, PUNCHBOWL NSW 2196" at bounding box center [550, 180] width 14 height 18
click at [557, 204] on img "1/53 Acacia Avenue, PUNCHBOWL NSW 2196" at bounding box center [557, 201] width 14 height 18
click at [587, 205] on img "607 Punchbowl Road, PUNCHBOWL NSW 2196" at bounding box center [588, 203] width 14 height 18
click at [555, 223] on img "19 Acacia Avenue, PUNCHBOWL NSW 2196" at bounding box center [553, 223] width 14 height 18
click at [280, 186] on img "3 Pringle Avenue, BANKSTOWN NSW 2200" at bounding box center [279, 184] width 14 height 18
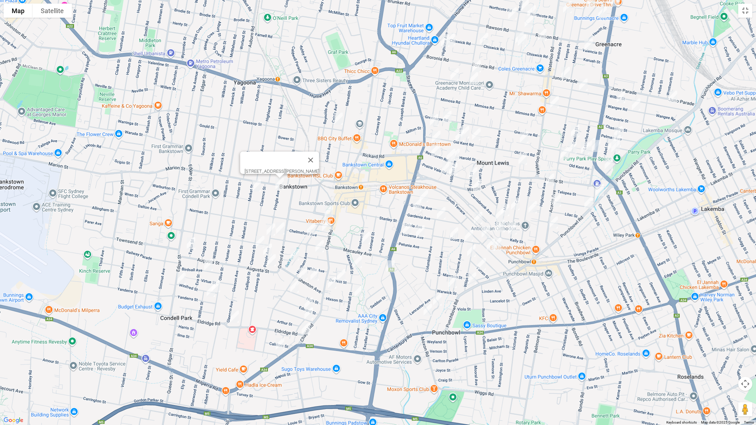
click at [256, 187] on img "16 Market Street, CONDELL PARK NSW 2200" at bounding box center [256, 186] width 14 height 18
click at [189, 242] on img "1/115 Taylor Street, CONDELL PARK NSW 2200" at bounding box center [191, 244] width 14 height 18
click at [208, 263] on img "23 Birdsall Avenue, CONDELL PARK NSW 2200" at bounding box center [208, 265] width 14 height 18
click at [223, 286] on div "23 Birdsall Avenue, CONDELL PARK NSW 2200" at bounding box center [378, 212] width 756 height 425
click at [219, 287] on img "7 Winifred Street, CONDELL PARK NSW 2200" at bounding box center [216, 286] width 14 height 18
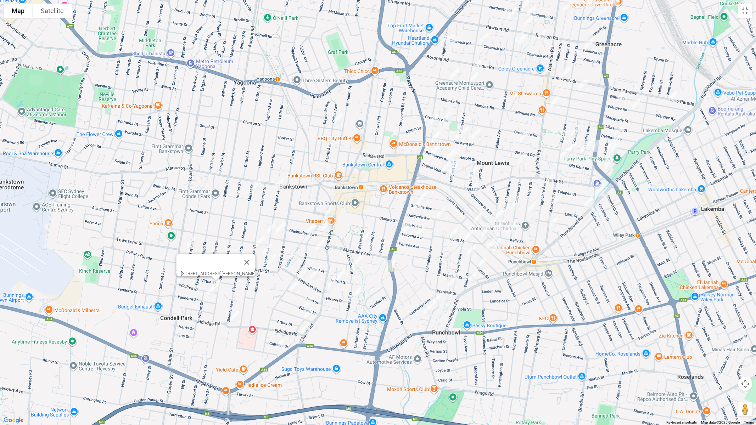
click at [210, 293] on img "14 Yanderra Street, CONDELL PARK NSW 2200" at bounding box center [211, 291] width 14 height 18
click at [280, 346] on img "3 Claribel Street, BANKSTOWN NSW 2200" at bounding box center [280, 345] width 14 height 18
click at [281, 232] on img "49 Chertsey Avenue, BANKSTOWN NSW 2200" at bounding box center [280, 229] width 14 height 18
click at [268, 231] on img "75 Pringle Avenue, BANKSTOWN NSW 2200" at bounding box center [271, 230] width 14 height 18
click at [261, 235] on img "98 Clarence Street, CONDELL PARK NSW 2200" at bounding box center [260, 242] width 14 height 18
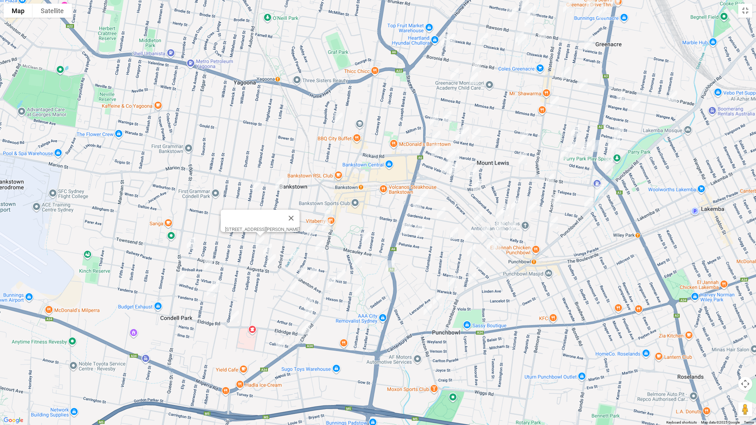
click at [265, 247] on img "93 Pringle Avenue, BANKSTOWN NSW 2200" at bounding box center [267, 250] width 14 height 18
click at [270, 258] on img "11 Augusta Street, BANKSTOWN NSW 2200" at bounding box center [271, 261] width 14 height 18
click at [330, 212] on img "3/50 Northam Avenue, BANKSTOWN NSW 2200" at bounding box center [329, 212] width 14 height 18
click at [325, 225] on img "11 Chelmsford Avenue, BANKSTOWN NSW 2200" at bounding box center [326, 225] width 14 height 18
click at [310, 228] on img "4/83 Northam Avenue, BANKSTOWN NSW 2200" at bounding box center [311, 229] width 14 height 18
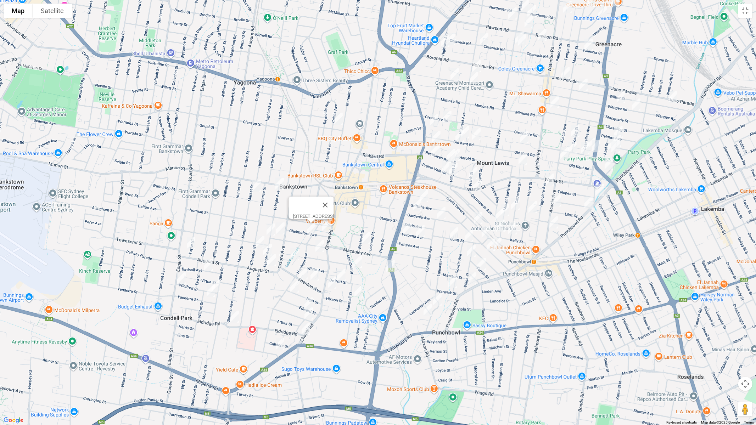
drag, startPoint x: 294, startPoint y: 250, endPoint x: 312, endPoint y: 247, distance: 18.3
click at [295, 250] on img "14 Ogmore Court, BANKSTOWN NSW 2200" at bounding box center [295, 255] width 14 height 18
click at [319, 248] on img "7 Dudley Avenue, BANKSTOWN NSW 2200" at bounding box center [319, 246] width 14 height 18
click at [304, 271] on img "38 Shenton Avenue, BANKSTOWN NSW 2200" at bounding box center [303, 274] width 14 height 18
click at [317, 274] on img "3/15 Shenton Avenue, BANKSTOWN NSW 2200" at bounding box center [315, 275] width 14 height 18
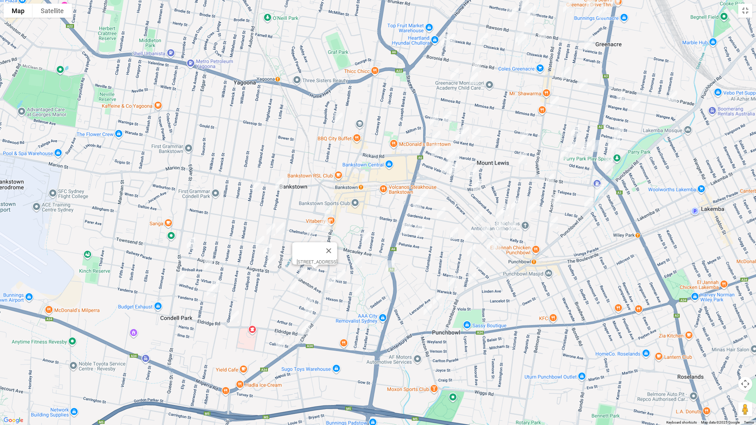
click at [295, 287] on img "50 High Street, BANKSTOWN NSW 2200" at bounding box center [294, 287] width 14 height 18
drag, startPoint x: 309, startPoint y: 299, endPoint x: 311, endPoint y: 306, distance: 7.4
click at [310, 299] on img "14 Edward Street, BANKSTOWN NSW 2200" at bounding box center [309, 304] width 14 height 18
drag, startPoint x: 311, startPoint y: 312, endPoint x: 318, endPoint y: 305, distance: 10.0
click at [311, 312] on img "6 Irvine Street, BANKSTOWN NSW 2200" at bounding box center [309, 314] width 14 height 18
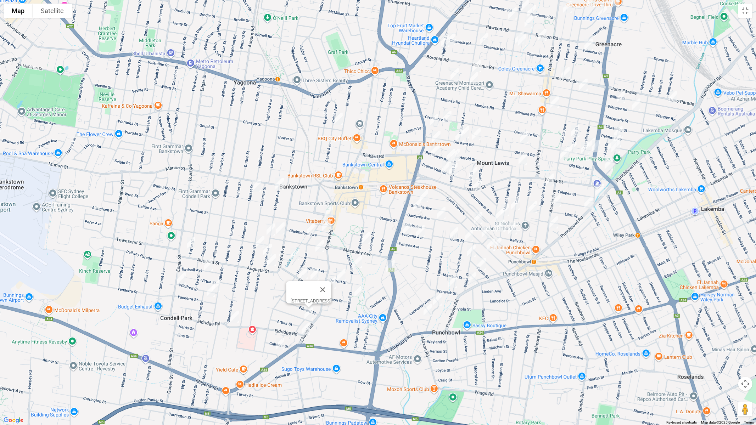
click at [331, 284] on button "Close" at bounding box center [322, 289] width 17 height 17
click at [343, 275] on img "5/9 De Witt Street, BANKSTOWN NSW 2200" at bounding box center [341, 275] width 14 height 18
drag, startPoint x: 330, startPoint y: 283, endPoint x: 344, endPoint y: 283, distance: 14.2
click at [331, 283] on img "117 Chapel Road, BANKSTOWN NSW 2200" at bounding box center [332, 283] width 14 height 18
click at [359, 289] on img "56 Marshall Street, BANKSTOWN NSW 2200" at bounding box center [358, 292] width 14 height 18
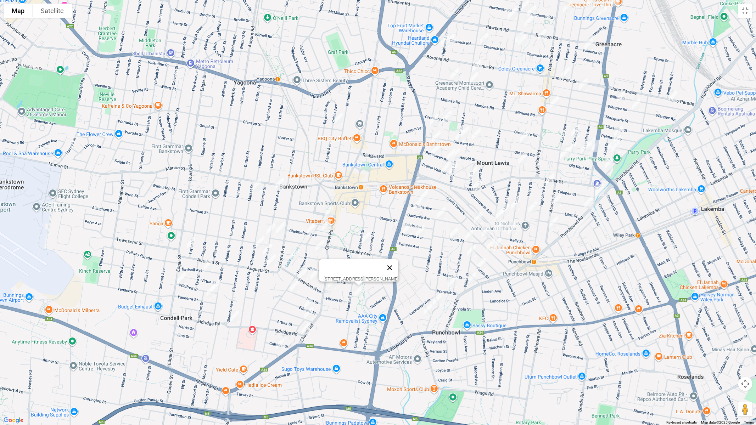
click at [398, 264] on button "Close" at bounding box center [389, 267] width 17 height 17
click at [364, 242] on img "116 Restwell Street, BANKSTOWN NSW 2200" at bounding box center [366, 238] width 14 height 18
click at [359, 260] on img "18 Marshall Street, BANKSTOWN NSW 2200" at bounding box center [357, 262] width 14 height 18
click at [388, 268] on img "11 Marcella Street, BANKSTOWN NSW 2200" at bounding box center [390, 267] width 14 height 18
click at [427, 310] on img "22 James Street, PUNCHBOWL NSW 2196" at bounding box center [428, 310] width 14 height 18
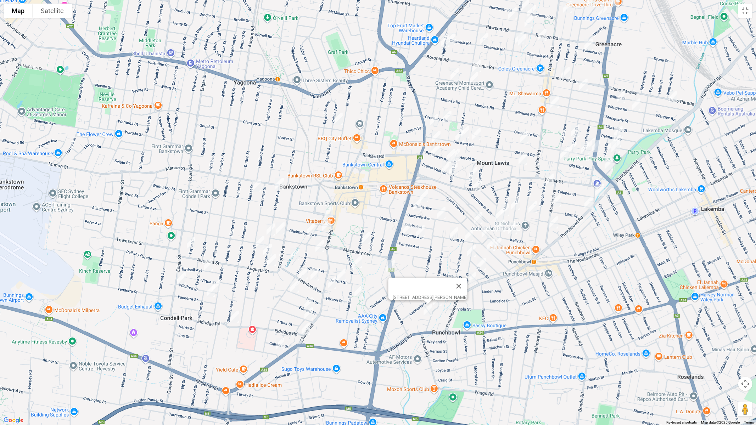
drag, startPoint x: 471, startPoint y: 282, endPoint x: 464, endPoint y: 283, distance: 6.1
click at [466, 283] on button "Close" at bounding box center [458, 286] width 17 height 17
click at [452, 285] on img "3 Warwick Street, PUNCHBOWL NSW 2196" at bounding box center [452, 282] width 14 height 18
click at [437, 299] on img "17 Sunny Crescent, PUNCHBOWL NSW 2196" at bounding box center [437, 300] width 14 height 18
click at [550, 180] on img "2/151 Highclere Avenue, PUNCHBOWL NSW 2196" at bounding box center [550, 180] width 14 height 18
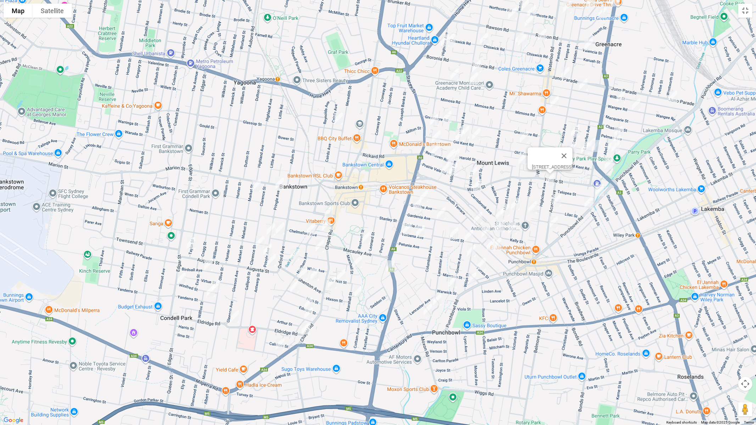
click at [558, 200] on img "1/53 Acacia Avenue, PUNCHBOWL NSW 2196" at bounding box center [557, 201] width 14 height 18
click at [590, 204] on img "607 Punchbowl Road, PUNCHBOWL NSW 2196" at bounding box center [588, 203] width 14 height 18
click at [554, 222] on img "19 Acacia Avenue, PUNCHBOWL NSW 2196" at bounding box center [553, 223] width 14 height 18
click at [454, 235] on img "34A Scott Street, PUNCHBOWL NSW 2196" at bounding box center [454, 234] width 14 height 18
click at [470, 237] on img "12 Scott Street, PUNCHBOWL NSW 2196" at bounding box center [469, 236] width 14 height 18
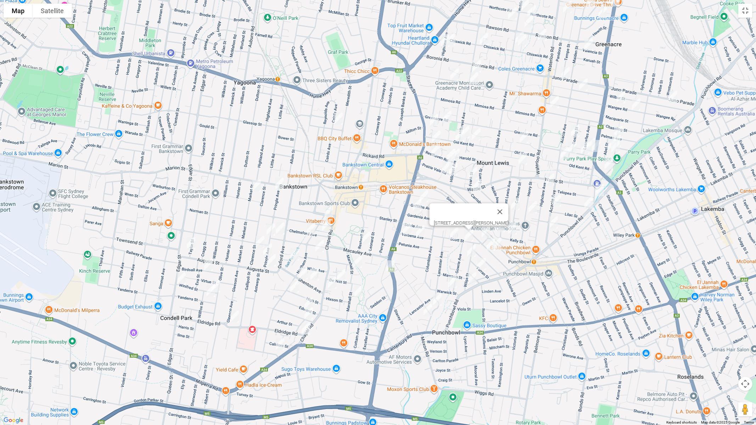
click at [470, 247] on img "27 Wilga Street, PUNCHBOWL NSW 2196" at bounding box center [471, 251] width 14 height 18
click at [484, 266] on img "12A Yarran Street, PUNCHBOWL NSW 2196" at bounding box center [481, 264] width 14 height 18
drag, startPoint x: 746, startPoint y: 14, endPoint x: 709, endPoint y: 53, distance: 53.4
click at [746, 14] on button "Toggle fullscreen view" at bounding box center [745, 11] width 14 height 14
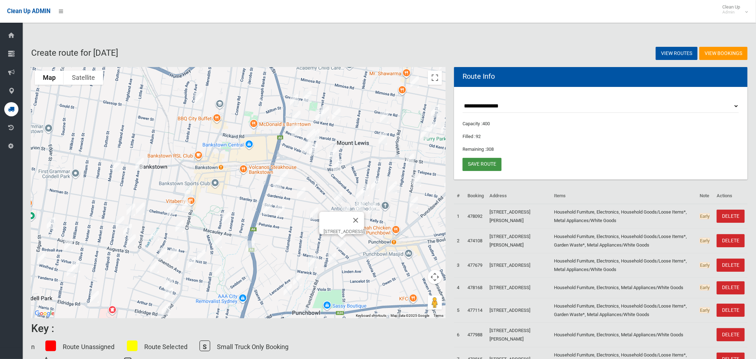
click at [477, 163] on link "Save route" at bounding box center [481, 164] width 39 height 13
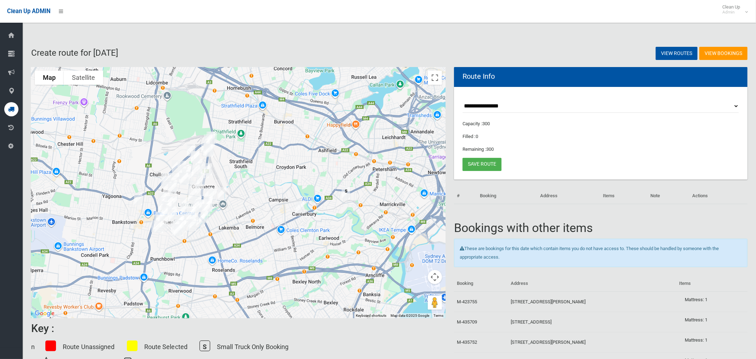
click at [476, 107] on select "**********" at bounding box center [600, 106] width 276 height 13
select select "*****"
click at [462, 100] on select "**********" at bounding box center [600, 106] width 276 height 13
click at [431, 77] on button "Toggle fullscreen view" at bounding box center [435, 78] width 14 height 14
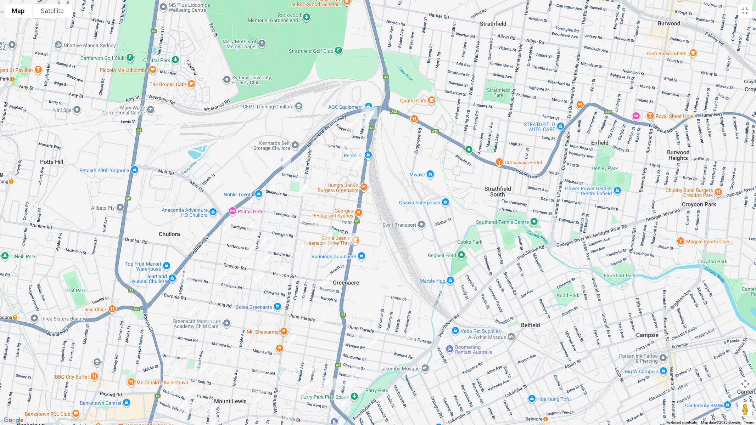
click at [375, 110] on img "4 Roberts Road, GREENACRE NSW 2190" at bounding box center [373, 113] width 14 height 18
click at [286, 160] on img "99 Hume Highway, GREENACRE NSW 2190" at bounding box center [287, 162] width 14 height 18
click at [303, 190] on img "3/50 Waterloo Road, GREENACRE NSW 2190" at bounding box center [303, 190] width 14 height 18
click at [350, 235] on img "136 Roberts Road, GREENACRE NSW 2190" at bounding box center [352, 239] width 14 height 18
click at [265, 259] on img "64 Rawson Road, GREENACRE NSW 2190" at bounding box center [266, 260] width 14 height 18
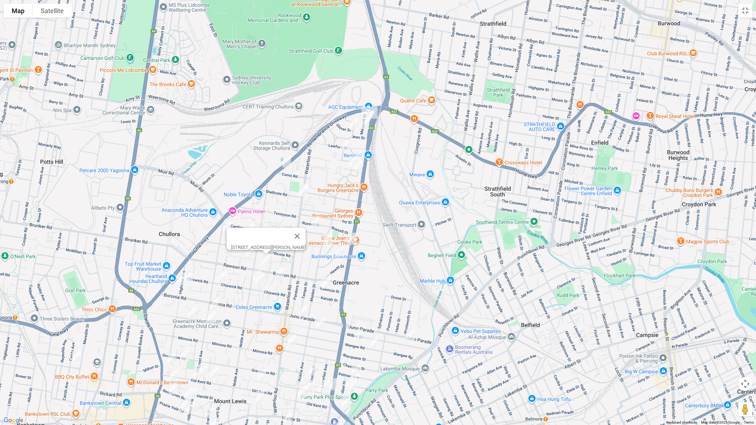
click at [250, 272] on img "173 Noble Avenue, GREENACRE NSW 2190" at bounding box center [257, 277] width 14 height 18
click at [300, 309] on img "190 Juno Parade, GREENACRE NSW 2190" at bounding box center [303, 312] width 14 height 18
click at [186, 356] on img "1/136 Greenacre Road, GREENACRE NSW 2190" at bounding box center [185, 356] width 14 height 18
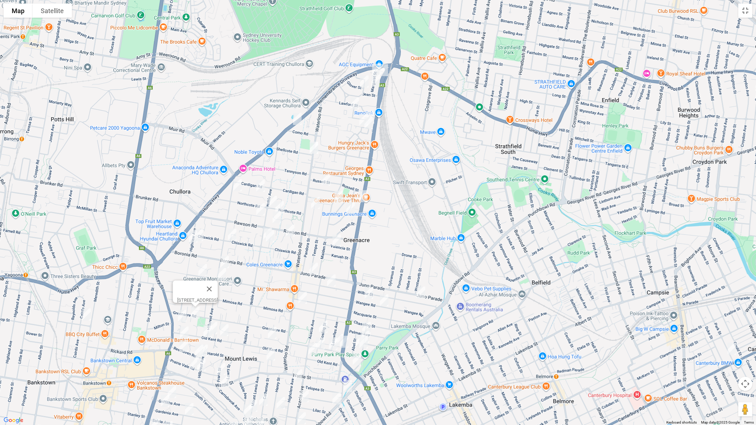
drag, startPoint x: 309, startPoint y: 338, endPoint x: 338, endPoint y: 252, distance: 90.6
click at [321, 295] on div "[STREET_ADDRESS]" at bounding box center [378, 212] width 756 height 425
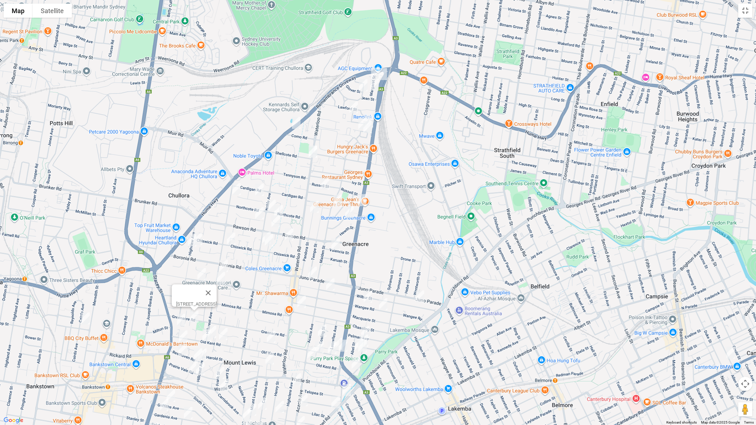
click at [372, 68] on img "9 Margaret Street, GREENACRE NSW 2190" at bounding box center [375, 74] width 14 height 18
click at [375, 87] on img "25 Margaret Street, GREENACRE NSW 2190" at bounding box center [374, 85] width 14 height 18
click at [364, 86] on img "21 Wesley Street, GREENACRE NSW 2190" at bounding box center [363, 86] width 14 height 18
click at [354, 104] on img "6 Keira Avenue, GREENACRE NSW 2190" at bounding box center [354, 107] width 14 height 18
click at [371, 114] on img "20 Mc Donald Way, GREENACRE NSW 2190" at bounding box center [369, 122] width 14 height 18
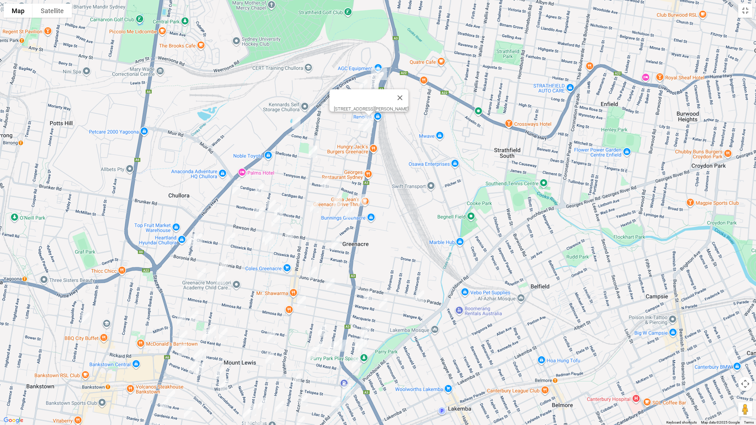
click at [359, 121] on img "10 Mc Donald Way, GREENACRE NSW 2190" at bounding box center [362, 124] width 14 height 18
click at [368, 130] on img "4 Angophora Grove, GREENACRE NSW 2190" at bounding box center [367, 127] width 14 height 18
click at [323, 182] on img "20 Buckland Street, GREENACRE NSW 2190" at bounding box center [325, 184] width 14 height 18
click at [337, 199] on img "49 Maiden Street, GREENACRE NSW 2190" at bounding box center [338, 201] width 14 height 18
click at [349, 214] on img "35 Rea Street, GREENACRE NSW 2190" at bounding box center [349, 212] width 14 height 18
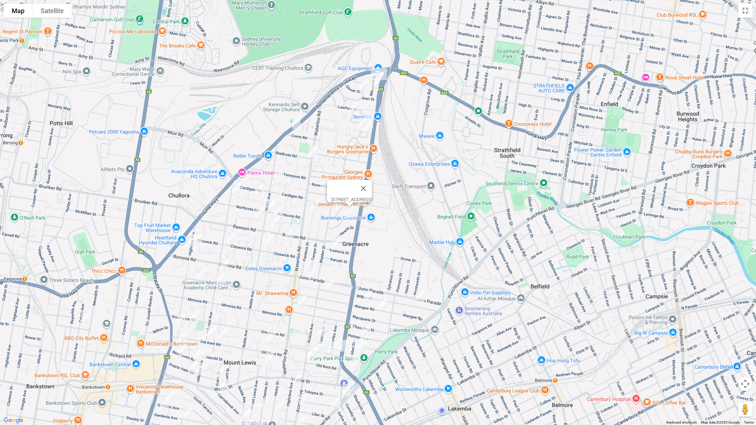
click at [311, 209] on img "14 Pandora Street, GREENACRE NSW 2190" at bounding box center [314, 207] width 14 height 18
click at [239, 189] on img "15 Hillcrest Avenue, GREENACRE NSW 2190" at bounding box center [236, 189] width 14 height 18
click at [259, 191] on img "32 Riga Avenue, GREENACRE NSW 2190" at bounding box center [259, 190] width 14 height 18
click at [268, 201] on img "48 Northcote Road, GREENACRE NSW 2190" at bounding box center [271, 206] width 14 height 18
click at [285, 208] on img "5A Merrett Crescent, GREENACRE NSW 2190" at bounding box center [278, 211] width 14 height 18
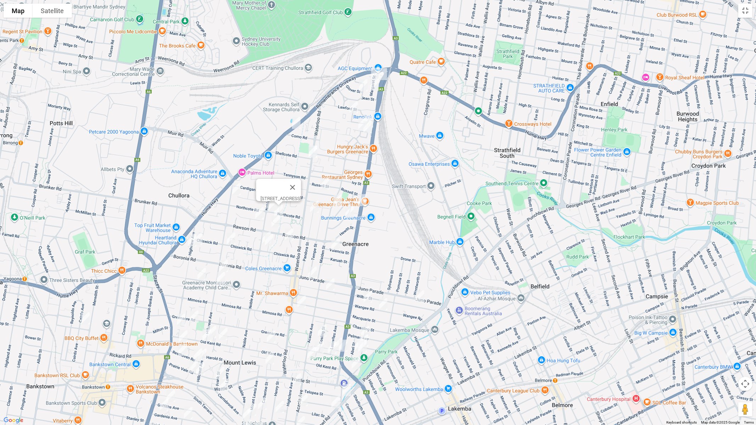
click at [258, 210] on img "10 Lauma Avenue, GREENACRE NSW 2190" at bounding box center [259, 213] width 14 height 18
click at [288, 234] on img "13A Jacqueline Crescent, GREENACRE NSW 2190" at bounding box center [289, 235] width 14 height 18
click at [336, 244] on img "29 Valencia Street, GREENACRE NSW 2190" at bounding box center [335, 245] width 14 height 18
click at [270, 249] on div "29 Valencia Street, GREENACRE NSW 2190" at bounding box center [378, 212] width 756 height 425
click at [271, 246] on img "45 Chiswick Road, GREENACRE NSW 2190" at bounding box center [269, 240] width 14 height 18
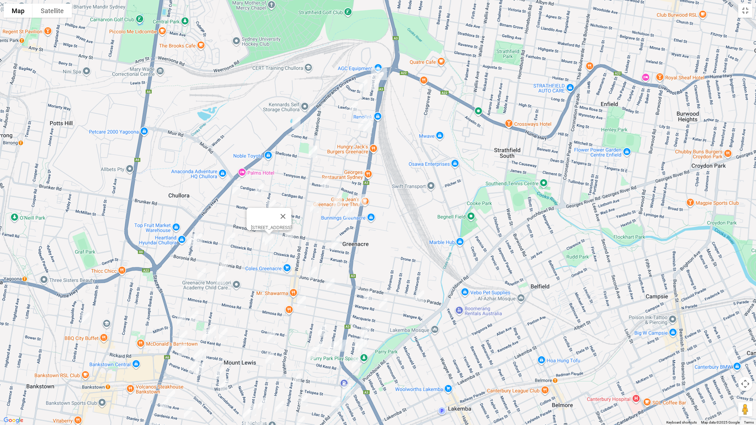
click at [232, 241] on img "94 Chiswick Road, GREENACRE NSW 2190" at bounding box center [231, 239] width 14 height 18
click at [421, 295] on img "34 Wilbur Street, GREENACRE NSW 2190" at bounding box center [420, 297] width 14 height 18
click at [367, 297] on img "185 Wangee Road, GREENACRE NSW 2190" at bounding box center [368, 297] width 14 height 18
click at [367, 296] on img "185 Wangee Road, GREENACRE NSW 2190" at bounding box center [368, 297] width 14 height 18
click at [422, 298] on img "34 Wilbur Street, GREENACRE NSW 2190" at bounding box center [420, 297] width 14 height 18
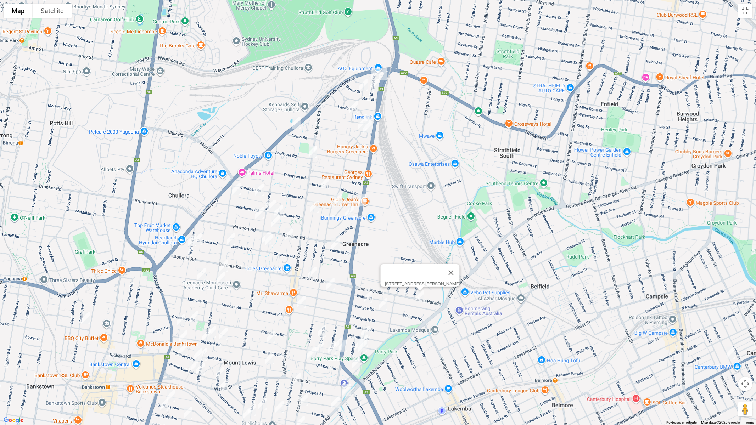
click at [201, 238] on img "81 Highview Avenue, GREENACRE NSW 2190" at bounding box center [198, 239] width 14 height 18
drag, startPoint x: 189, startPoint y: 243, endPoint x: 188, endPoint y: 249, distance: 6.5
click at [188, 243] on img "94 Highview Avenue, GREENACRE NSW 2190" at bounding box center [192, 241] width 14 height 18
click at [220, 265] on img "99 Hillcrest Avenue, GREENACRE NSW 2190" at bounding box center [223, 266] width 14 height 18
click at [202, 272] on img "144 Banksia Road, GREENACRE NSW 2190" at bounding box center [202, 274] width 14 height 18
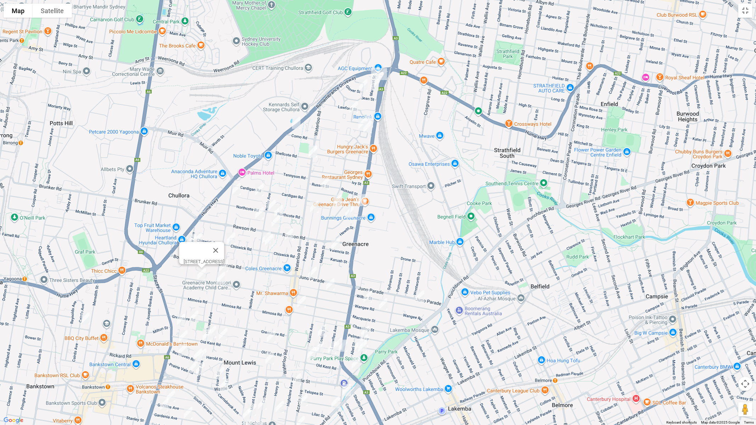
click at [221, 278] on img "114 Banksia Road, GREENACRE NSW 2190" at bounding box center [221, 278] width 14 height 18
click at [330, 284] on img "147 Wilbur Street, GREENACRE NSW 2190" at bounding box center [330, 285] width 14 height 18
click at [300, 300] on img "107 Chaseling Street, GREENACRE NSW 2190" at bounding box center [301, 302] width 14 height 18
click at [181, 319] on img "221 Old Kent Road, GREENACRE NSW 2190" at bounding box center [181, 320] width 14 height 18
click at [183, 333] on img "224 Old Kent Road, GREENACRE NSW 2190" at bounding box center [183, 337] width 14 height 18
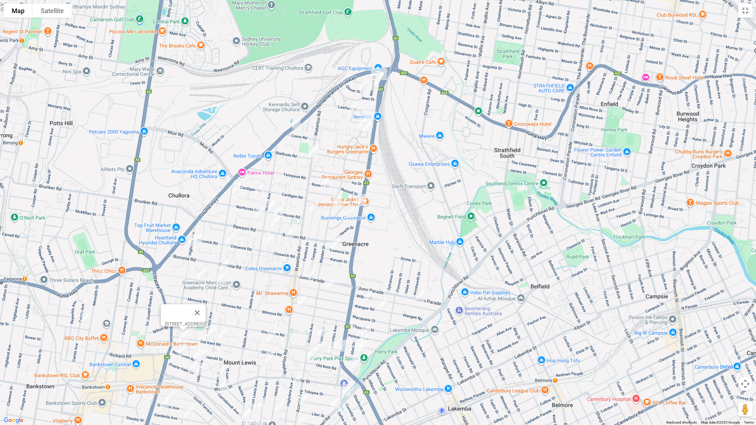
click at [214, 330] on img "165 Hillcrest Avenue, GREENACRE NSW 2190" at bounding box center [212, 332] width 14 height 18
click at [225, 334] on img "161 Old Kent Road, GREENACRE NSW 2190" at bounding box center [223, 334] width 14 height 18
click at [204, 334] on img "190 Old Kent Road, GREENACRE NSW 2190" at bounding box center [206, 336] width 14 height 18
click at [180, 350] on img "3/7 Resthaven Road, BANKSTOWN NSW 2200" at bounding box center [182, 350] width 14 height 18
click at [747, 12] on button "Toggle fullscreen view" at bounding box center [745, 11] width 14 height 14
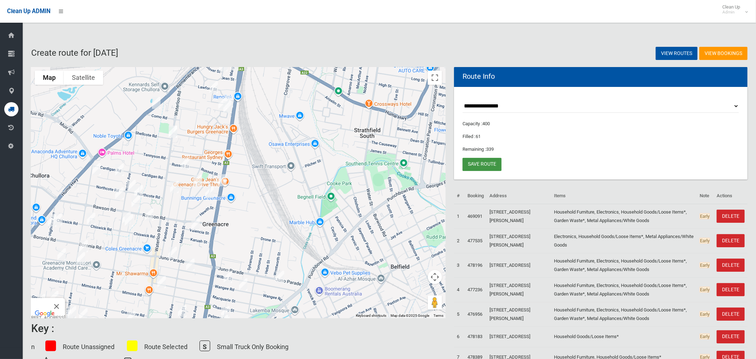
click at [493, 164] on link "Save route" at bounding box center [481, 164] width 39 height 13
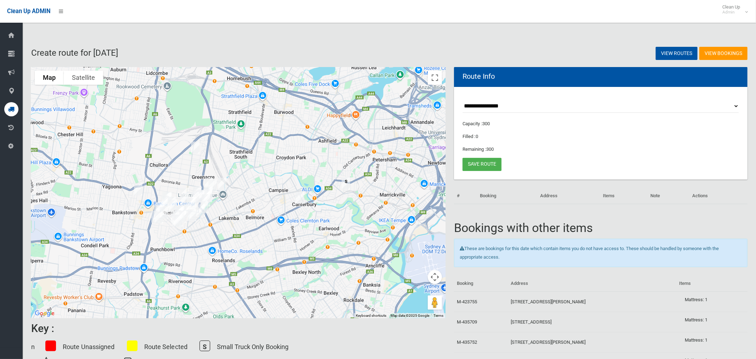
click at [486, 107] on select "**********" at bounding box center [600, 106] width 276 height 13
select select "*****"
click at [462, 100] on select "**********" at bounding box center [600, 106] width 276 height 13
click at [435, 77] on button "Toggle fullscreen view" at bounding box center [435, 78] width 14 height 14
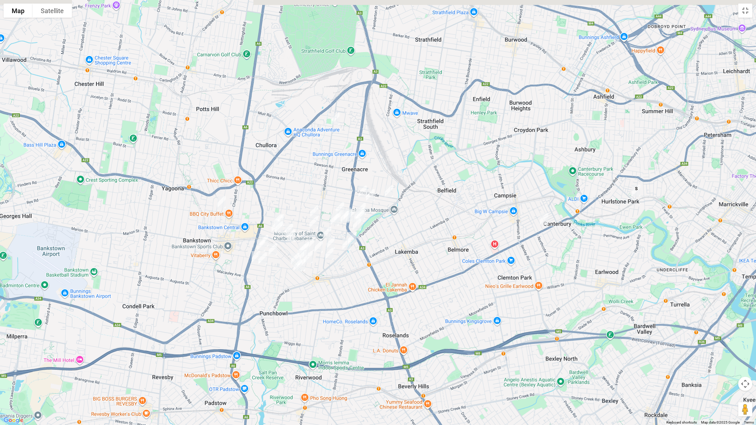
drag, startPoint x: 335, startPoint y: 171, endPoint x: 335, endPoint y: 203, distance: 31.2
click at [335, 203] on img "12 Gosling Street, GREENACRE NSW 2190" at bounding box center [340, 208] width 14 height 18
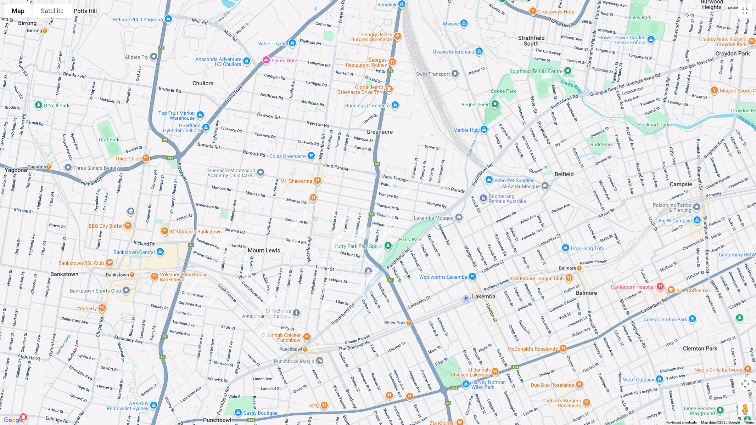
click at [321, 267] on img "2/151 Highclere Avenue, PUNCHBOWL NSW 2196" at bounding box center [321, 267] width 14 height 18
click at [329, 288] on img "1/53 Acacia Avenue, PUNCHBOWL NSW 2196" at bounding box center [327, 288] width 14 height 18
click at [323, 312] on img "19 Acacia Avenue, PUNCHBOWL NSW 2196" at bounding box center [324, 310] width 14 height 18
drag, startPoint x: 366, startPoint y: 285, endPoint x: 356, endPoint y: 293, distance: 11.8
click at [347, 285] on button "Close" at bounding box center [338, 286] width 17 height 17
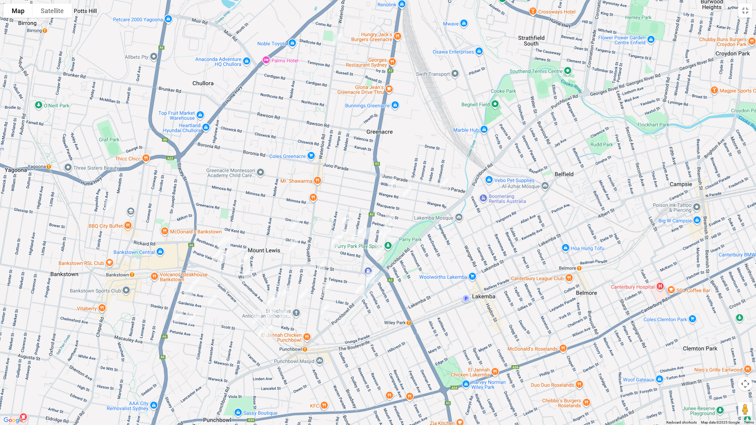
click at [359, 290] on img "607 Punchbowl Road, PUNCHBOWL NSW 2196" at bounding box center [360, 290] width 14 height 18
click at [443, 185] on img "34 Wilbur Street, GREENACRE NSW 2190" at bounding box center [444, 184] width 14 height 18
click at [390, 182] on img "185 Wangee Road, GREENACRE NSW 2190" at bounding box center [392, 185] width 14 height 18
click at [406, 192] on img "172 Wangee Road, GREENACRE NSW 2190" at bounding box center [407, 192] width 14 height 18
click at [392, 214] on img "3 Wales Street, GREENACRE NSW 2190" at bounding box center [389, 220] width 14 height 18
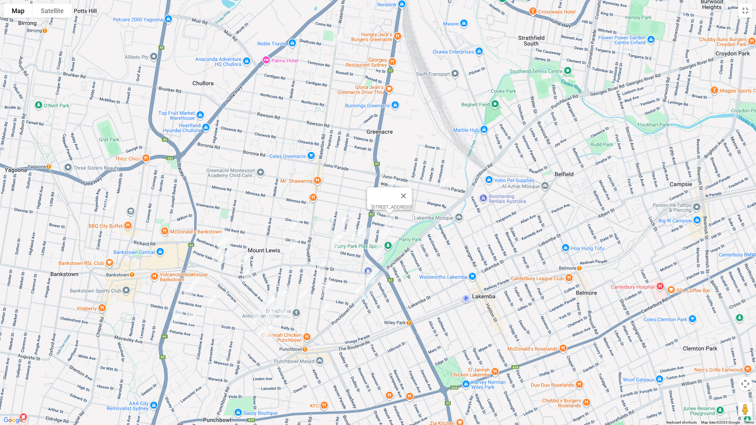
click at [394, 227] on img "19 Wales Street, GREENACRE NSW 2190" at bounding box center [388, 229] width 14 height 18
click at [377, 234] on img "7 Abel Street, GREENACRE NSW 2190" at bounding box center [383, 233] width 14 height 18
click at [389, 237] on img "27 Wales Street, GREENACRE NSW 2190" at bounding box center [386, 234] width 14 height 18
click at [380, 249] on img "32 Koala Road, GREENACRE NSW 2190" at bounding box center [380, 251] width 14 height 18
click at [369, 280] on img "5 Koala Road, PUNCHBOWL NSW 2196" at bounding box center [371, 278] width 14 height 18
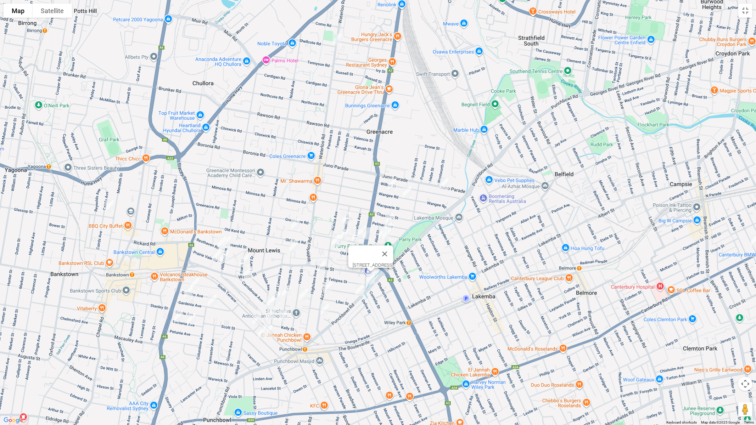
click at [346, 216] on img "12 Gosling Street, GREENACRE NSW 2190" at bounding box center [346, 219] width 14 height 18
click at [358, 223] on img "11 Napoleon Road, GREENACRE NSW 2190" at bounding box center [362, 232] width 14 height 18
click at [368, 233] on img "3A Napoleon Road, GREENACRE NSW 2190" at bounding box center [367, 234] width 14 height 18
click at [356, 238] on img "20 Napoleon Road, GREENACRE NSW 2190" at bounding box center [356, 236] width 14 height 18
click at [345, 237] on img "42 Napoleon Road, GREENACRE NSW 2190" at bounding box center [343, 235] width 14 height 18
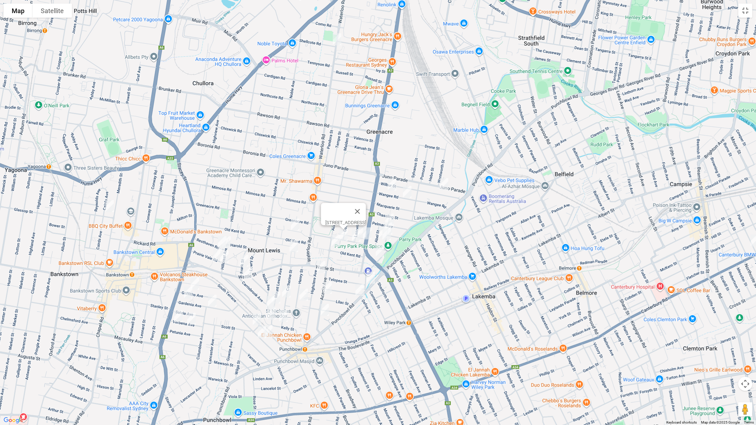
click at [333, 242] on img "109 Acacia Avenue, GREENACRE NSW 2190" at bounding box center [335, 241] width 14 height 18
click at [358, 214] on button "Close" at bounding box center [349, 217] width 17 height 17
click at [298, 226] on img "17 Buckwall Avenue, GREENACRE NSW 2190" at bounding box center [295, 225] width 14 height 18
click at [296, 243] on img "27 St Charbel Way, PUNCHBOWL NSW 2196" at bounding box center [294, 246] width 14 height 18
click at [218, 240] on img "25 Resthaven Road, BANKSTOWN NSW 2200" at bounding box center [222, 242] width 14 height 18
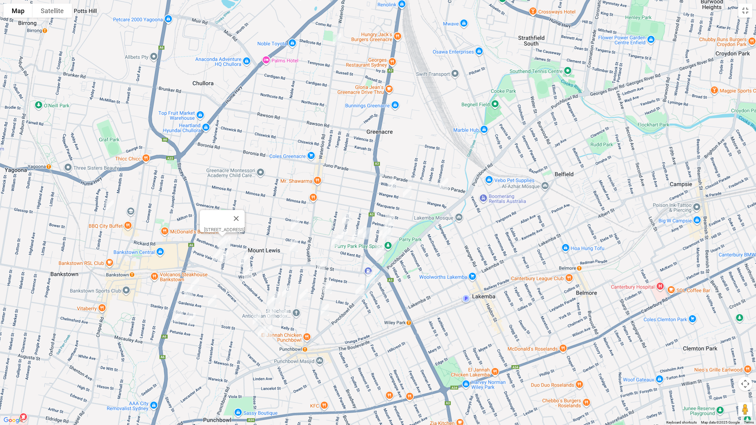
click at [237, 243] on div "[STREET_ADDRESS]" at bounding box center [378, 212] width 756 height 425
click at [230, 243] on img "176 Hillcrest Avenue, MOUNT LEWIS NSW 2190" at bounding box center [226, 242] width 14 height 18
click at [217, 254] on img "194 Hillcrest Avenue, MOUNT LEWIS NSW 2190" at bounding box center [224, 257] width 14 height 18
click at [224, 258] on img "194 Hillcrest Avenue, MOUNT LEWIS NSW 2190" at bounding box center [224, 257] width 14 height 18
click at [244, 259] on img "65 Prairie Vale Road, MOUNT LEWIS NSW 2190" at bounding box center [244, 261] width 14 height 18
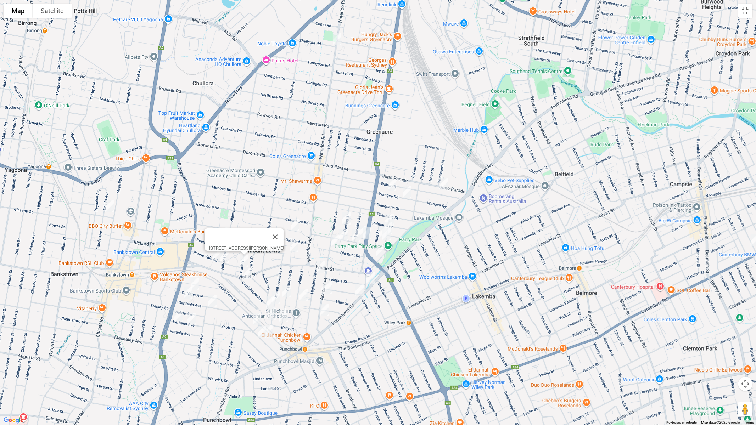
click at [247, 271] on img "53 Carrisbrook Avenue, PUNCHBOWL NSW 2196" at bounding box center [248, 273] width 14 height 18
click at [270, 247] on button "Close" at bounding box center [261, 249] width 17 height 17
click at [224, 256] on img "194 Hillcrest Avenue, MOUNT LEWIS NSW 2190" at bounding box center [224, 257] width 14 height 18
click at [216, 256] on img "3/35 Prairie Vale Road, BANKSTOWN NSW 2200" at bounding box center [217, 255] width 14 height 18
click at [287, 291] on img "40 Catherine Street, PUNCHBOWL NSW 2196" at bounding box center [286, 292] width 14 height 18
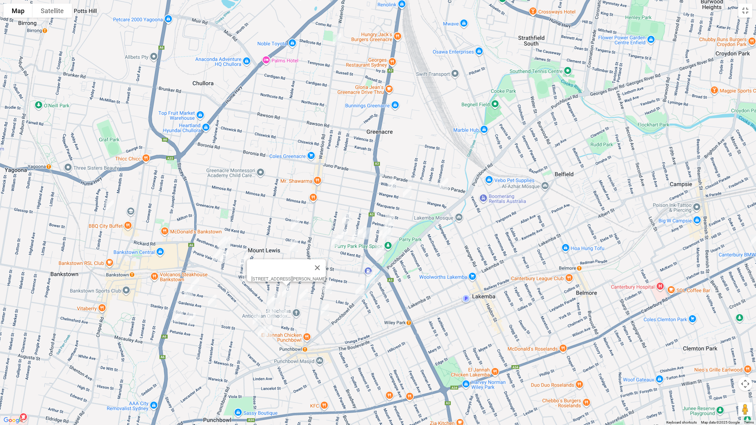
click at [298, 293] on img "35 Henry Street, PUNCHBOWL NSW 2196" at bounding box center [304, 295] width 14 height 18
click at [279, 295] on img "8 Mount Lewis Avenue, PUNCHBOWL NSW 2196" at bounding box center [276, 298] width 14 height 18
click at [266, 300] on img "16 Carrisbrook Avenue, PUNCHBOWL NSW 2196" at bounding box center [270, 302] width 14 height 18
click at [270, 313] on img "104 Stansfield Avenue, BANKSTOWN NSW 2200" at bounding box center [271, 314] width 14 height 18
click at [283, 317] on img "59 Kelly Street, PUNCHBOWL NSW 2196" at bounding box center [283, 316] width 14 height 18
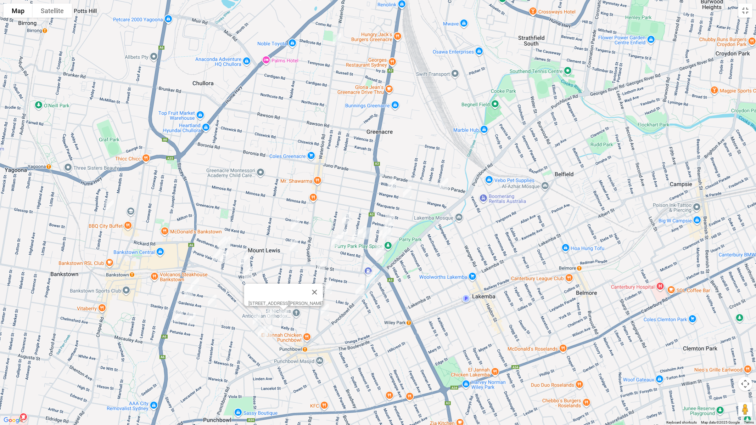
click at [257, 322] on img "57 Griffiths Avenue, BANKSTOWN NSW 2200" at bounding box center [257, 320] width 14 height 18
click at [260, 334] on img "42 Griffiths Avenue, PUNCHBOWL NSW 2196" at bounding box center [262, 332] width 14 height 18
click at [272, 333] on img "35 Griffiths Avenue, PUNCHBOWL NSW 2196" at bounding box center [268, 331] width 14 height 18
click at [199, 286] on img "165 Griffiths Avenue, BANKSTOWN NSW 2200" at bounding box center [195, 284] width 14 height 18
click at [190, 294] on img "79 Gardenia Avenue, BANKSTOWN NSW 2200" at bounding box center [188, 293] width 14 height 18
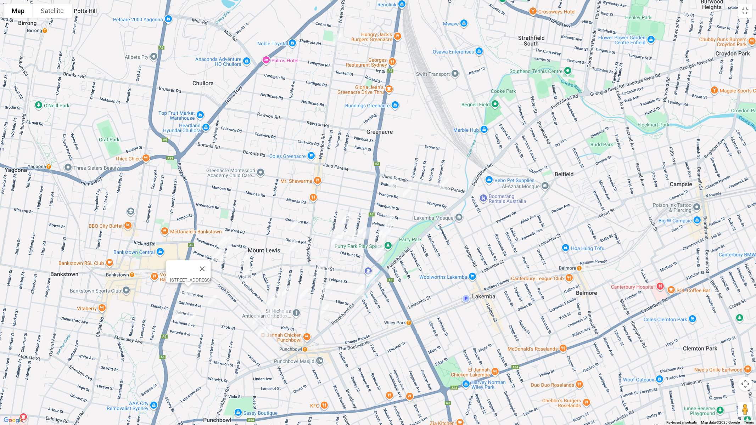
click at [217, 300] on img "2 Columbine Avenue, BANKSTOWN NSW 2200" at bounding box center [212, 301] width 14 height 18
click at [177, 319] on img "38 Verbena Avenue, BANKSTOWN NSW 2200" at bounding box center [178, 317] width 14 height 18
click at [192, 320] on img "16 Verbena Avenue, BANKSTOWN NSW 2200" at bounding box center [191, 319] width 14 height 18
click at [745, 15] on button "Toggle fullscreen view" at bounding box center [745, 11] width 14 height 14
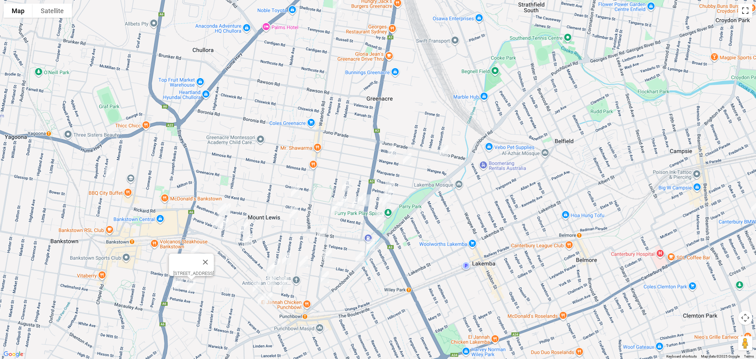
scroll to position [8, 0]
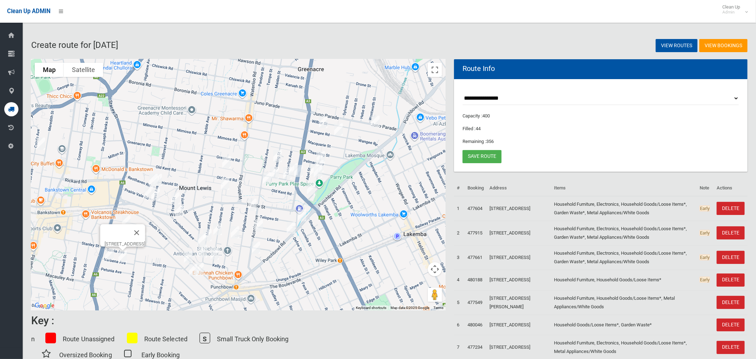
drag, startPoint x: 287, startPoint y: 141, endPoint x: 360, endPoint y: 106, distance: 81.6
click at [360, 106] on div "16 Verbena Avenue, BANKSTOWN NSW 2200" at bounding box center [238, 184] width 414 height 251
click at [477, 153] on link "Save route" at bounding box center [481, 156] width 39 height 13
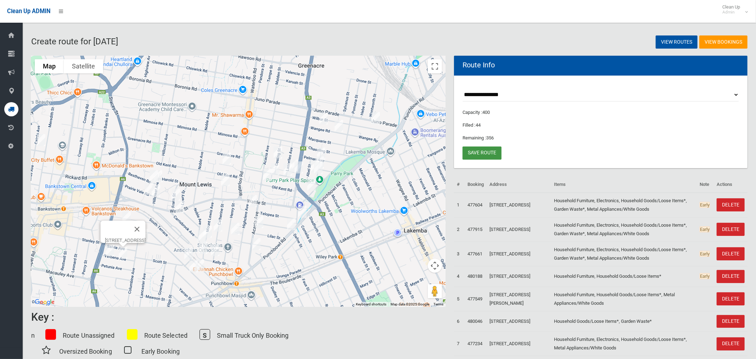
scroll to position [12, 0]
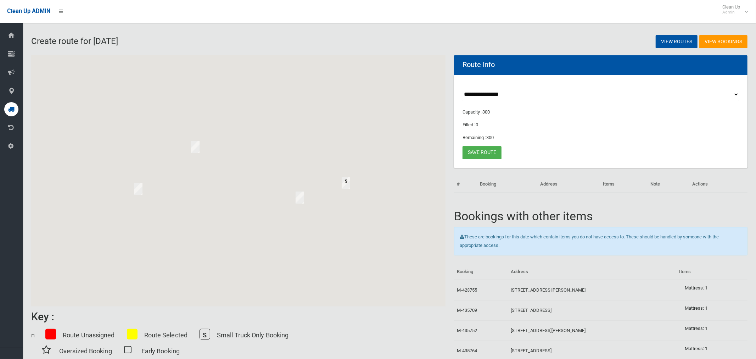
scroll to position [12, 0]
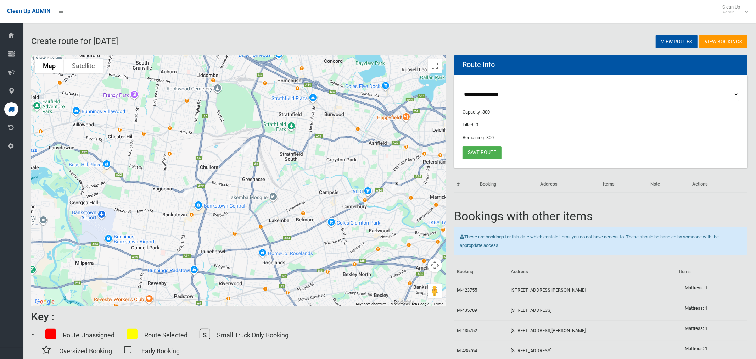
drag, startPoint x: 196, startPoint y: 180, endPoint x: 251, endPoint y: 181, distance: 55.6
click at [248, 182] on div at bounding box center [238, 180] width 414 height 251
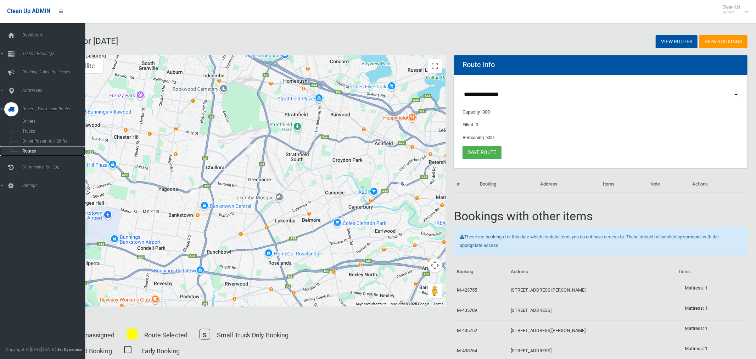
click at [31, 150] on span "Routes" at bounding box center [49, 150] width 59 height 5
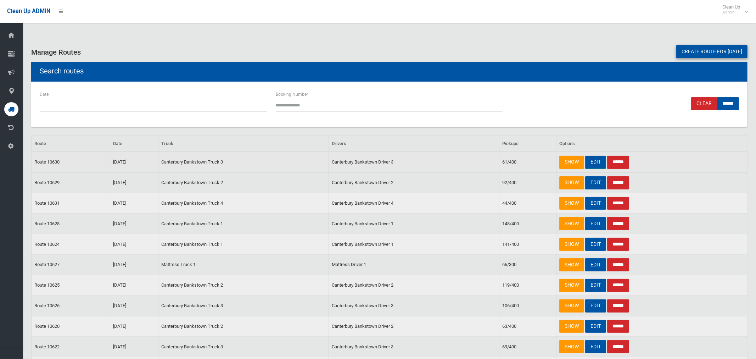
click at [598, 161] on link "EDIT" at bounding box center [595, 162] width 21 height 13
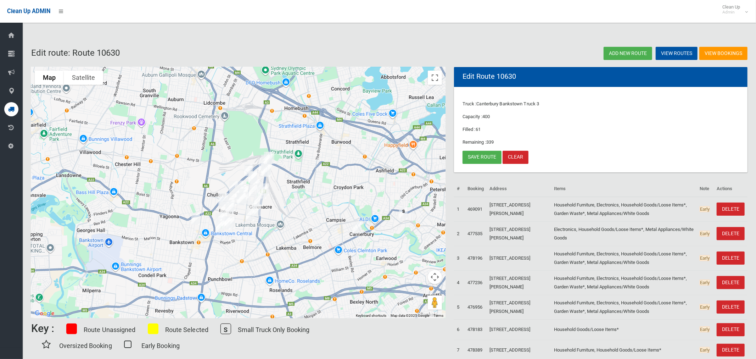
drag, startPoint x: 241, startPoint y: 173, endPoint x: 307, endPoint y: 182, distance: 66.2
click at [306, 182] on div at bounding box center [238, 192] width 414 height 251
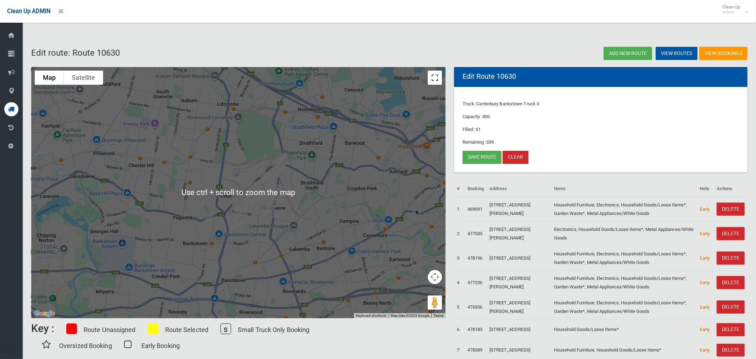
click at [433, 75] on button "Toggle fullscreen view" at bounding box center [435, 78] width 14 height 14
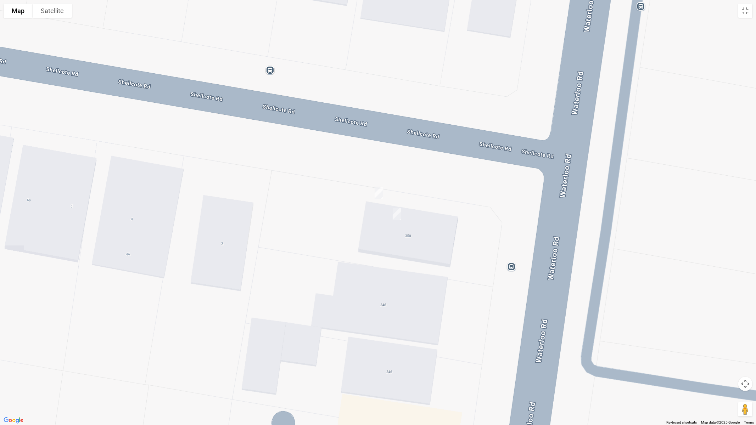
click at [378, 190] on img "350 Waterloo Road, GREENACRE NSW 2190" at bounding box center [379, 193] width 14 height 18
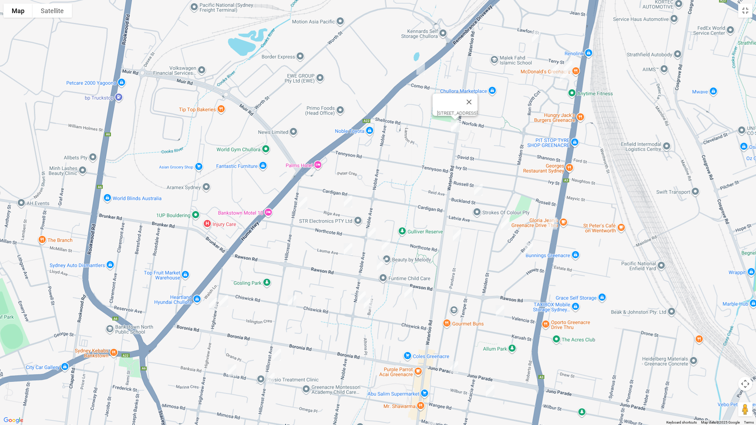
drag, startPoint x: 568, startPoint y: 160, endPoint x: 516, endPoint y: 132, distance: 58.8
click at [516, 132] on div "[STREET_ADDRESS]" at bounding box center [378, 212] width 756 height 425
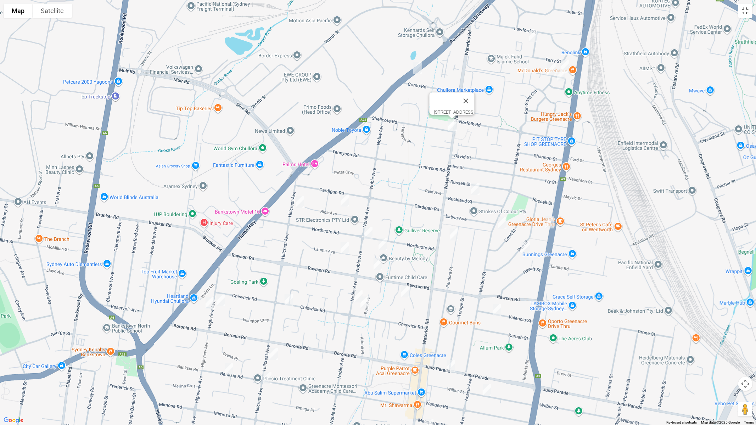
click at [746, 11] on button "Toggle fullscreen view" at bounding box center [745, 11] width 14 height 14
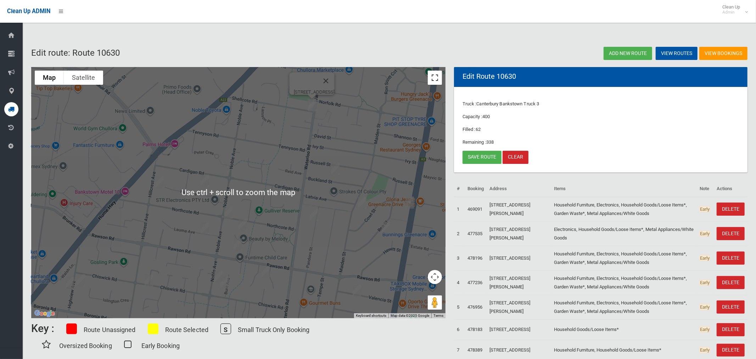
click at [433, 76] on button "Toggle fullscreen view" at bounding box center [435, 78] width 14 height 14
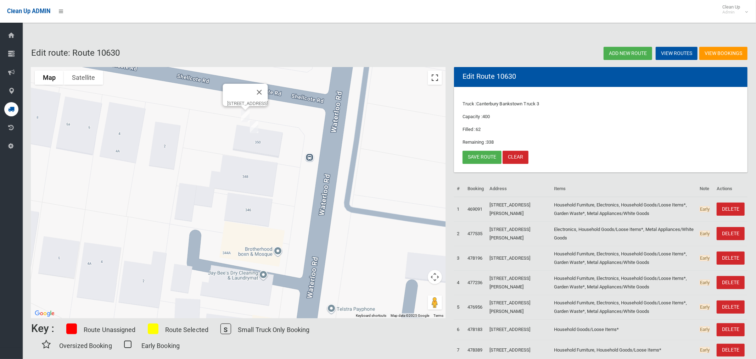
click at [434, 74] on button "Toggle fullscreen view" at bounding box center [435, 78] width 14 height 14
click at [437, 77] on button "Toggle fullscreen view" at bounding box center [435, 78] width 14 height 14
click at [255, 130] on img "3/50 Waterloo Road, GREENACRE NSW 2190" at bounding box center [254, 127] width 14 height 18
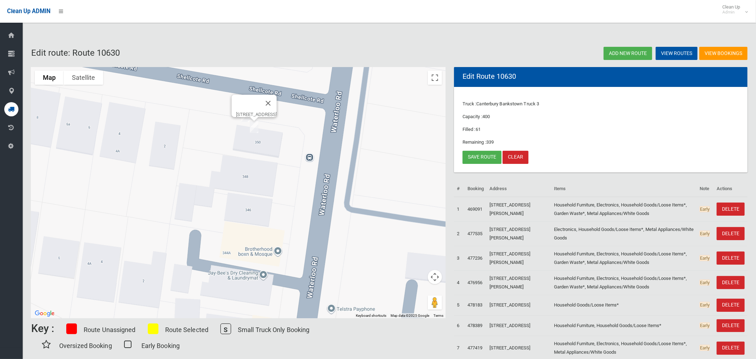
click at [256, 132] on img "3/50 Waterloo Road, GREENACRE NSW 2190" at bounding box center [254, 127] width 14 height 18
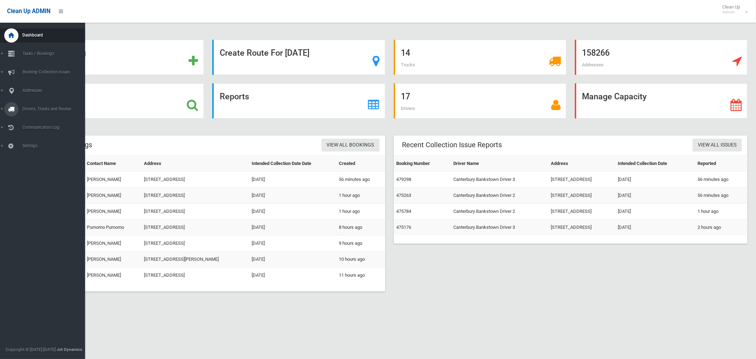
click at [38, 109] on span "Drivers, Trucks and Routes" at bounding box center [52, 108] width 65 height 5
click at [41, 54] on span "Tasks / Bookings" at bounding box center [52, 53] width 65 height 5
click at [33, 106] on span "Search" at bounding box center [49, 105] width 59 height 5
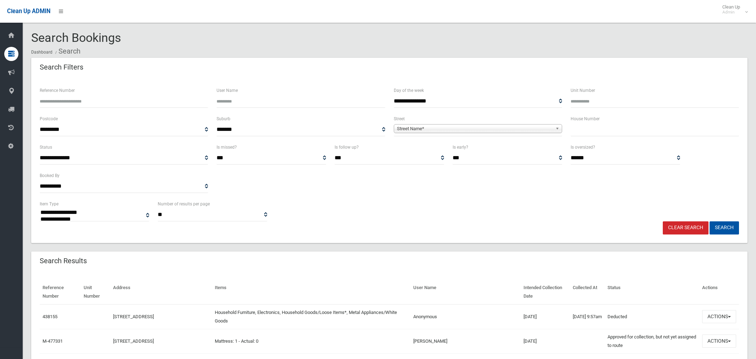
select select
click at [578, 103] on input "Unit Number" at bounding box center [654, 101] width 168 height 13
type input "*"
click at [580, 128] on input "text" at bounding box center [654, 129] width 168 height 13
type input "**"
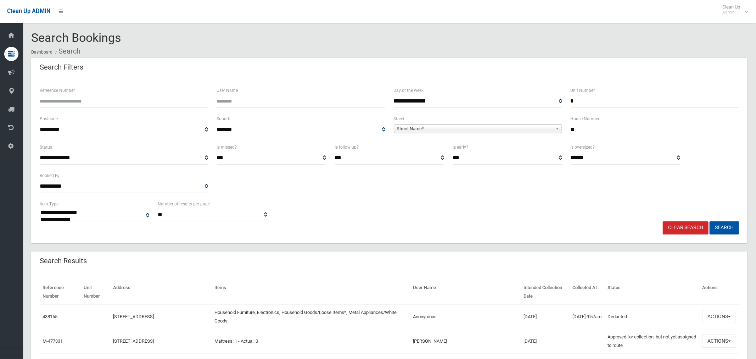
click at [467, 129] on span "Street Name*" at bounding box center [475, 128] width 156 height 9
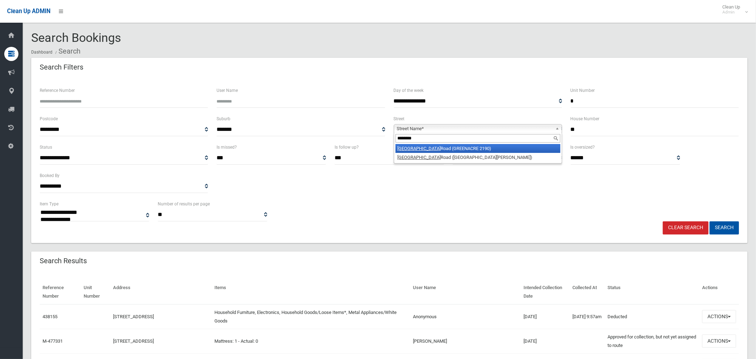
type input "********"
click at [438, 150] on li "Waterloo Road (GREENACRE 2190)" at bounding box center [477, 148] width 165 height 9
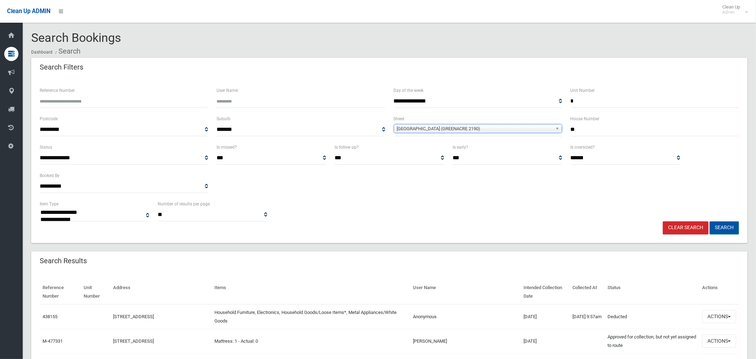
click at [726, 228] on button "Search" at bounding box center [723, 227] width 29 height 13
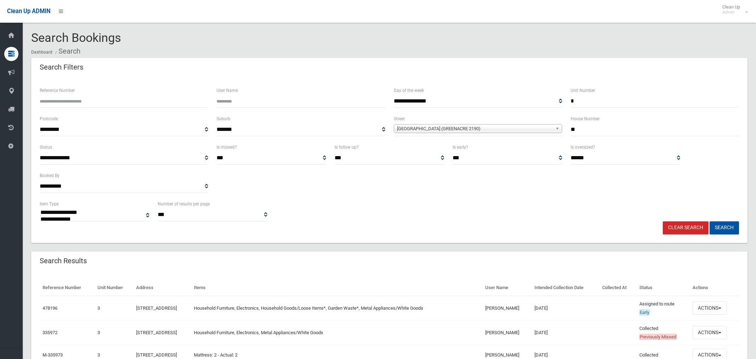
select select
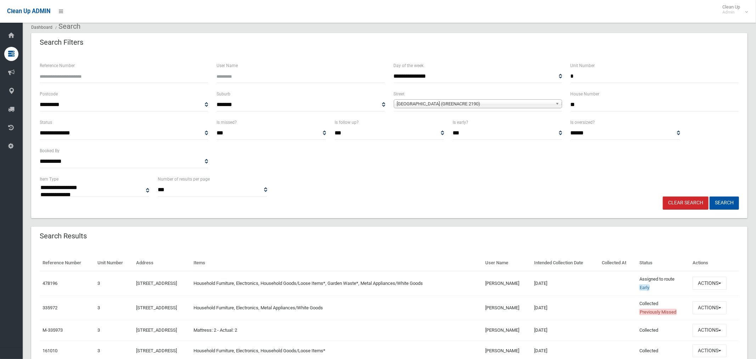
scroll to position [65, 0]
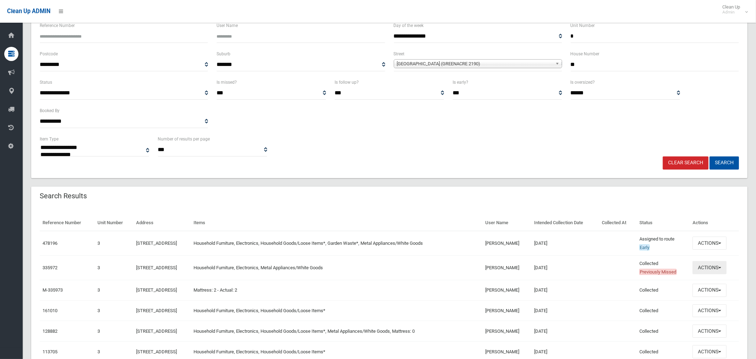
click at [703, 264] on button "Actions" at bounding box center [709, 267] width 34 height 13
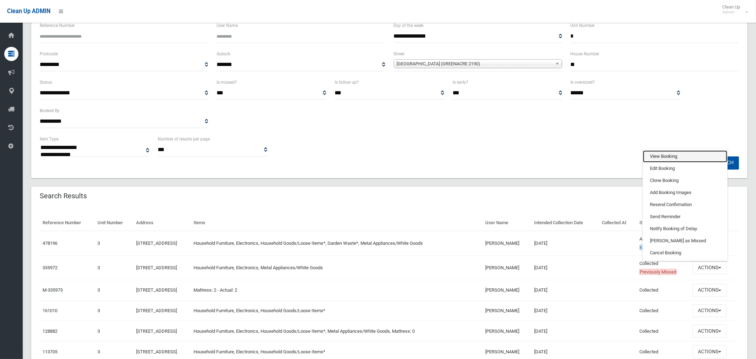
click at [665, 156] on link "View Booking" at bounding box center [685, 156] width 84 height 12
